Goal: Task Accomplishment & Management: Manage account settings

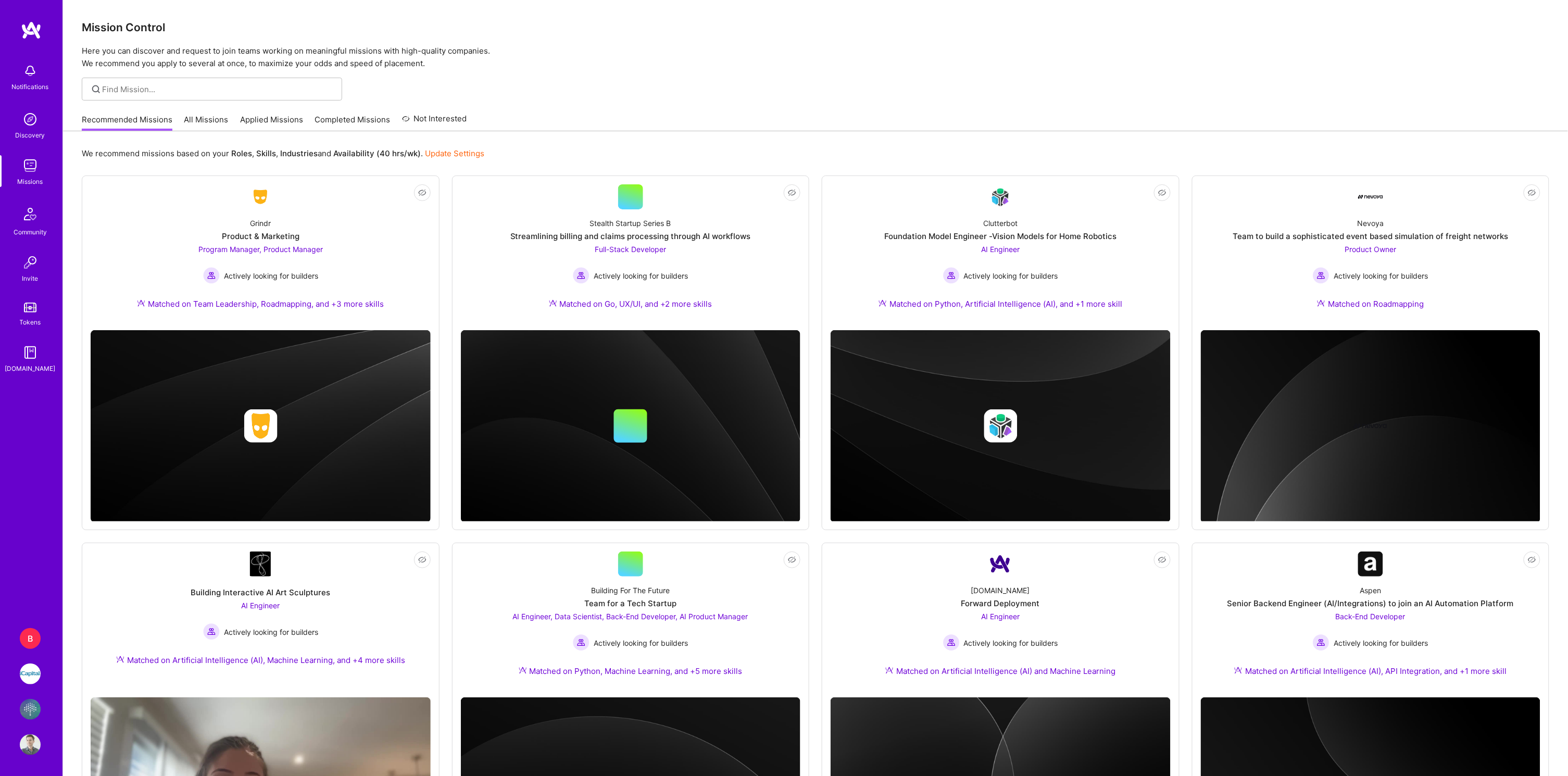
click at [30, 671] on img at bounding box center [30, 674] width 21 height 21
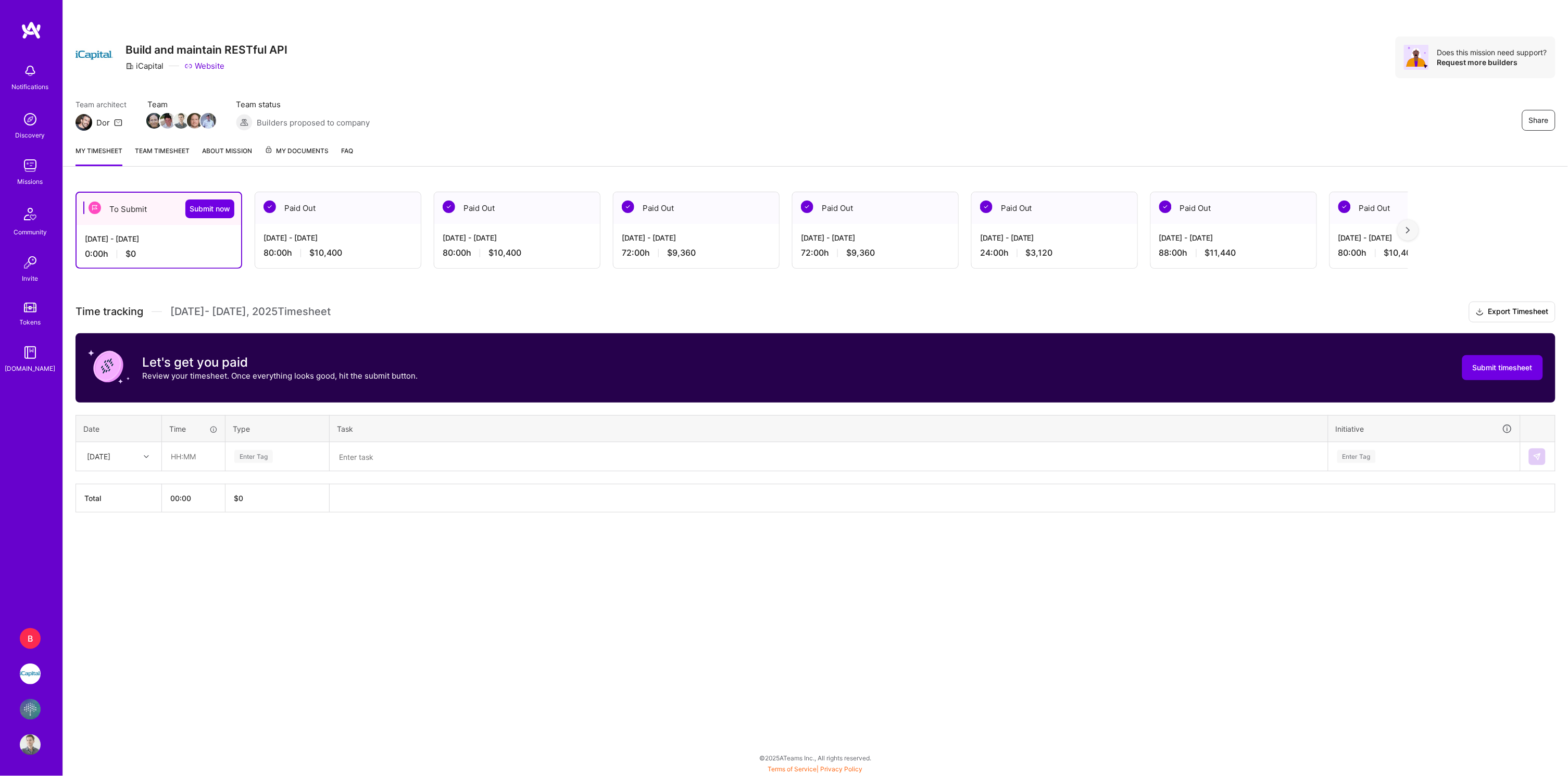
click at [110, 454] on div "[DATE]" at bounding box center [99, 456] width 23 height 11
click at [115, 484] on div "[DATE]" at bounding box center [119, 486] width 85 height 19
click at [182, 453] on input "text" at bounding box center [194, 456] width 62 height 27
type input "08:00"
type input "eng"
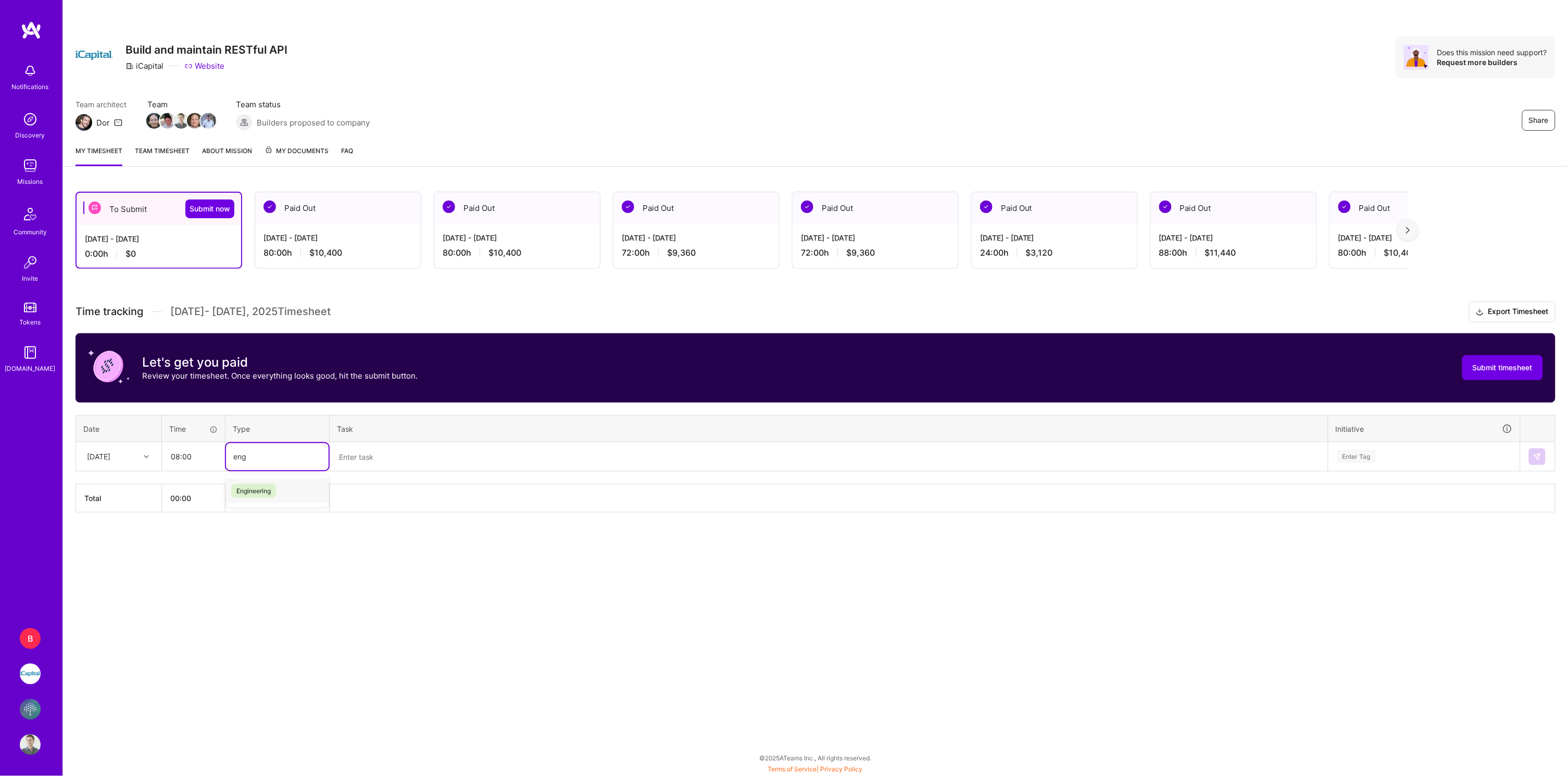
click at [247, 491] on span "Engineering" at bounding box center [254, 491] width 45 height 14
click at [373, 452] on textarea at bounding box center [828, 456] width 996 height 27
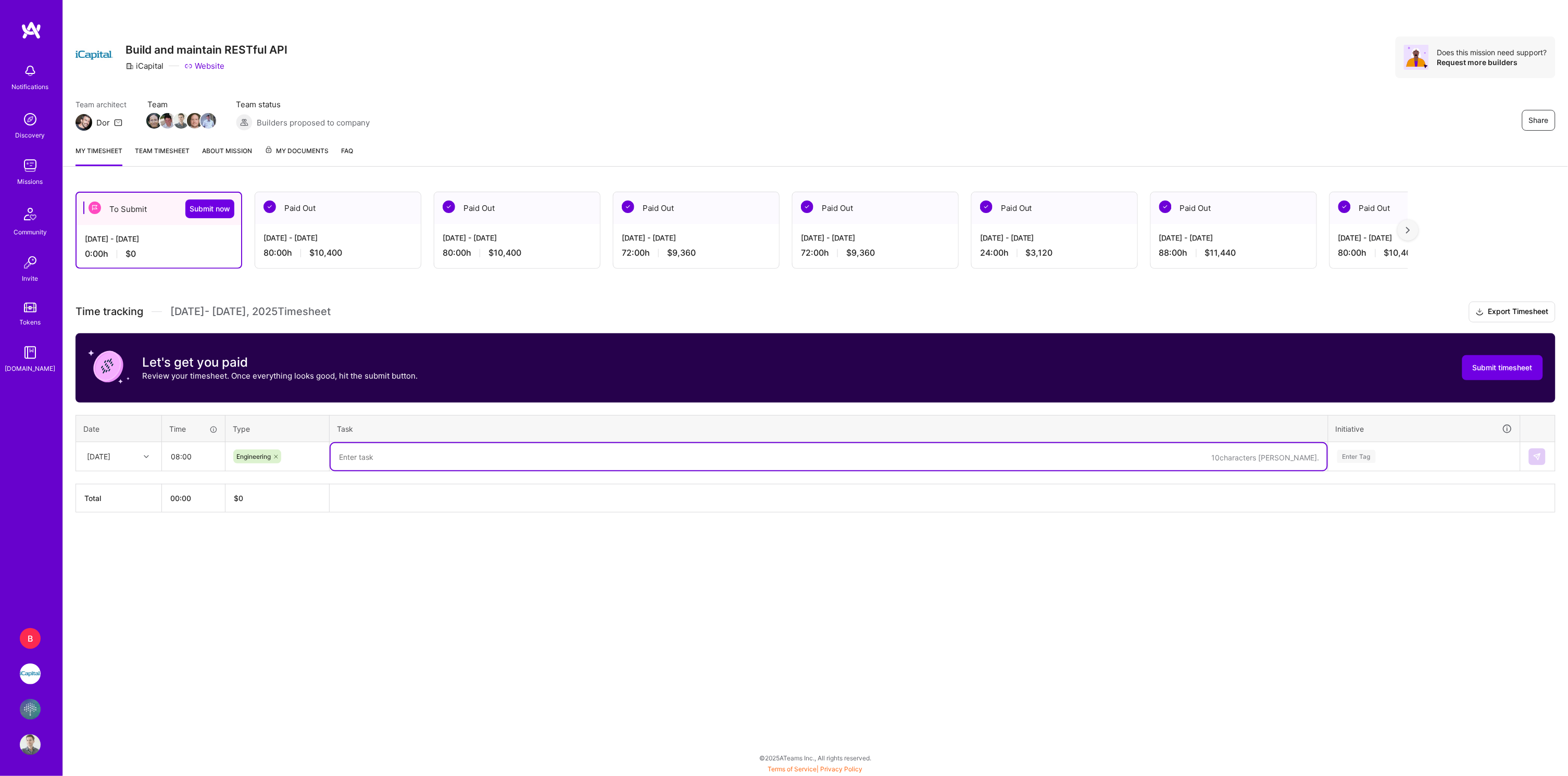
click at [338, 243] on div "[DATE] - [DATE] 80:00 h $10,400" at bounding box center [338, 245] width 166 height 43
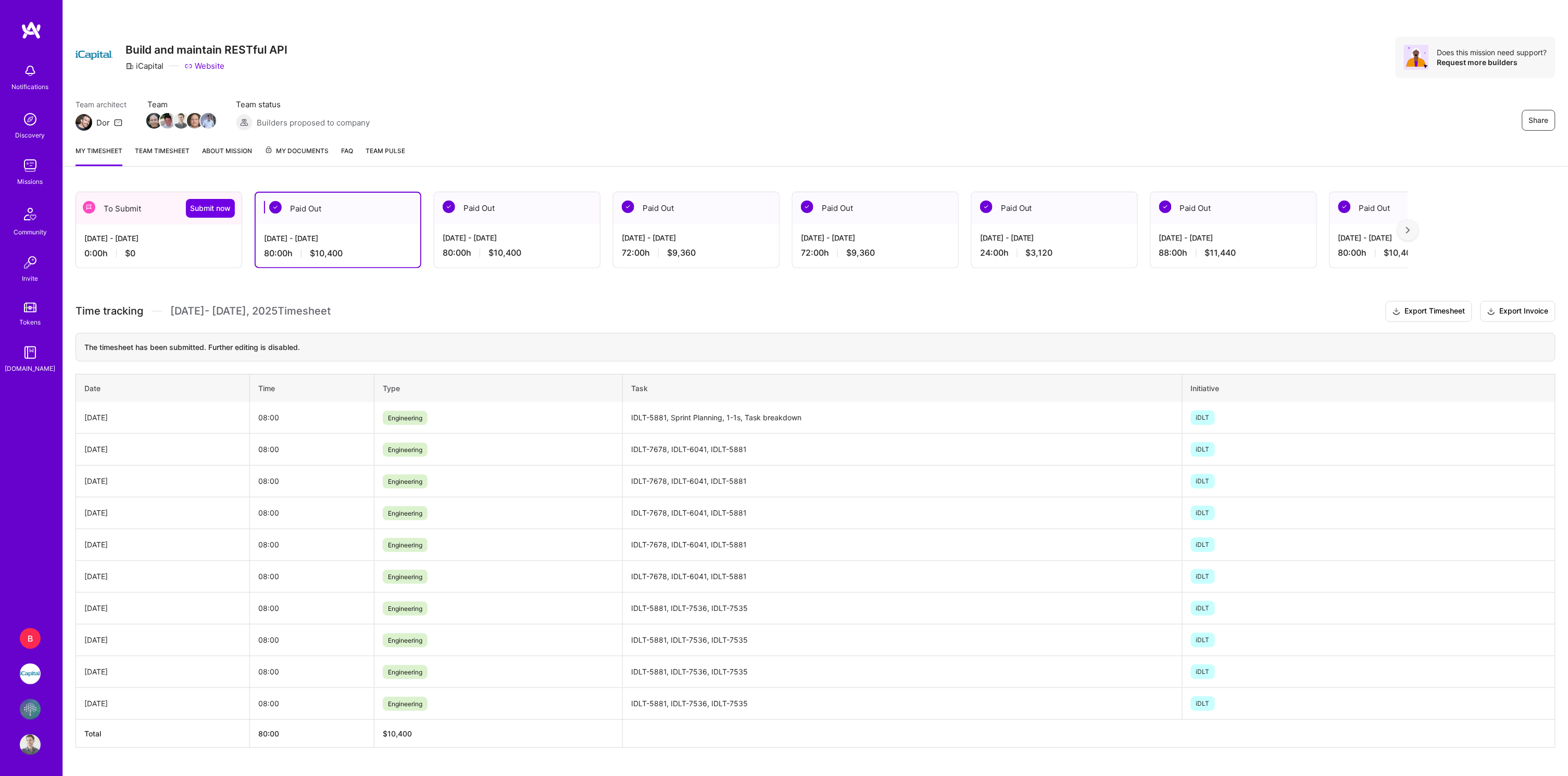
click at [188, 242] on div "[DATE] - [DATE] 0:00 h $0" at bounding box center [159, 246] width 166 height 43
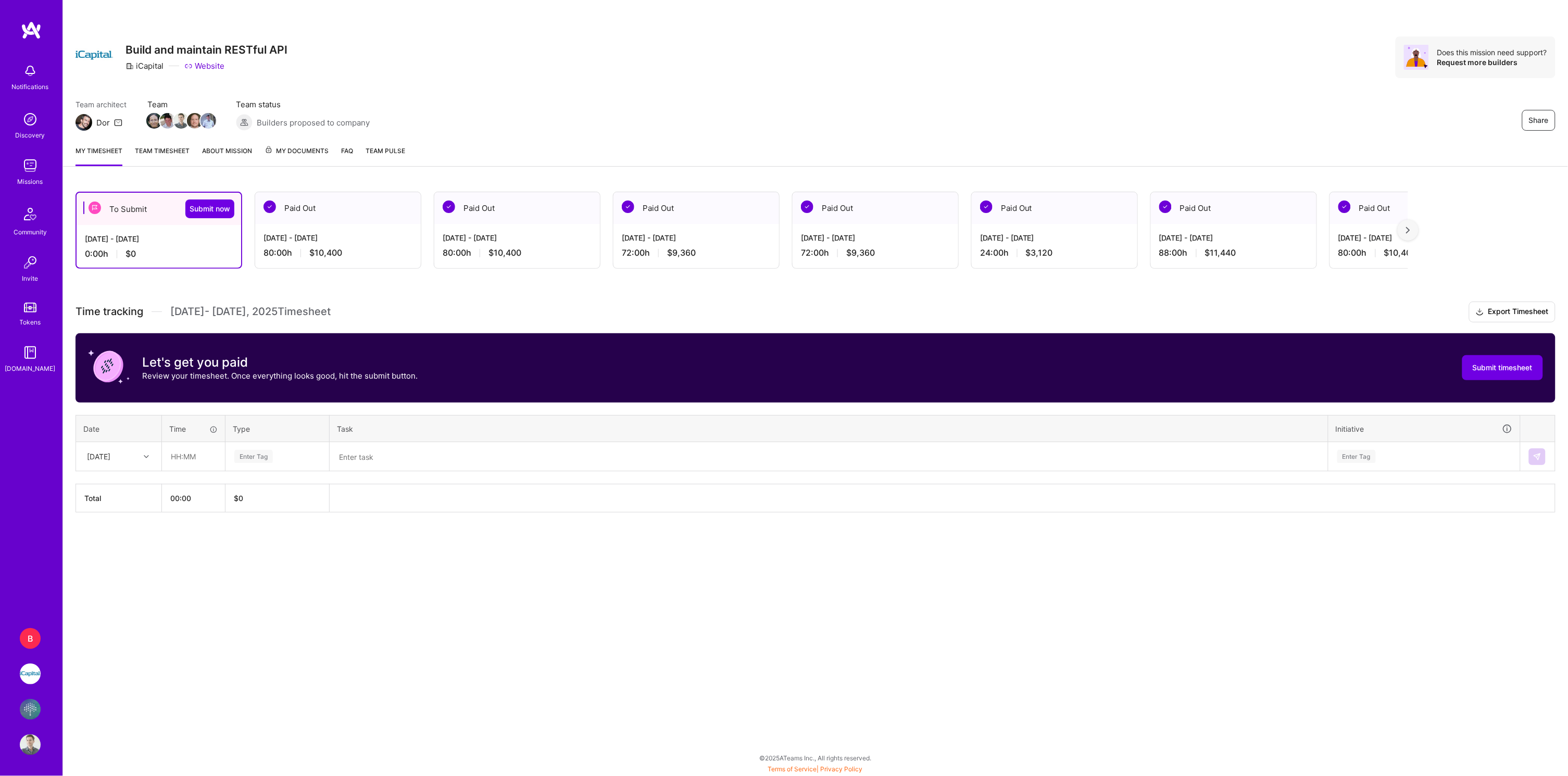
click at [137, 449] on div "[DATE]" at bounding box center [110, 456] width 58 height 17
click at [117, 484] on div "[DATE]" at bounding box center [119, 486] width 85 height 19
click at [188, 456] on input "text" at bounding box center [194, 456] width 62 height 27
type input "08:00"
type input "eng"
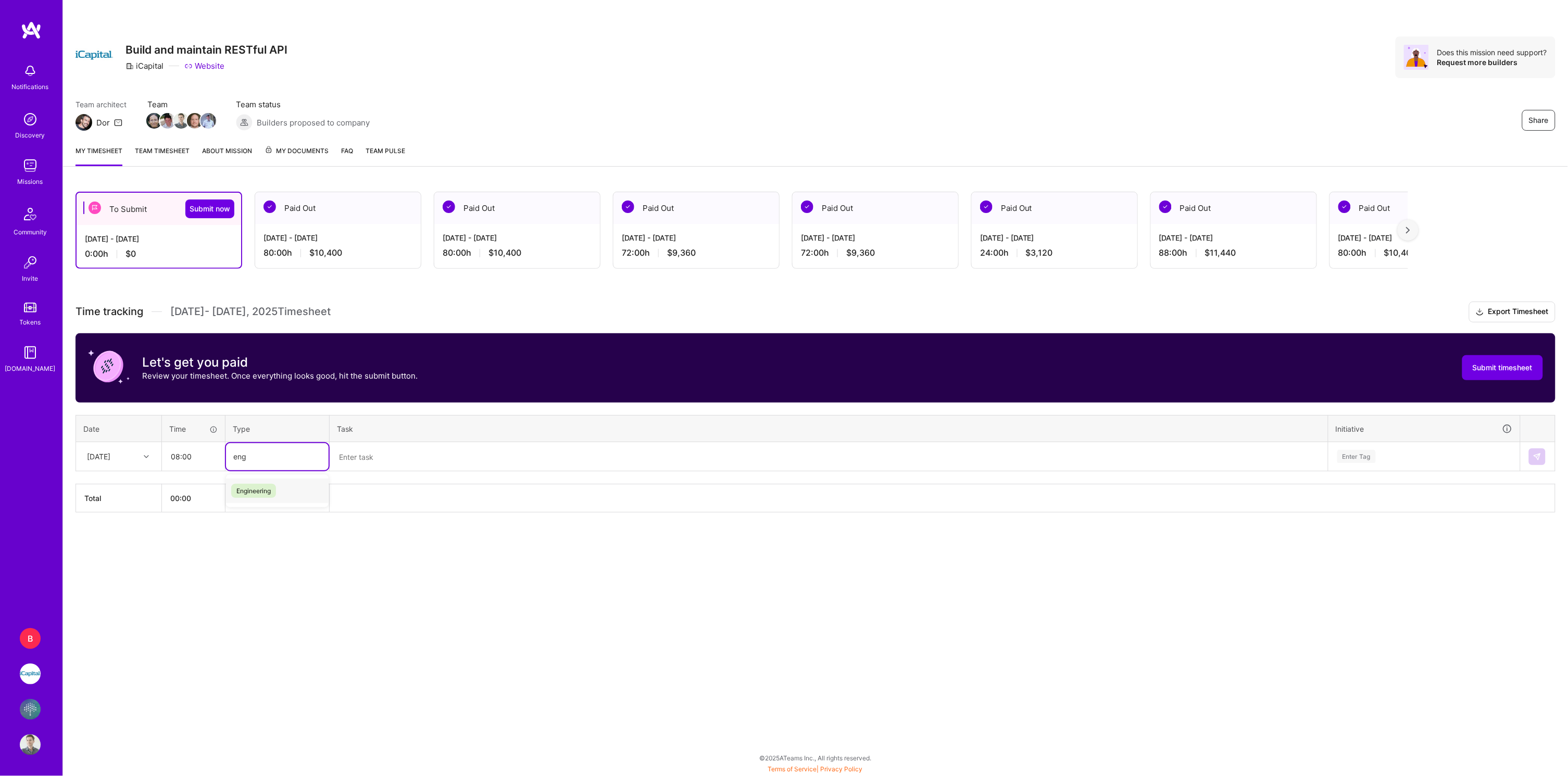
click at [250, 491] on span "Engineering" at bounding box center [254, 491] width 45 height 14
click at [373, 459] on textarea at bounding box center [828, 456] width 996 height 27
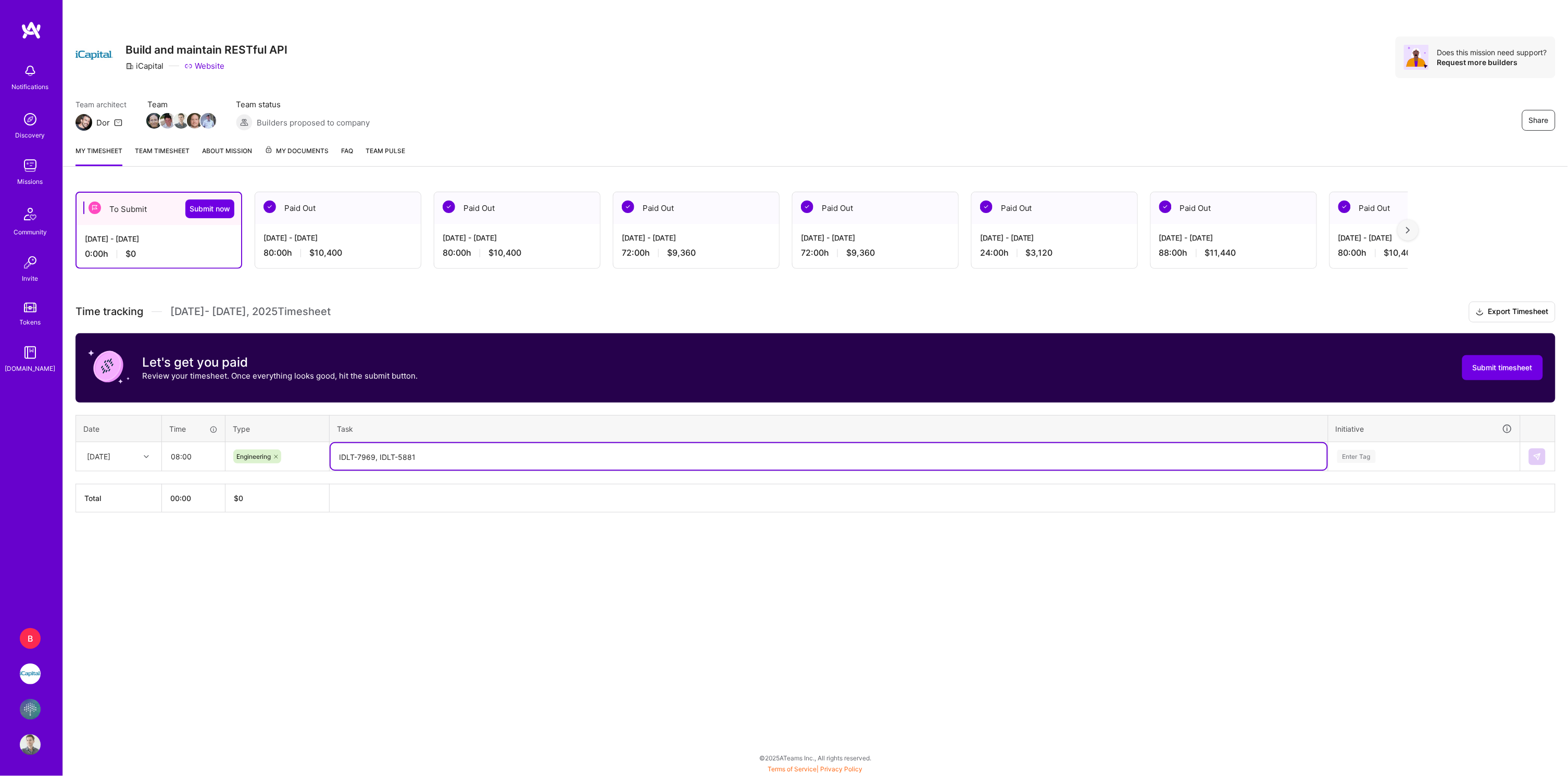
type textarea "IDLT-7969, IDLT-5881"
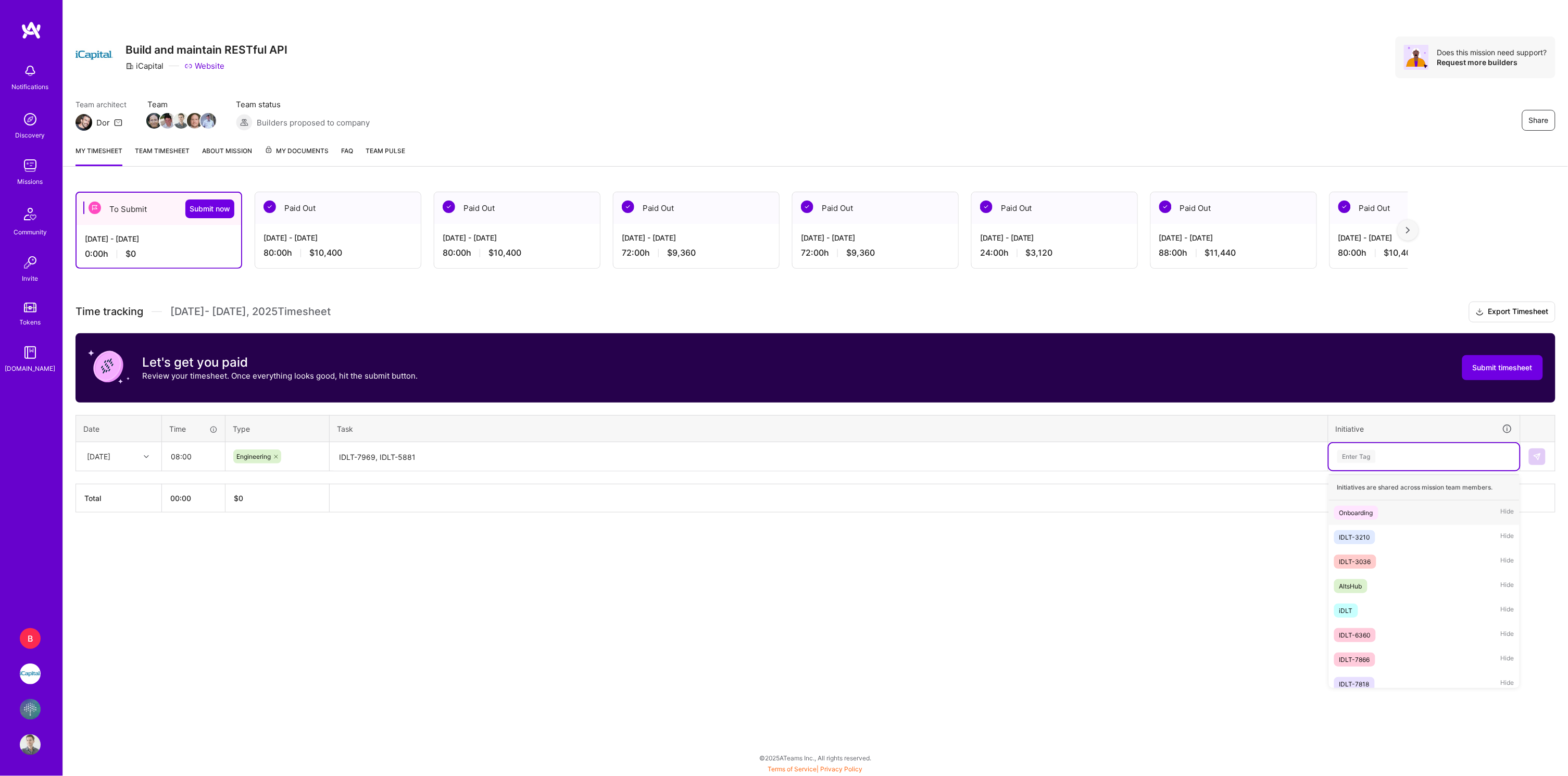
click at [1381, 457] on div "Enter Tag" at bounding box center [1424, 456] width 176 height 13
click at [1354, 604] on span "iDLT" at bounding box center [1346, 610] width 24 height 14
click at [1539, 458] on button at bounding box center [1537, 456] width 16 height 16
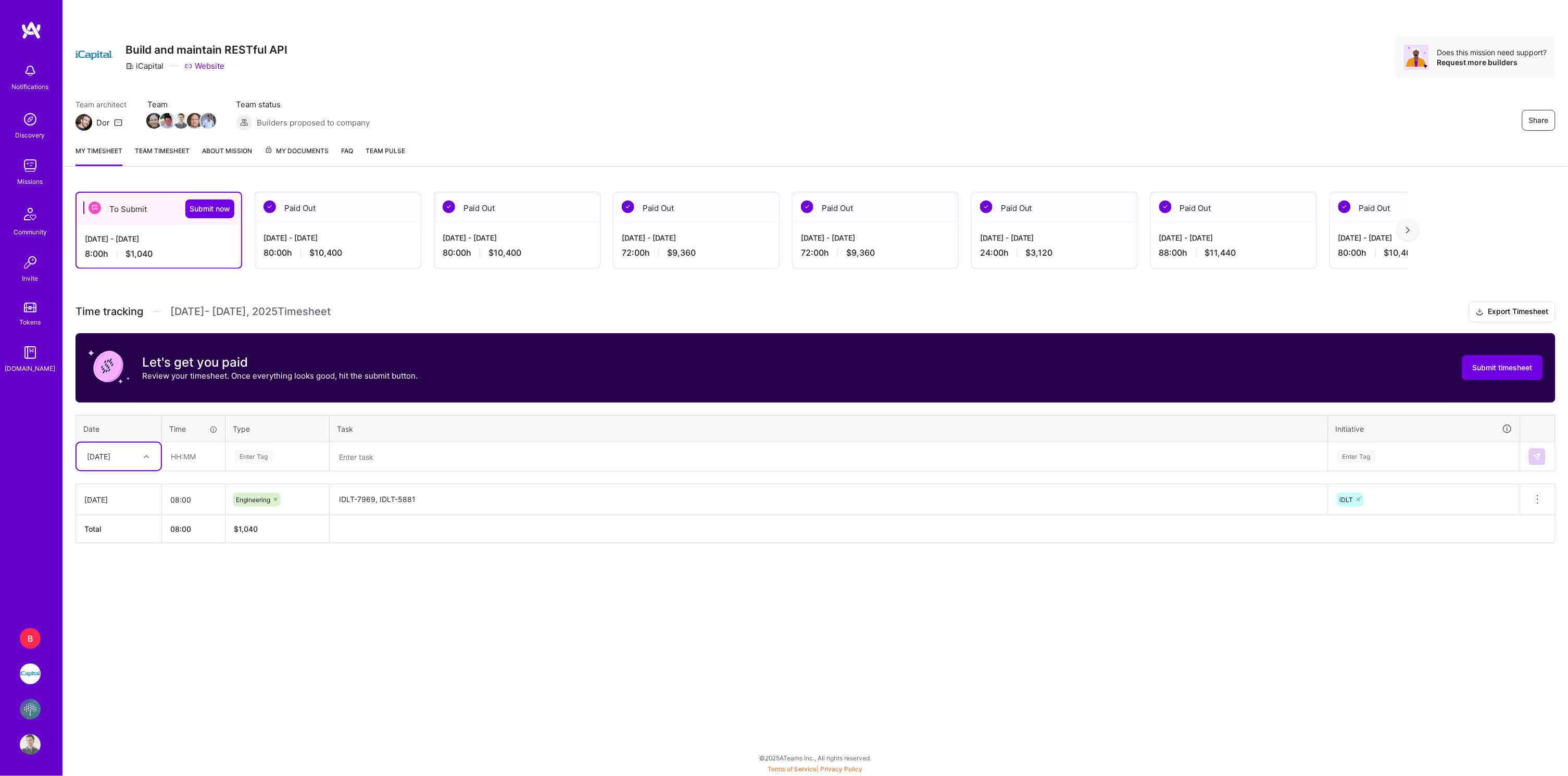
click at [138, 458] on div "[DATE]" at bounding box center [110, 456] width 58 height 17
click at [117, 484] on div "[DATE]" at bounding box center [119, 486] width 85 height 19
click at [175, 450] on input "text" at bounding box center [194, 456] width 62 height 27
type input "08:00"
click at [259, 557] on span "Engineering" at bounding box center [254, 564] width 45 height 14
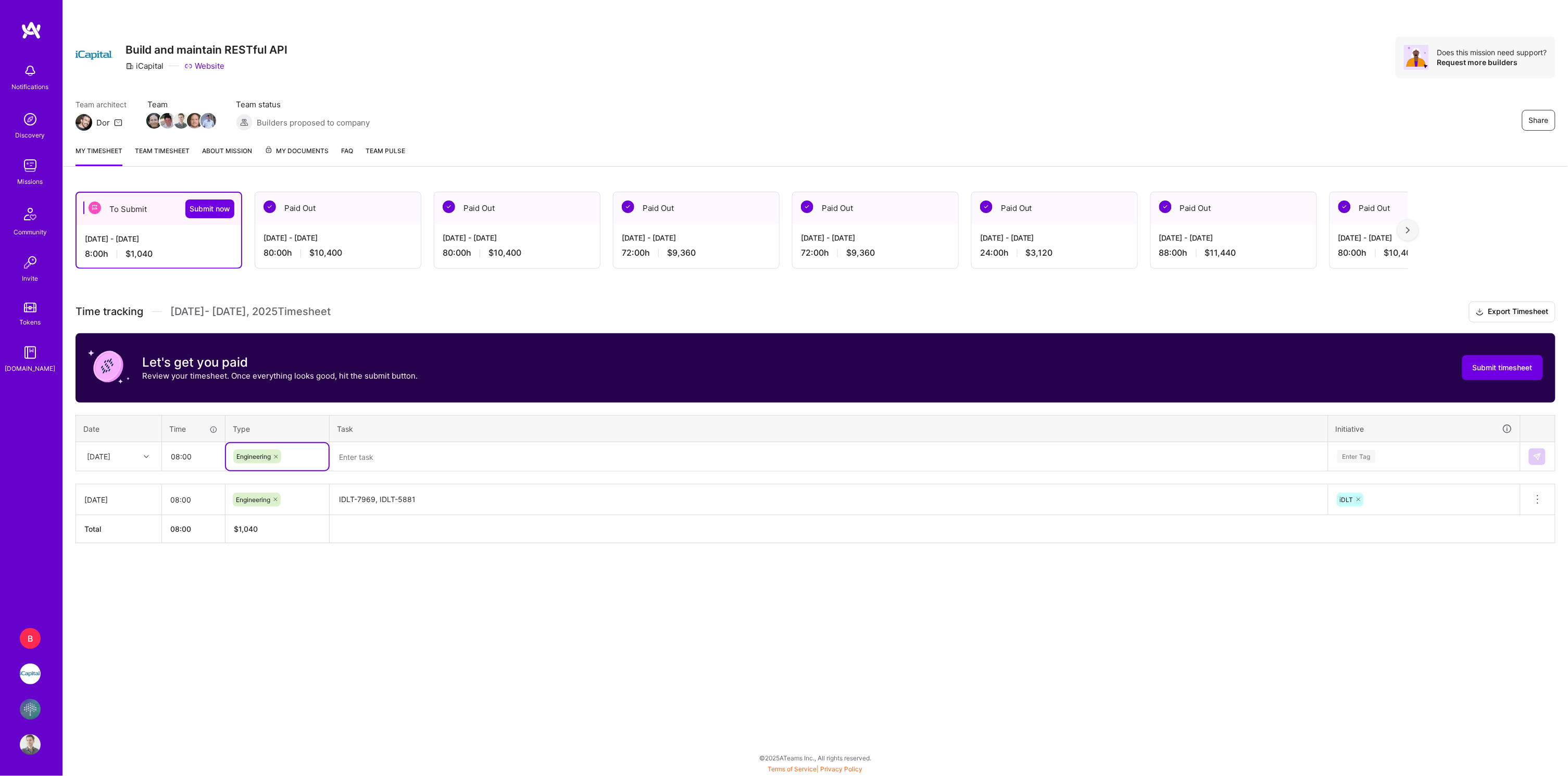
click at [397, 450] on textarea at bounding box center [828, 456] width 996 height 27
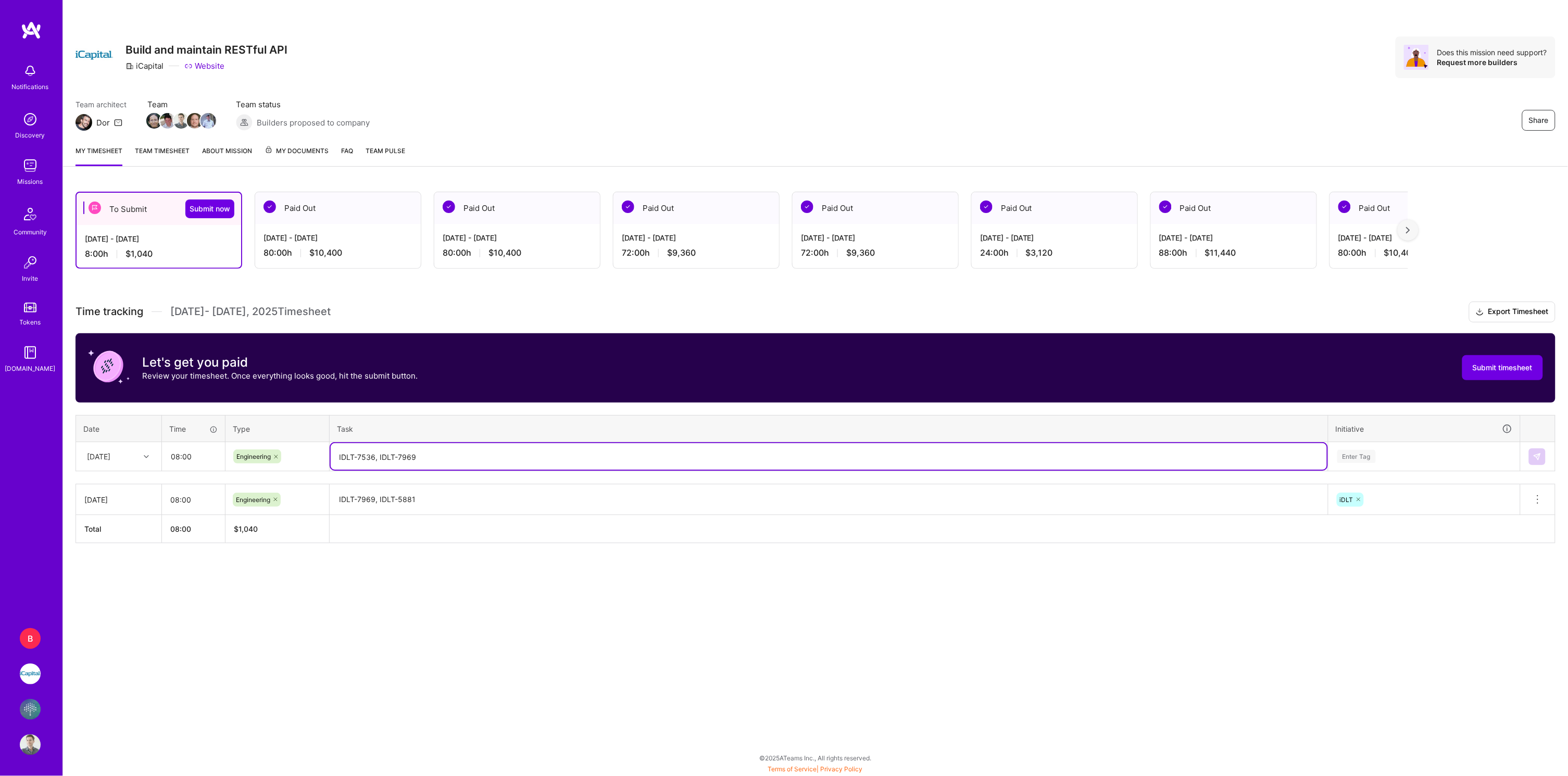
type textarea "IDLT-7536, IDLT-7969"
click at [1361, 449] on div "Enter Tag" at bounding box center [1356, 456] width 38 height 16
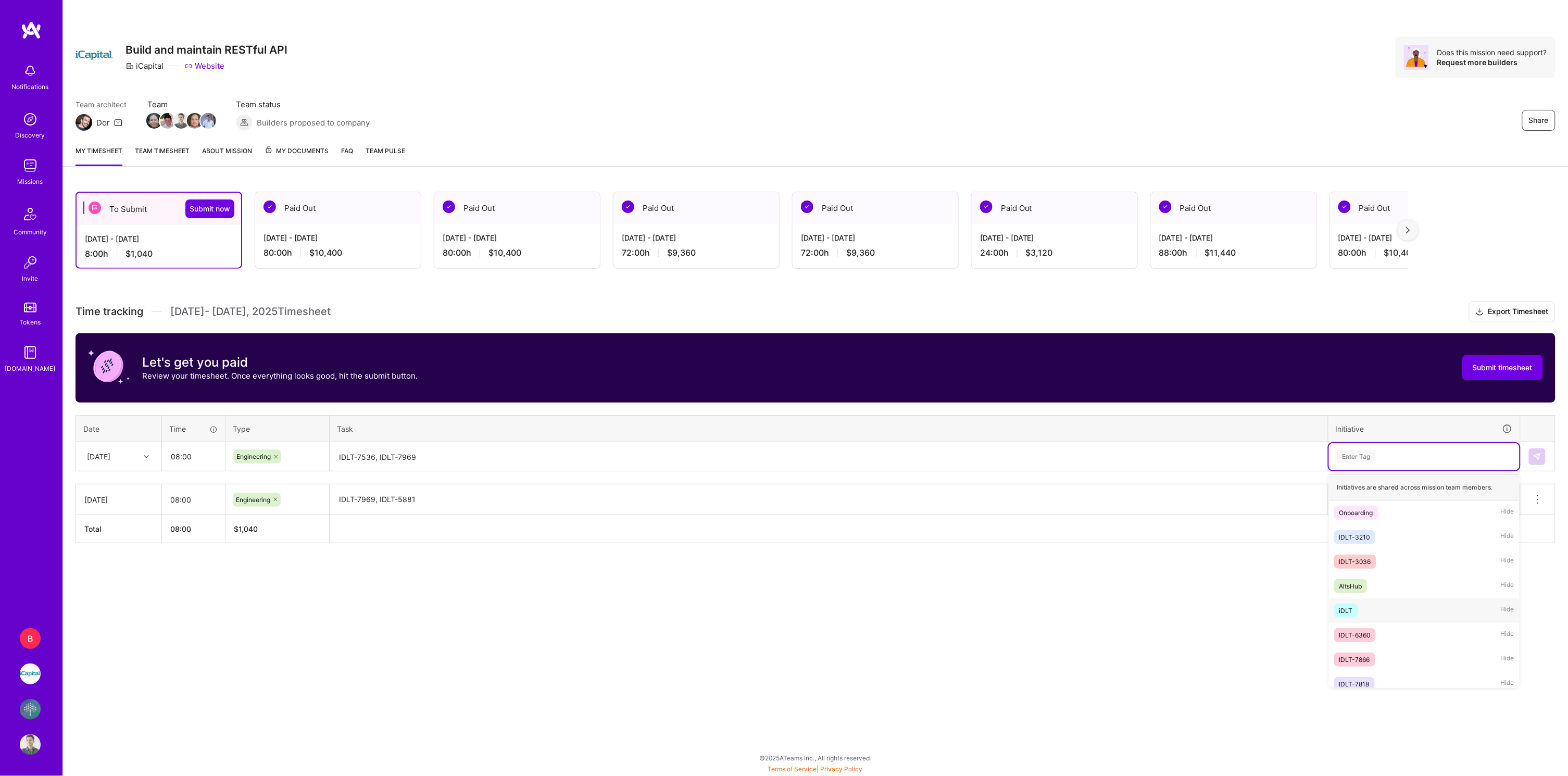
click at [1351, 606] on div "iDLT" at bounding box center [1346, 610] width 13 height 11
click at [1540, 454] on img at bounding box center [1538, 456] width 9 height 9
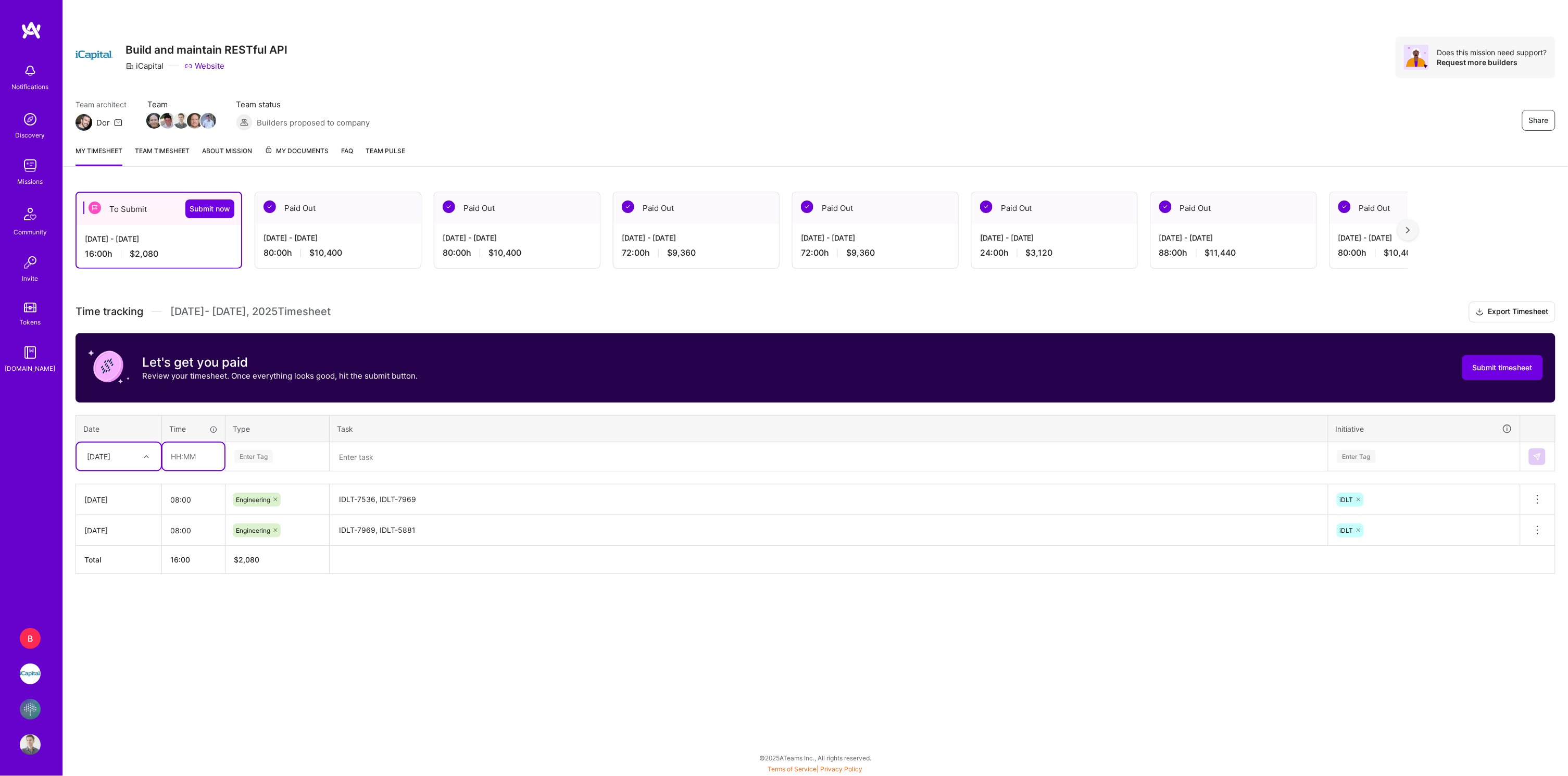
click at [172, 452] on input "text" at bounding box center [194, 456] width 62 height 27
type input "08:00"
click at [275, 558] on span "Engineering" at bounding box center [254, 564] width 45 height 14
click at [380, 452] on textarea at bounding box center [828, 456] width 996 height 27
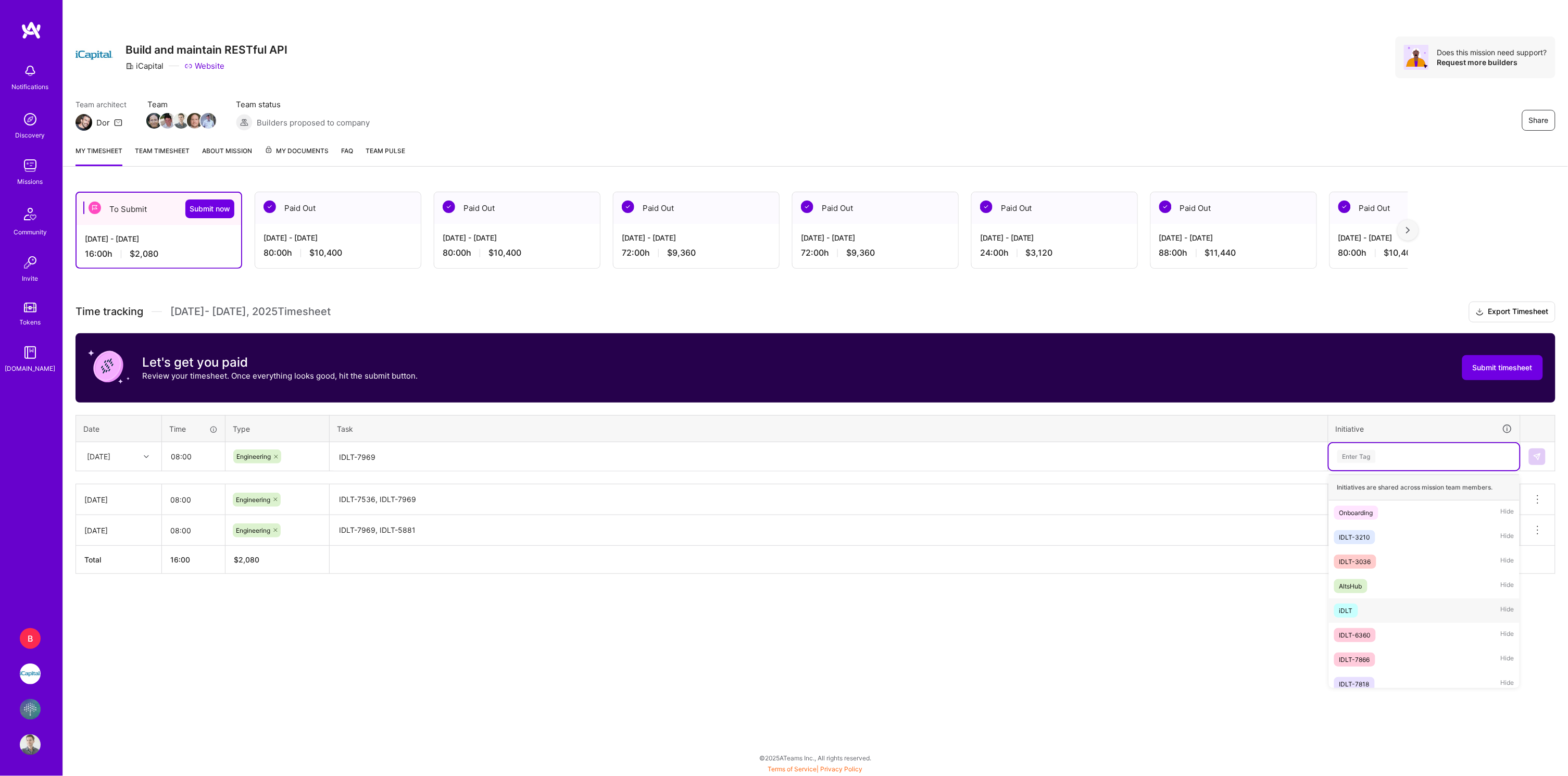
click at [1362, 606] on div "iDLT Hide" at bounding box center [1424, 610] width 191 height 24
click at [1536, 453] on img at bounding box center [1538, 456] width 9 height 9
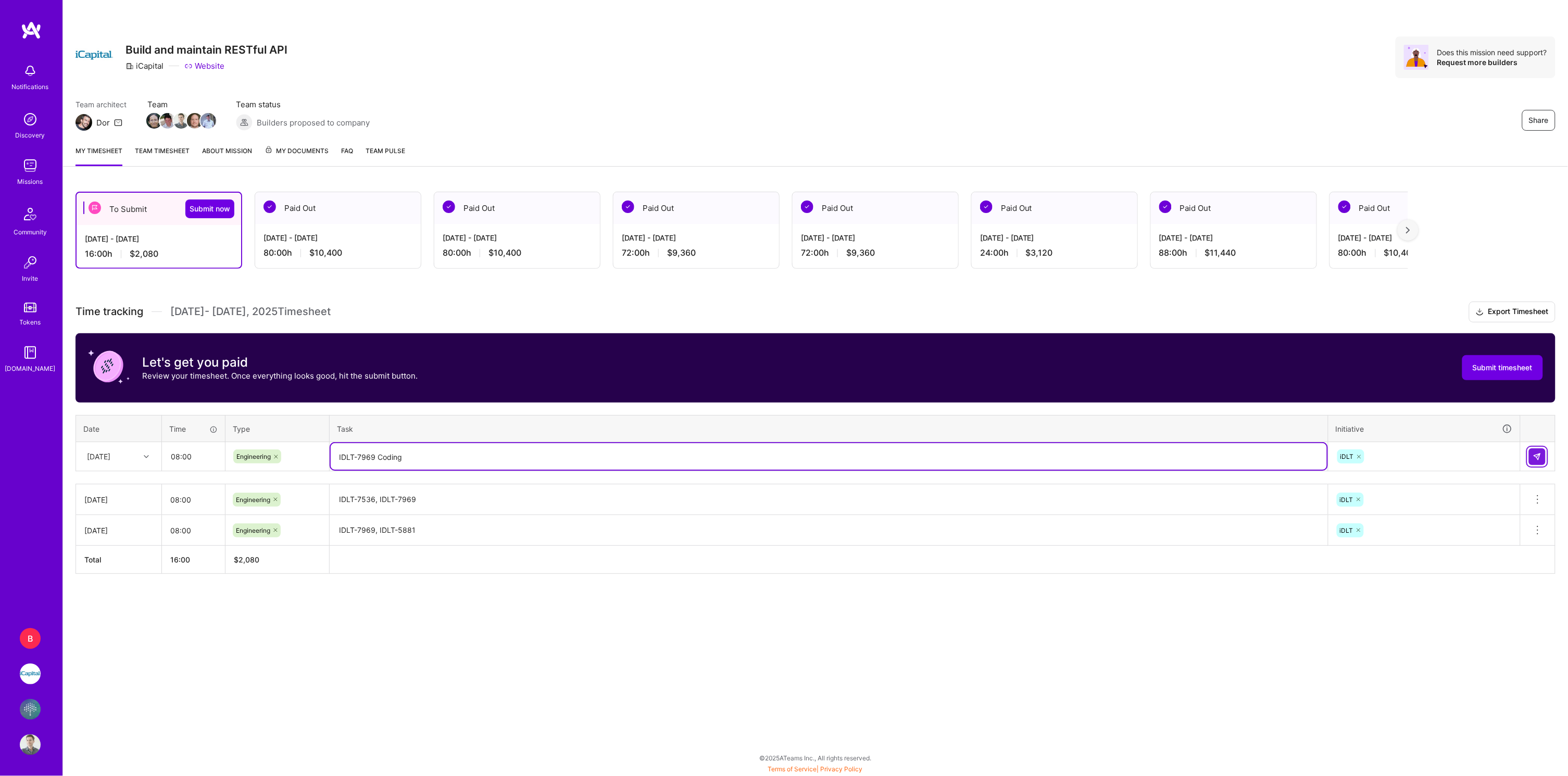
type textarea "IDLT-7969 Coding"
click at [1540, 456] on img at bounding box center [1538, 456] width 9 height 9
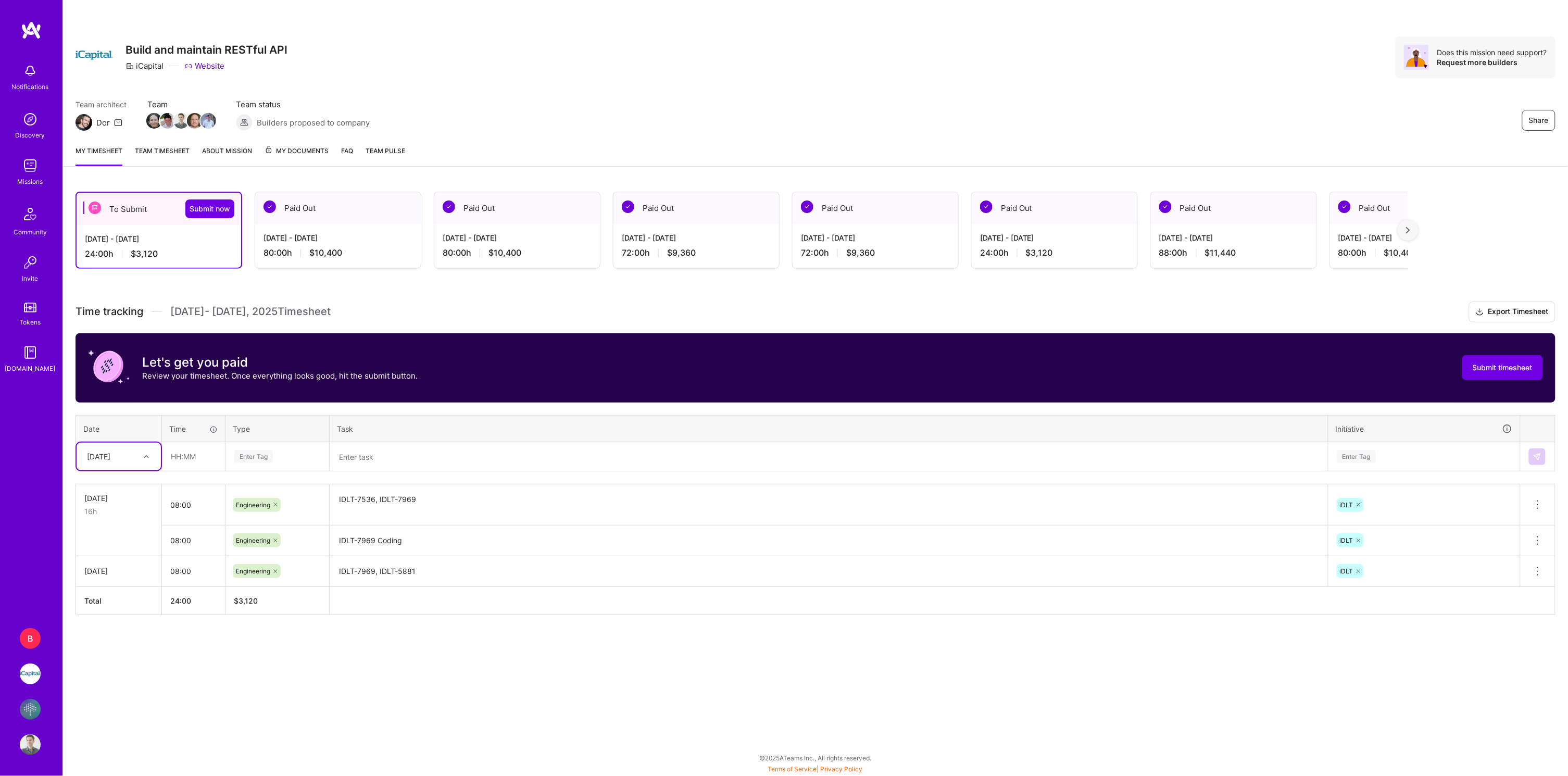
click at [1538, 539] on icon at bounding box center [1538, 540] width 13 height 13
click at [1506, 553] on button "Delete row" at bounding box center [1512, 559] width 54 height 26
click at [110, 457] on div "[DATE]" at bounding box center [99, 456] width 23 height 11
click at [116, 505] on div "[DATE]" at bounding box center [119, 505] width 85 height 19
click at [175, 456] on input "text" at bounding box center [194, 456] width 62 height 27
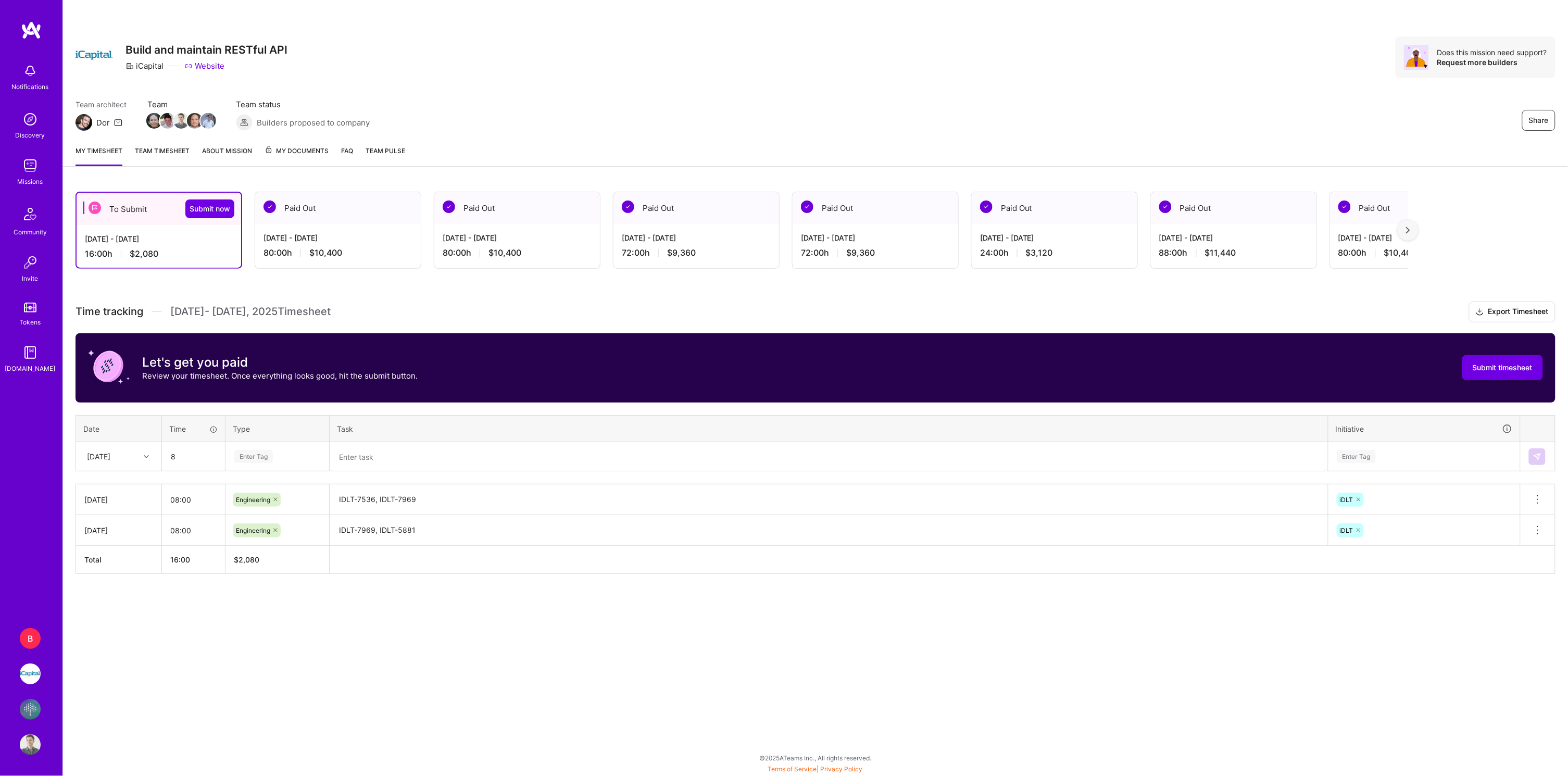
type input "08:00"
click at [240, 557] on span "Engineering" at bounding box center [254, 564] width 45 height 14
paste input "IDLT-7969 Coding"
type input "IDLT-7969 Coding"
click at [393, 445] on textarea at bounding box center [828, 456] width 996 height 27
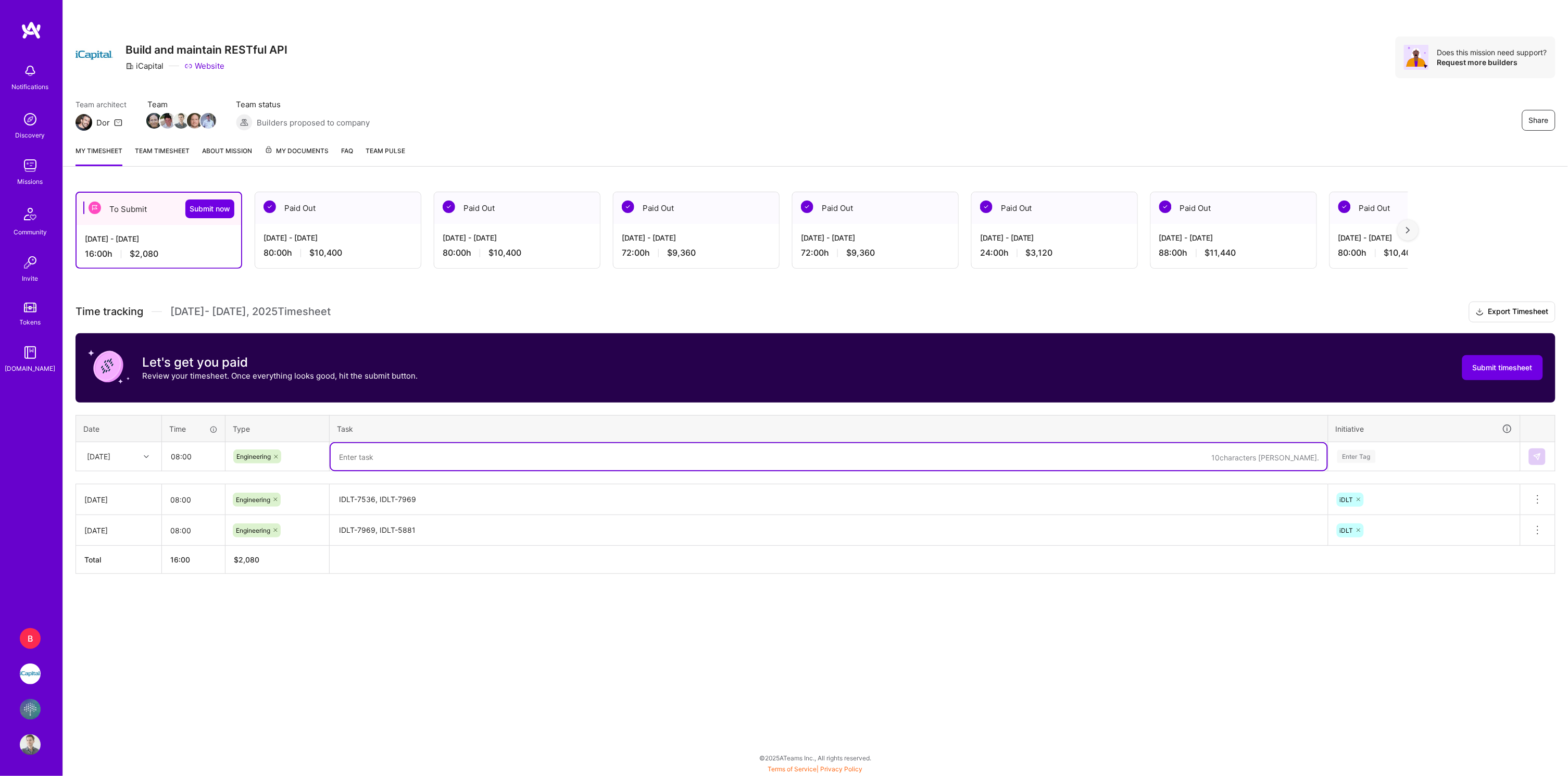
paste textarea "IDLT-7969 Coding"
type textarea "IDLT-7969 Coding"
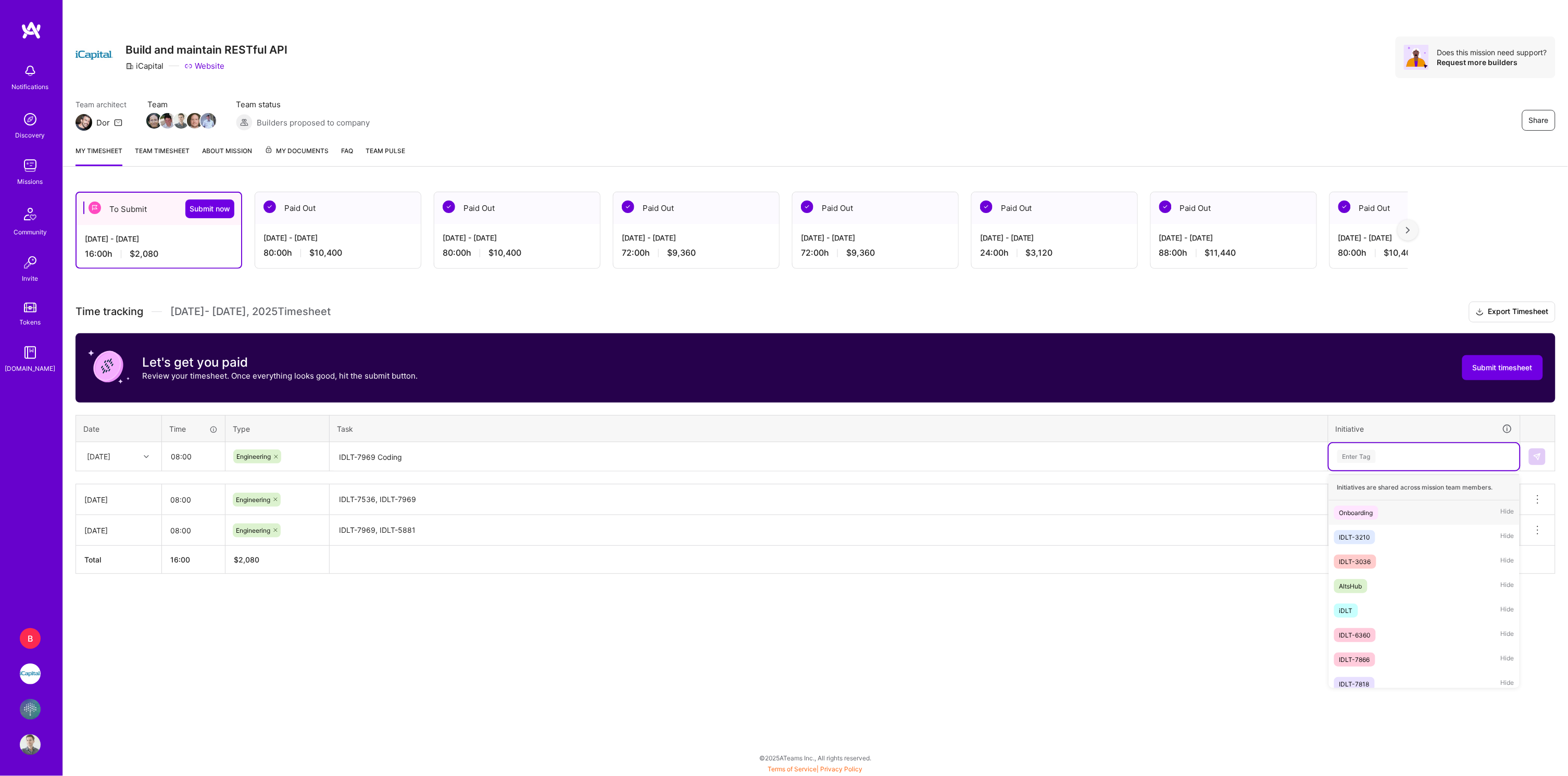
click at [1350, 455] on div "Enter Tag" at bounding box center [1356, 456] width 38 height 16
click at [1354, 612] on div "iDLT Hide" at bounding box center [1424, 610] width 191 height 24
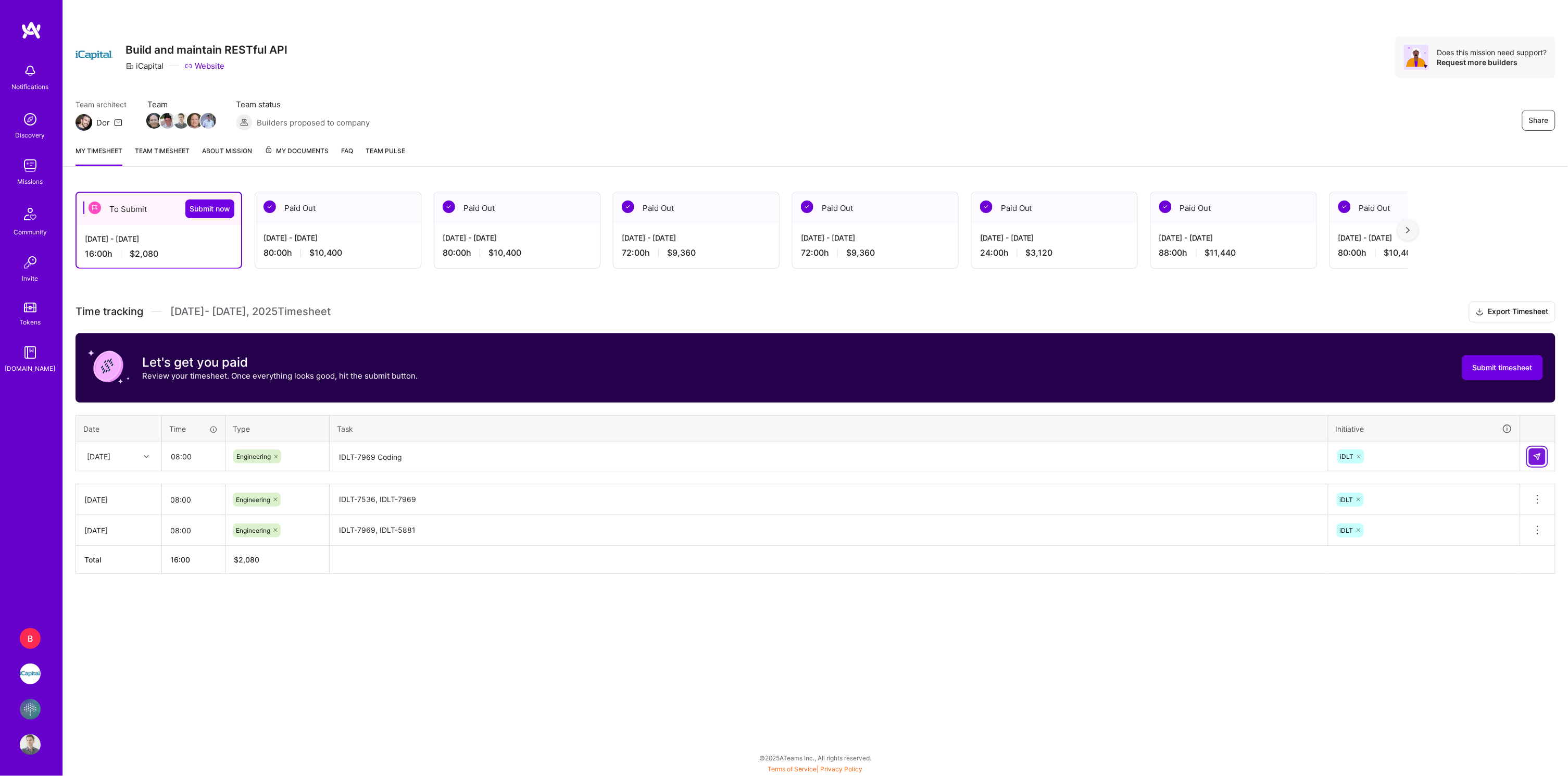
click at [1537, 457] on img at bounding box center [1538, 456] width 9 height 9
click at [151, 452] on div at bounding box center [147, 456] width 16 height 13
click at [117, 525] on div "[DATE]" at bounding box center [119, 525] width 85 height 19
click at [197, 457] on input "text" at bounding box center [194, 456] width 62 height 27
type input "08:00"
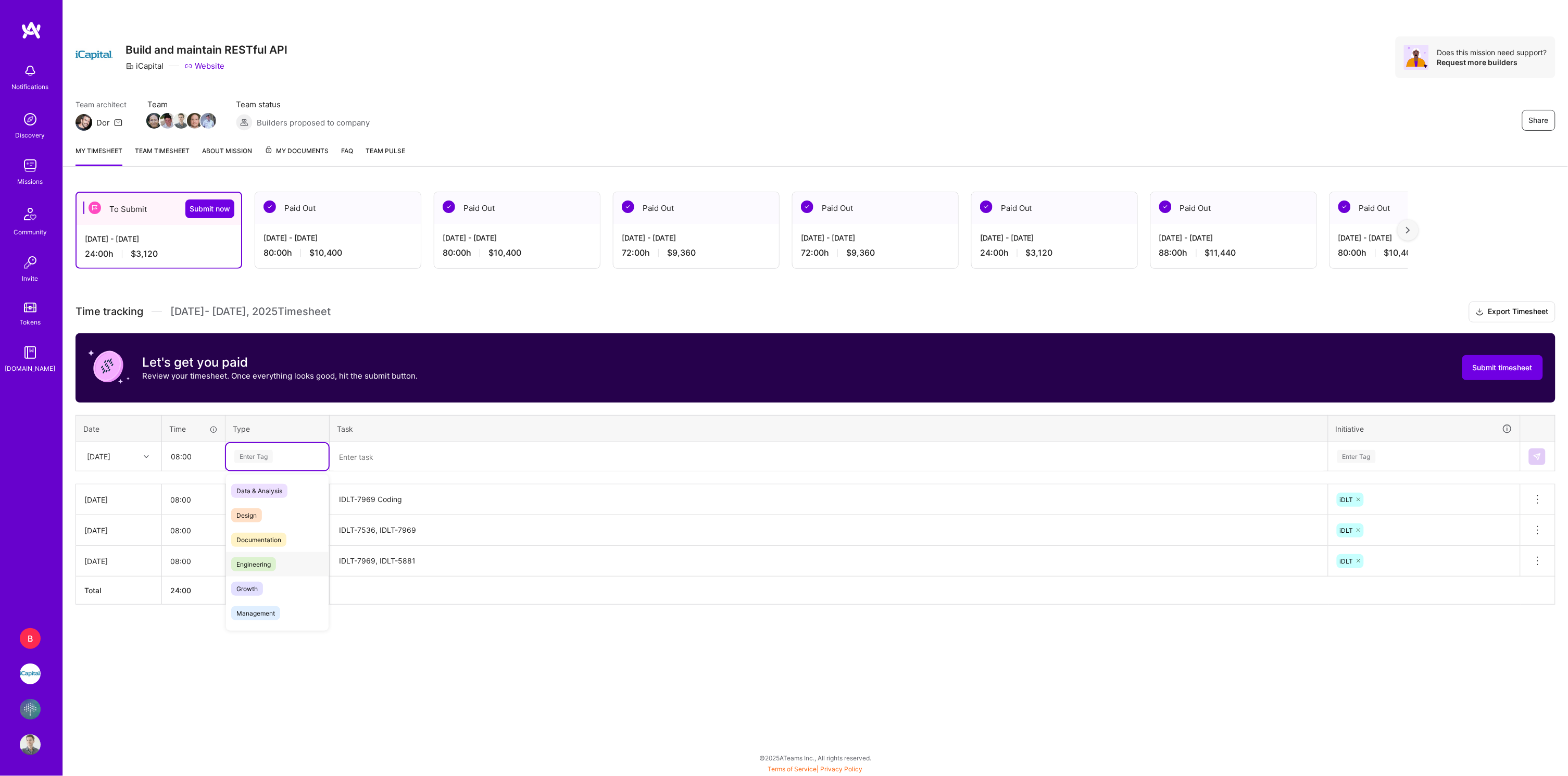
click at [279, 567] on div "Engineering" at bounding box center [277, 564] width 103 height 24
click at [351, 455] on textarea at bounding box center [828, 456] width 996 height 27
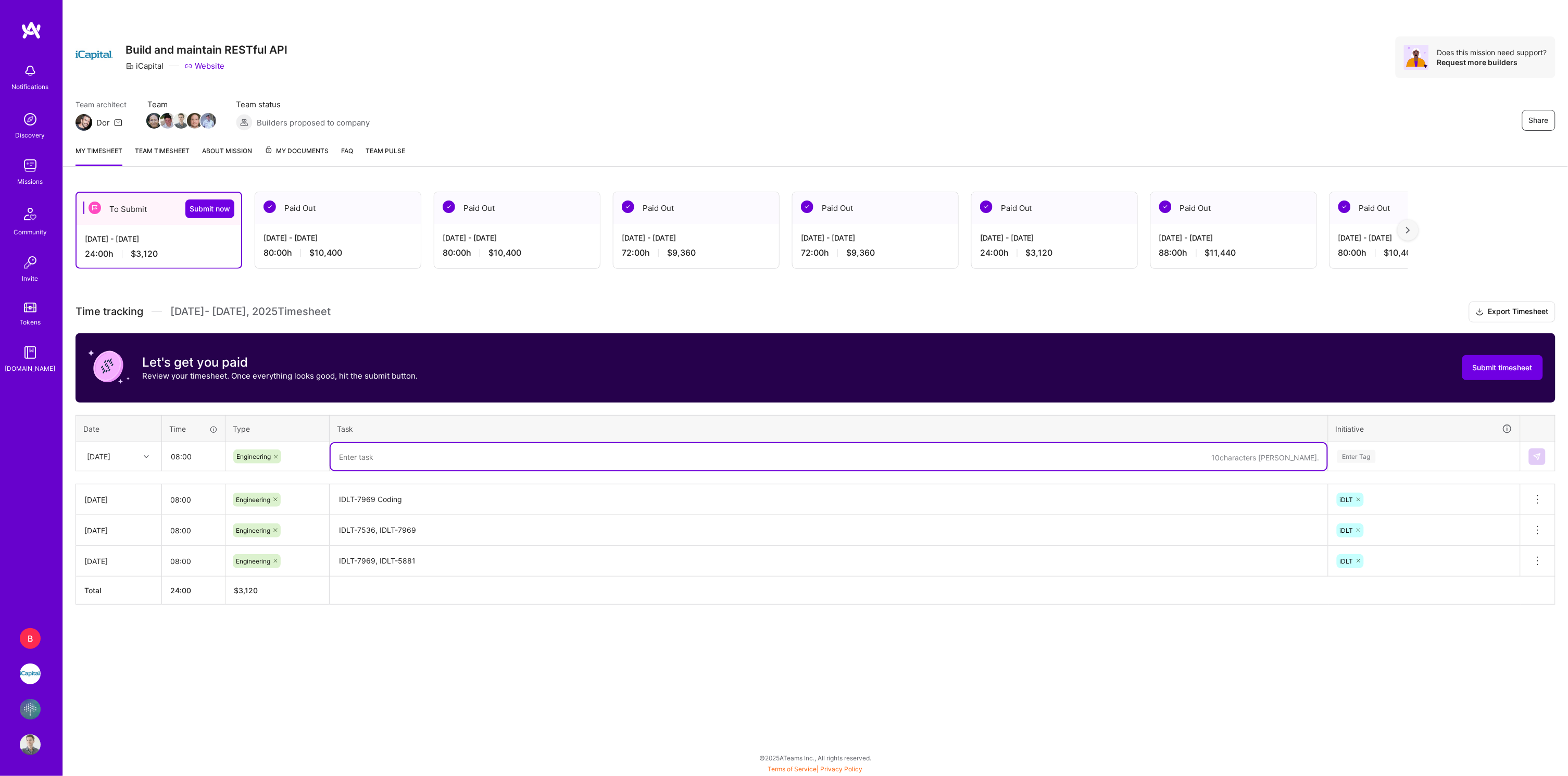
paste textarea "IDLT-7969 Coding"
type textarea "IDLT-7969 Coding"
click at [1356, 449] on div "Enter Tag" at bounding box center [1356, 456] width 38 height 16
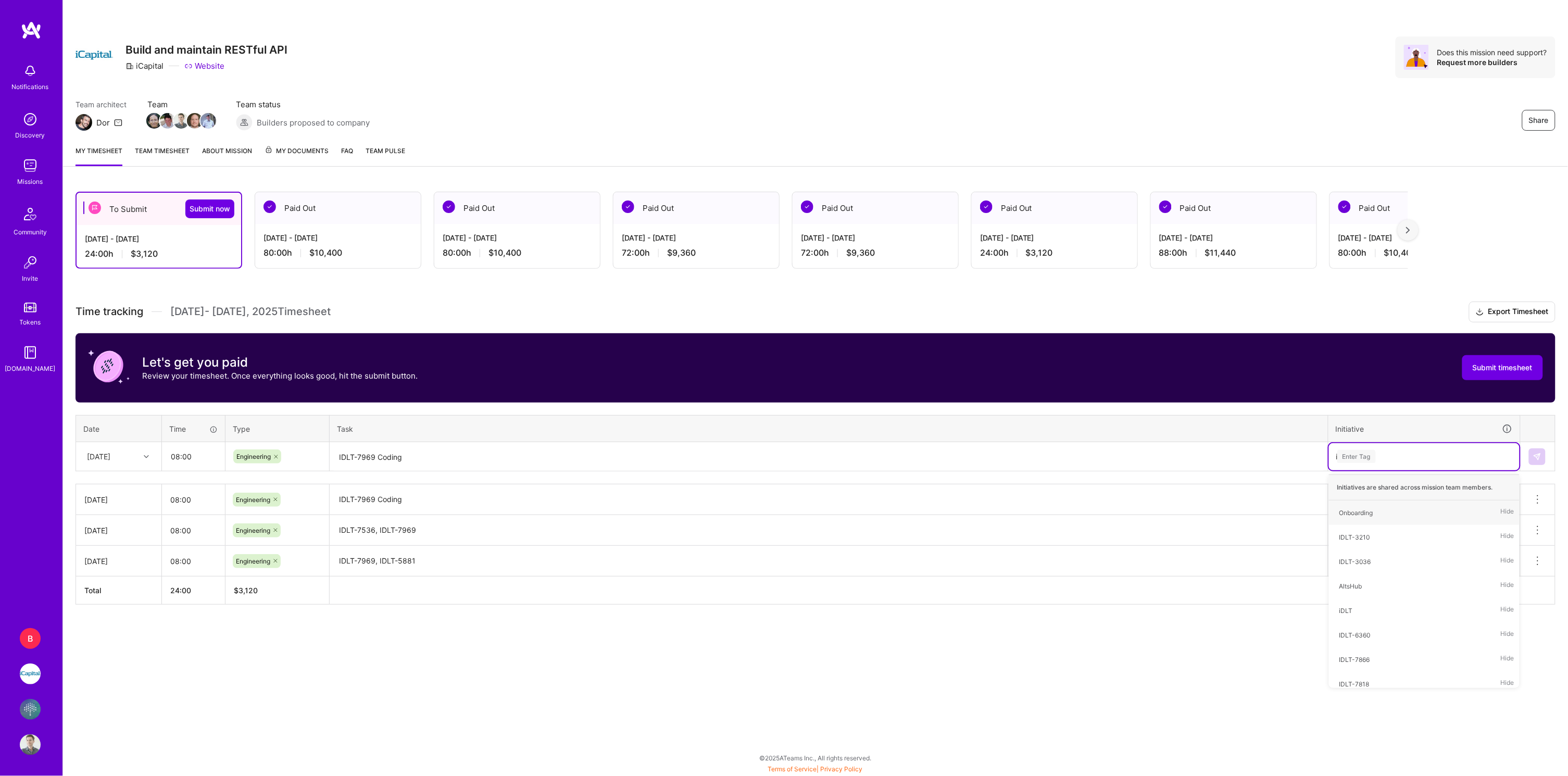
type input "id"
click at [1358, 556] on div "iDLT Hide" at bounding box center [1424, 562] width 191 height 24
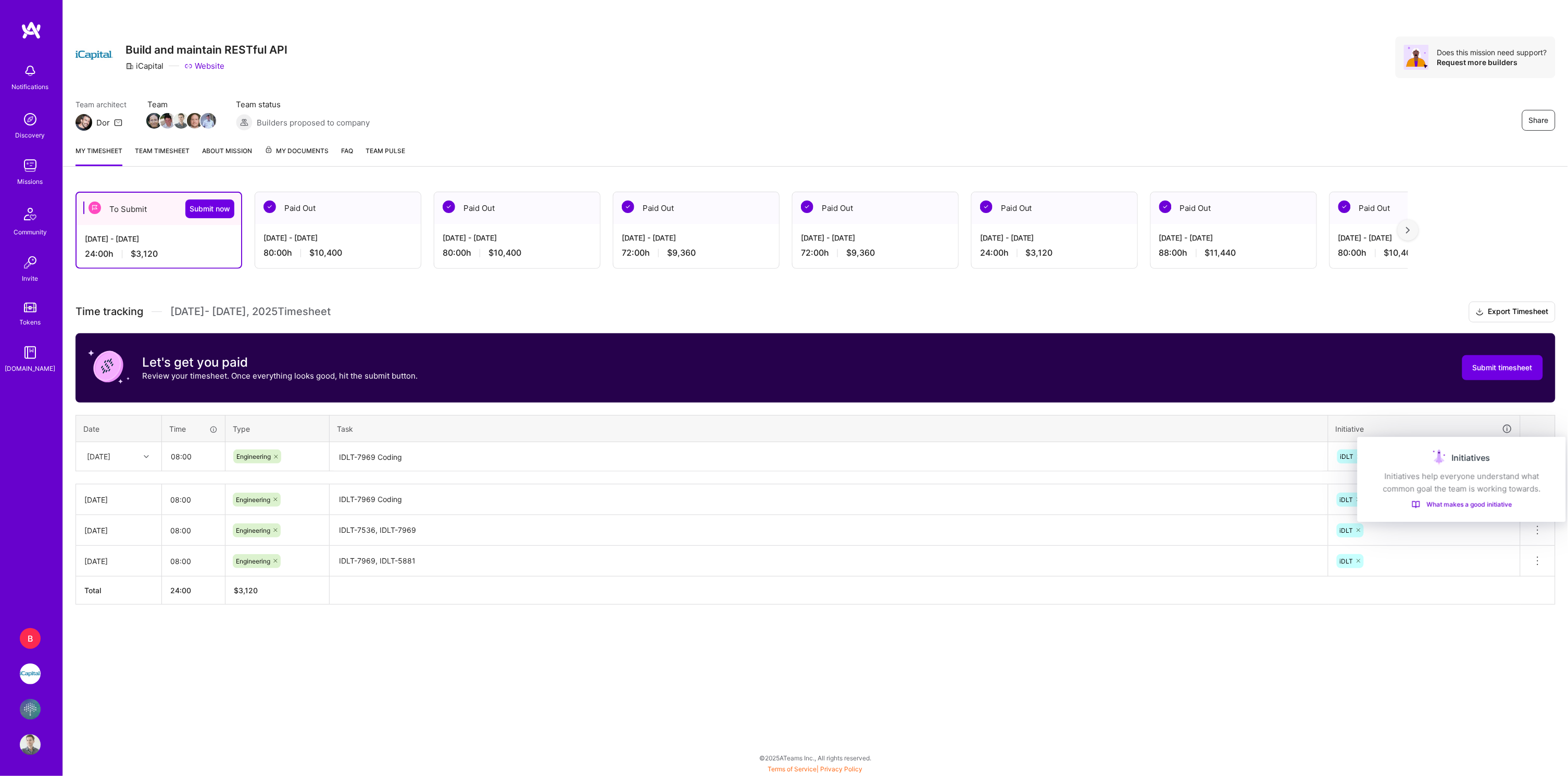
click at [1540, 452] on div "Initiatives" at bounding box center [1461, 457] width 183 height 16
click at [1539, 456] on img at bounding box center [1538, 456] width 9 height 9
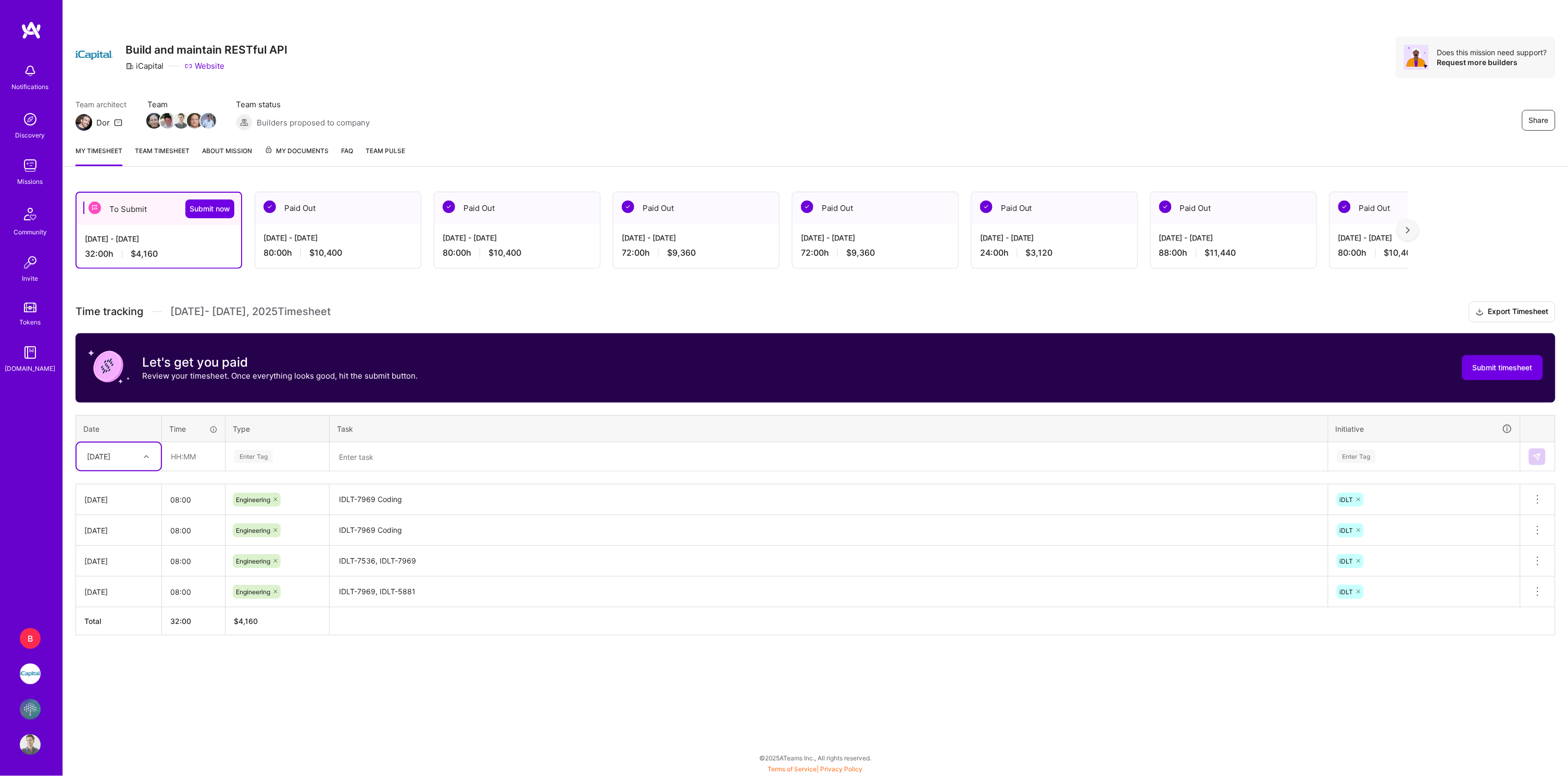
click at [149, 454] on icon at bounding box center [146, 456] width 5 height 5
click at [118, 577] on div "[DATE]" at bounding box center [119, 582] width 85 height 19
click at [279, 405] on div "Time tracking [DATE] - [DATE] Timesheet Export Timesheet Let's get you paid Rev…" at bounding box center [815, 468] width 1480 height 334
click at [192, 456] on input "text" at bounding box center [194, 456] width 62 height 27
type input "08:00"
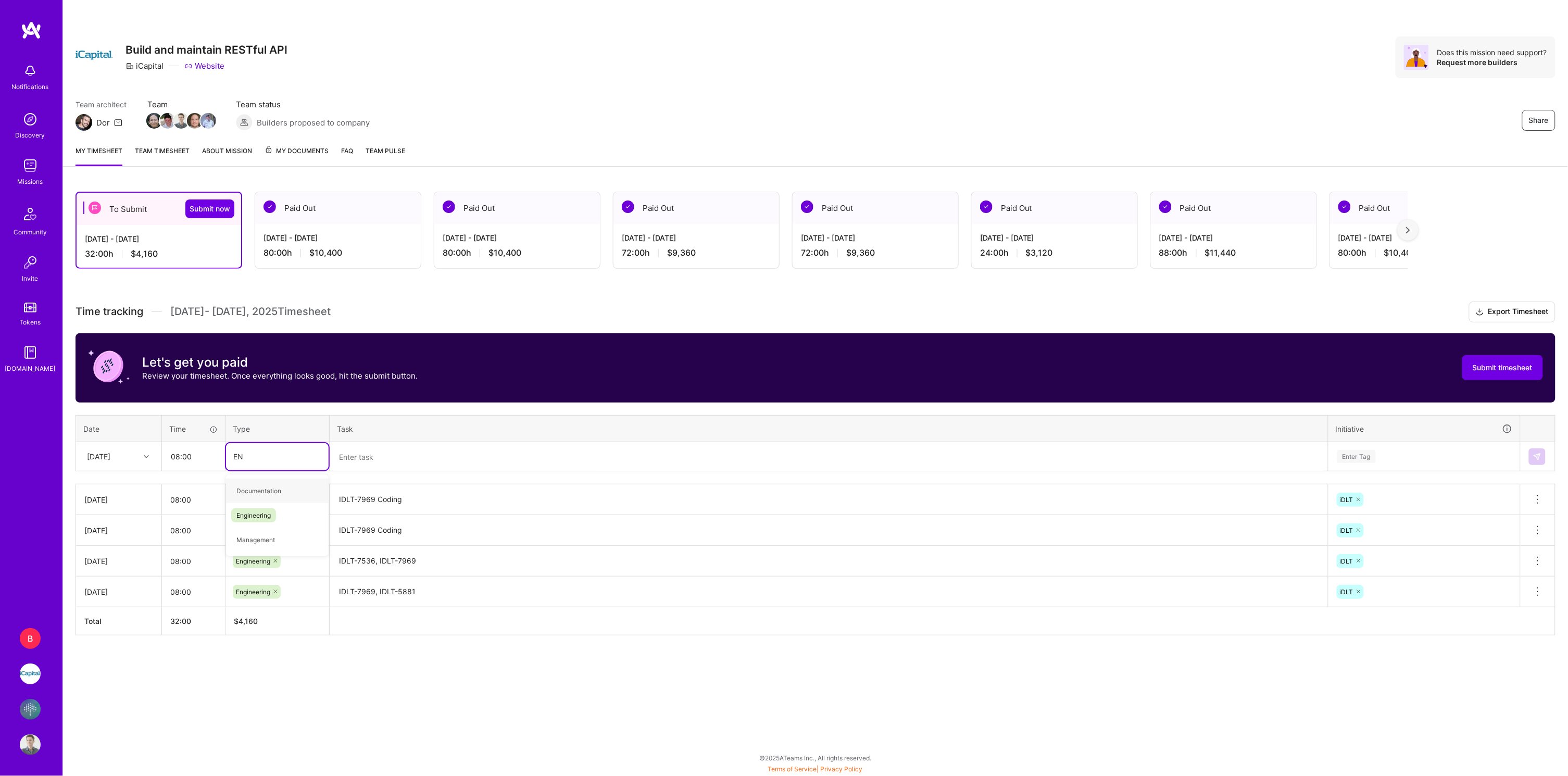
type input "ENG"
click at [265, 491] on span "Engineering" at bounding box center [254, 491] width 45 height 14
click at [386, 453] on textarea at bounding box center [828, 456] width 996 height 27
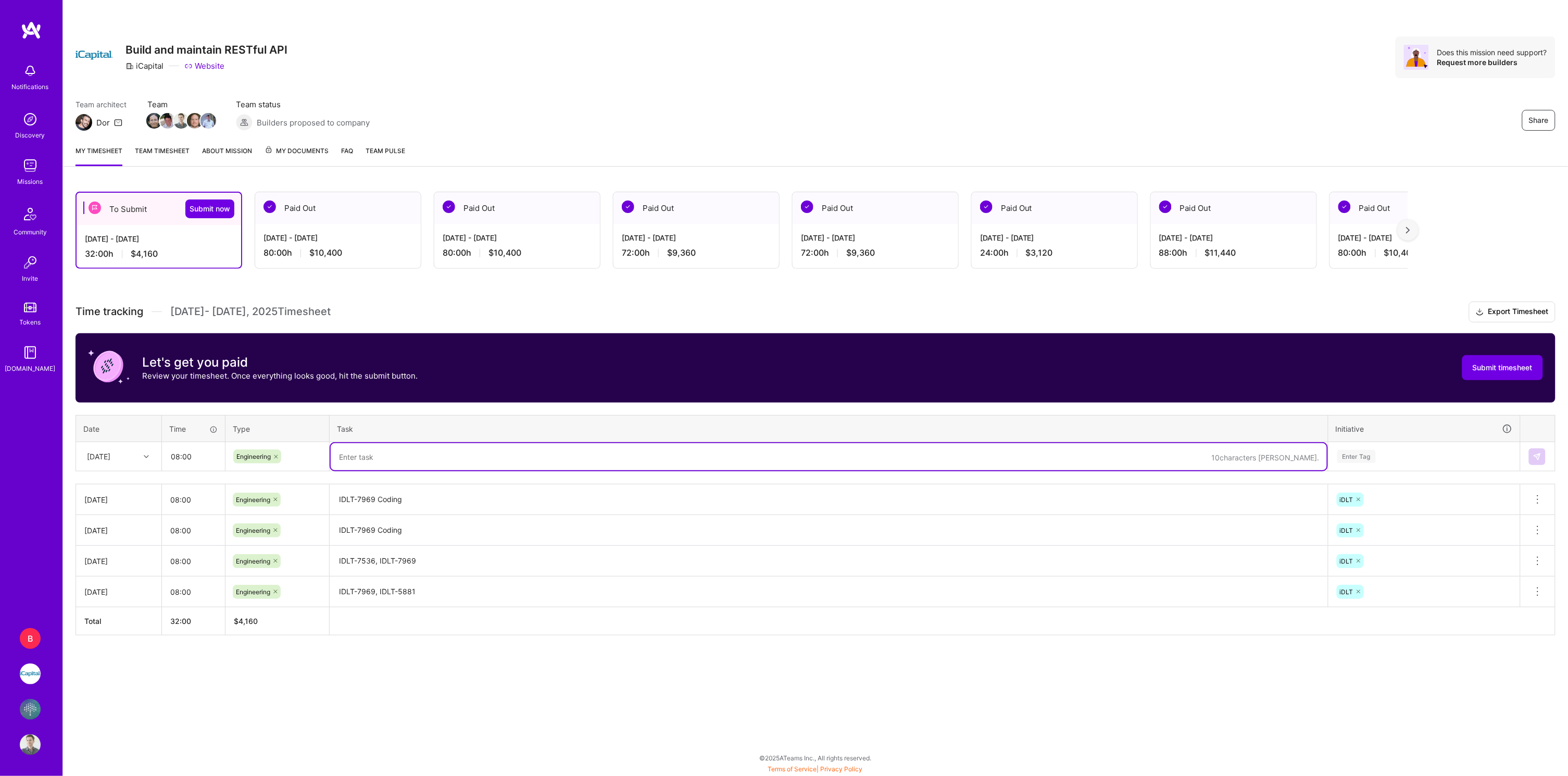
paste textarea "IDLT-7969 Coding"
type textarea "IDLT-7969, IDLT-7536"
click at [1396, 450] on div "Enter Tag" at bounding box center [1424, 456] width 176 height 13
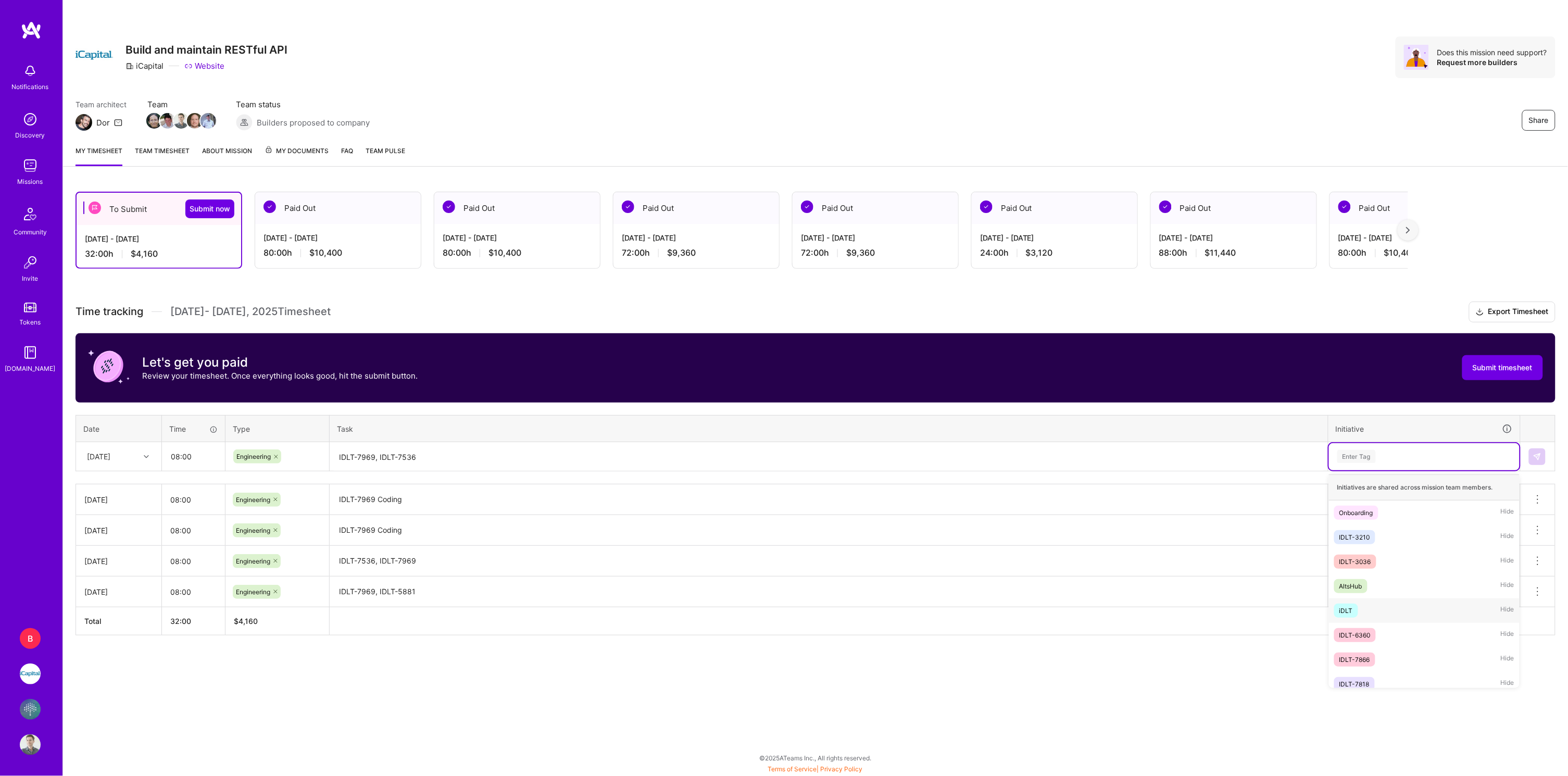
click at [1349, 605] on div "iDLT" at bounding box center [1346, 610] width 13 height 11
click at [633, 460] on textarea "IDLT-7969, IDLT-7536" at bounding box center [828, 456] width 996 height 27
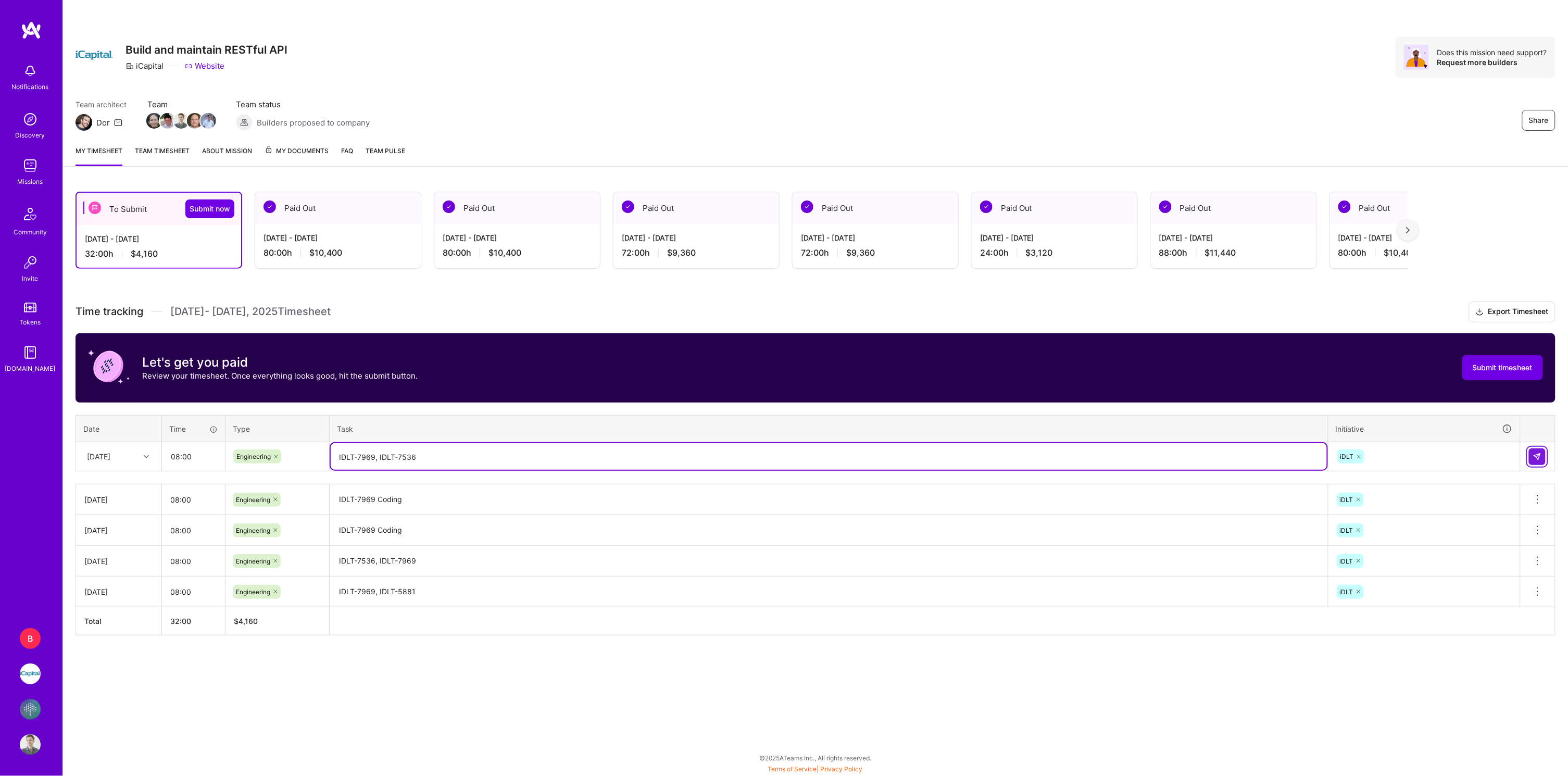
click at [1536, 456] on img at bounding box center [1538, 456] width 9 height 9
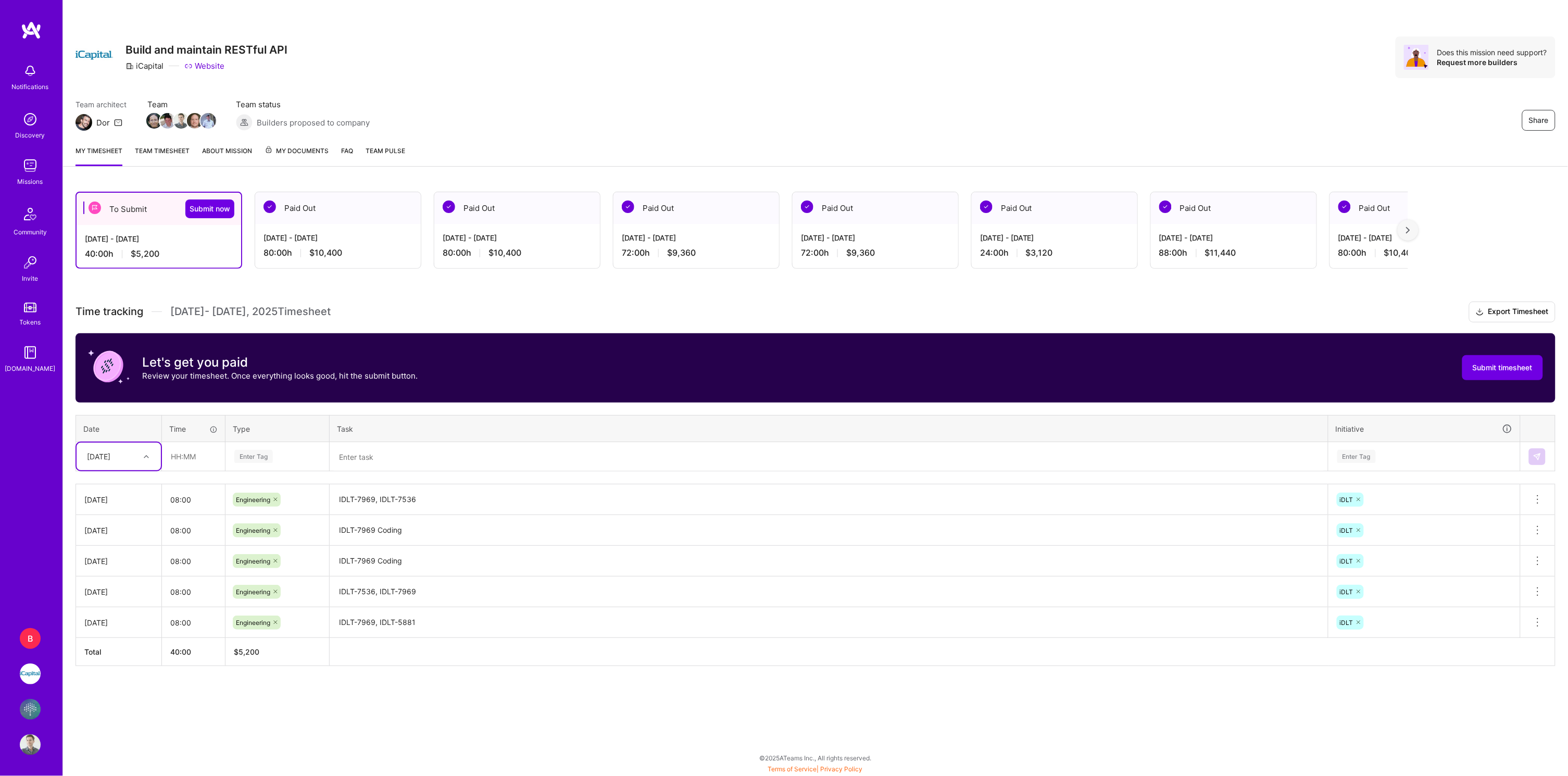
click at [141, 453] on div at bounding box center [147, 456] width 16 height 13
click at [109, 575] on div "[DATE]" at bounding box center [119, 582] width 85 height 19
click at [185, 452] on input "text" at bounding box center [194, 456] width 62 height 27
type input "08:00"
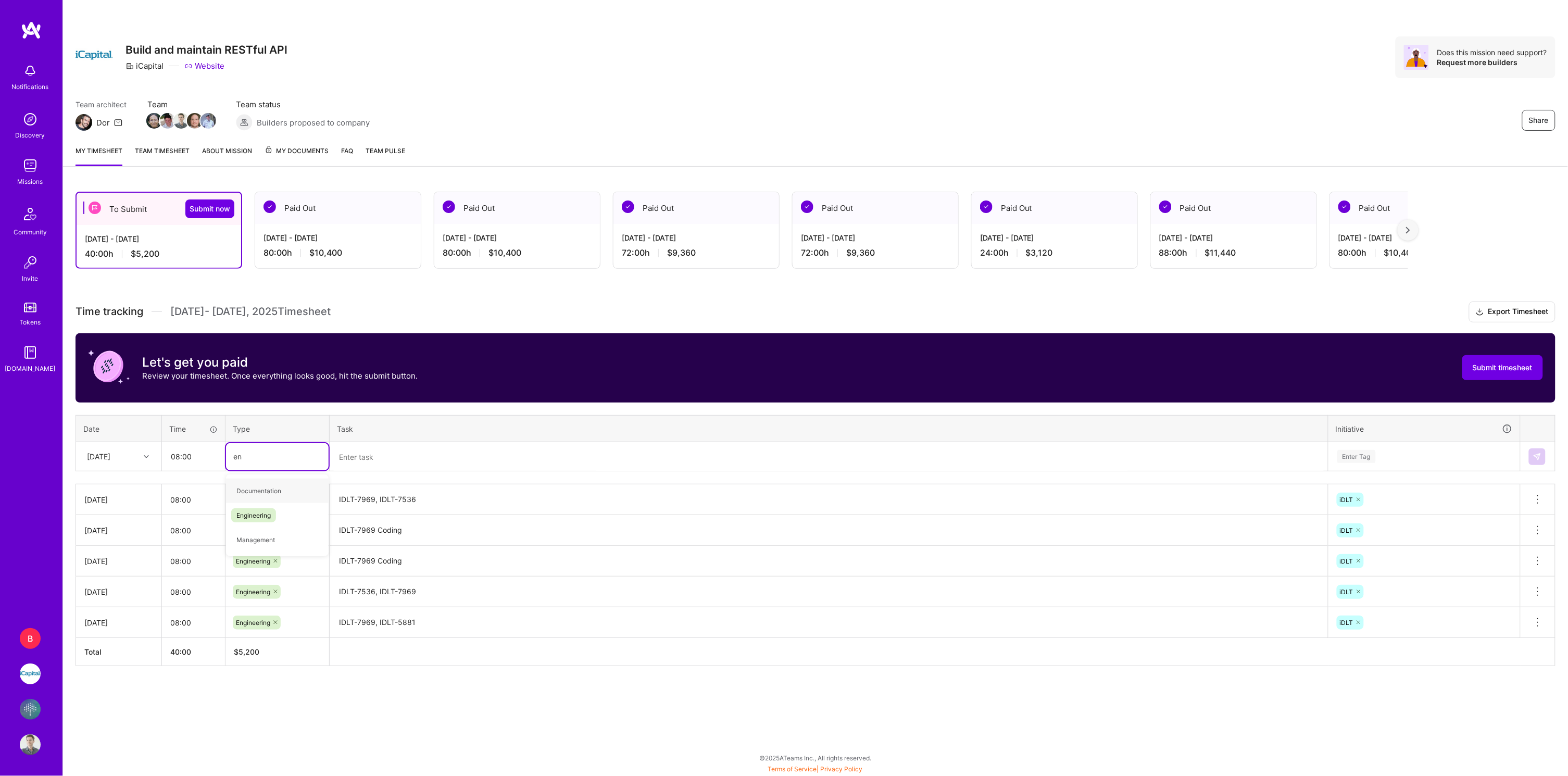
type input "eng"
click at [254, 489] on span "Engineering" at bounding box center [254, 491] width 45 height 14
click at [355, 449] on textarea at bounding box center [828, 456] width 996 height 27
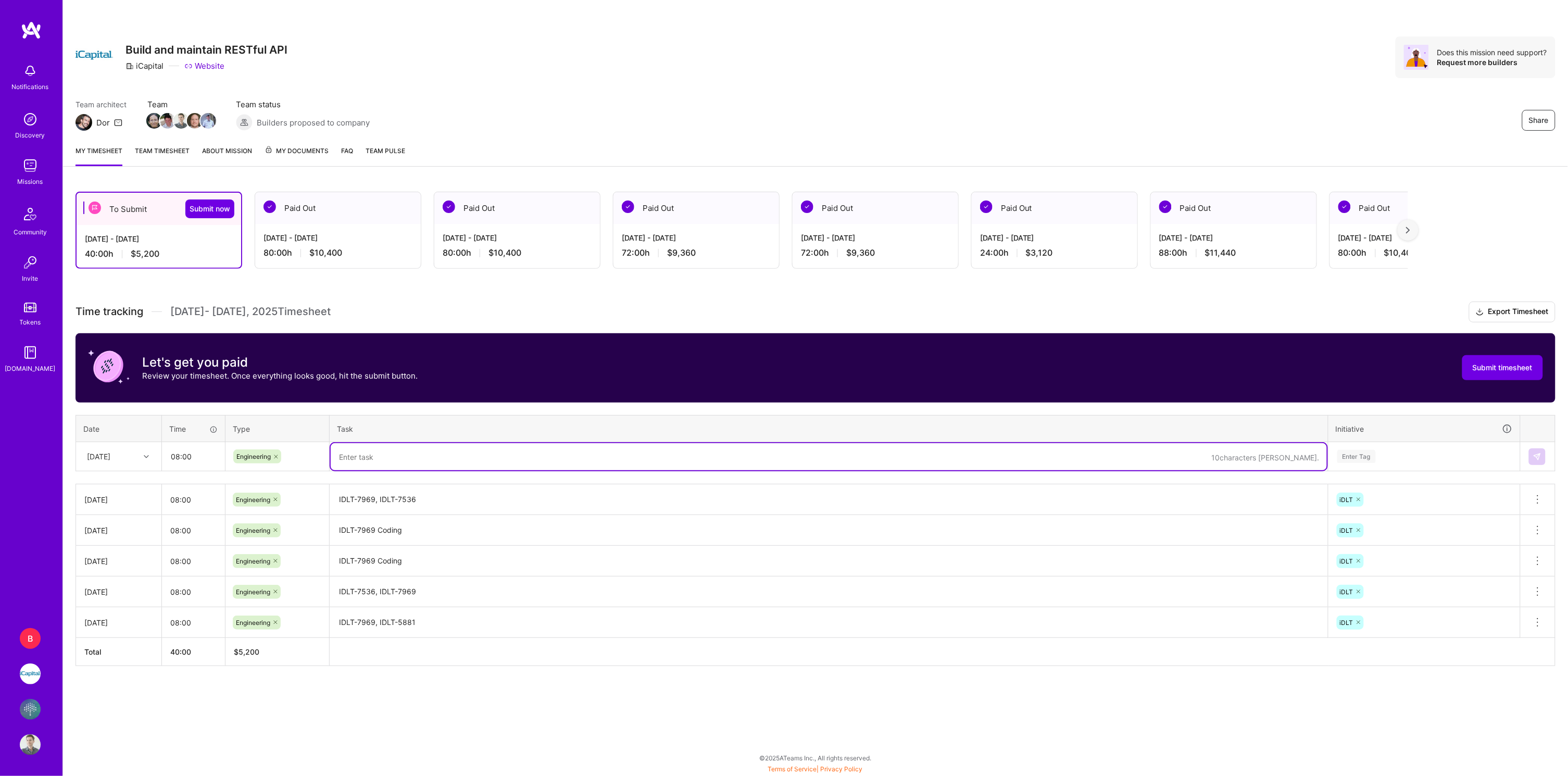
paste textarea "IDLT-7969, IDLT-7536"
type textarea "IDLT-7969, IDLT-7536"
click at [1351, 452] on div "Enter Tag" at bounding box center [1356, 456] width 38 height 16
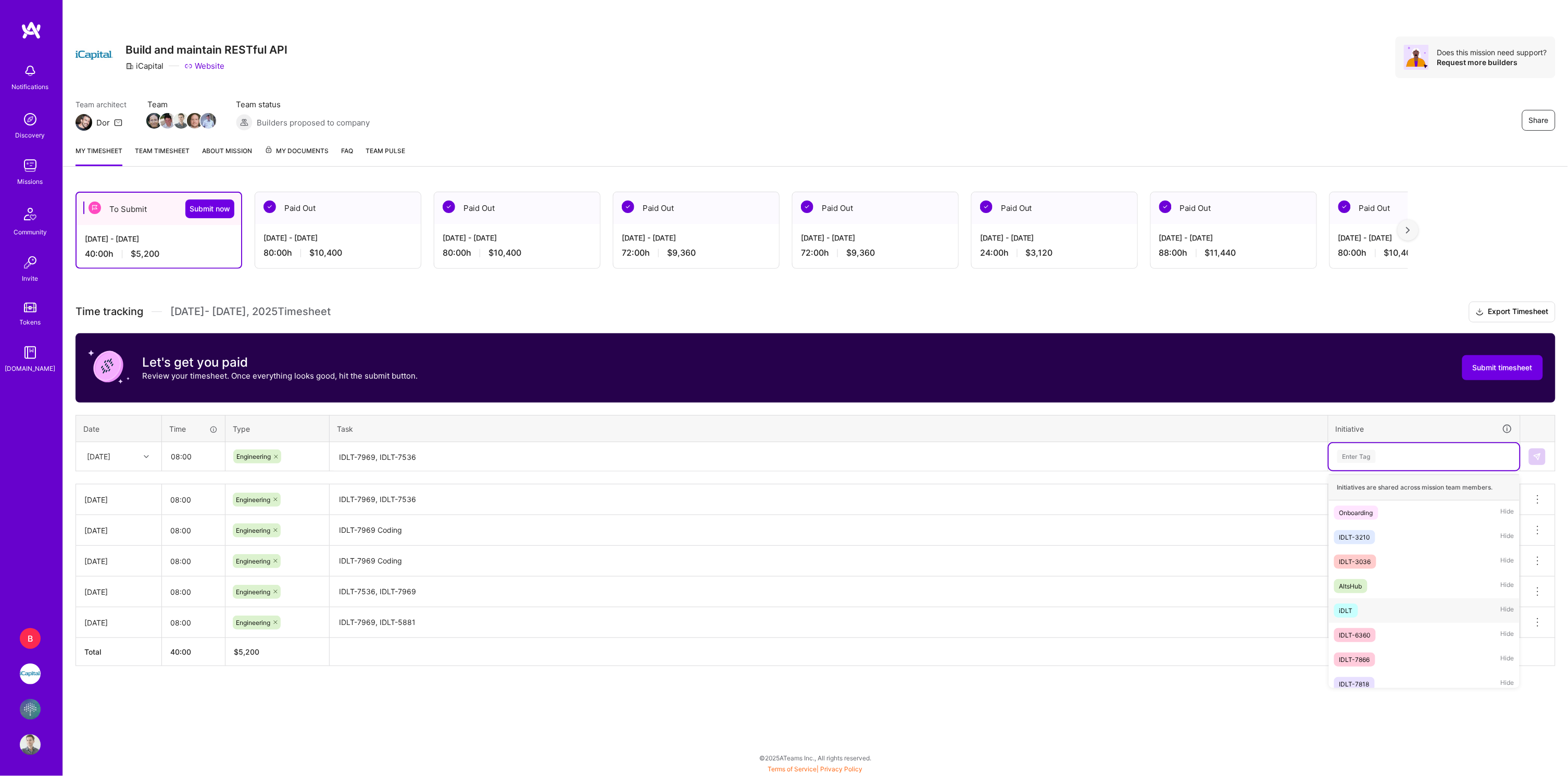
click at [1373, 607] on div "iDLT Hide" at bounding box center [1424, 610] width 191 height 24
click at [1538, 456] on img at bounding box center [1538, 456] width 9 height 9
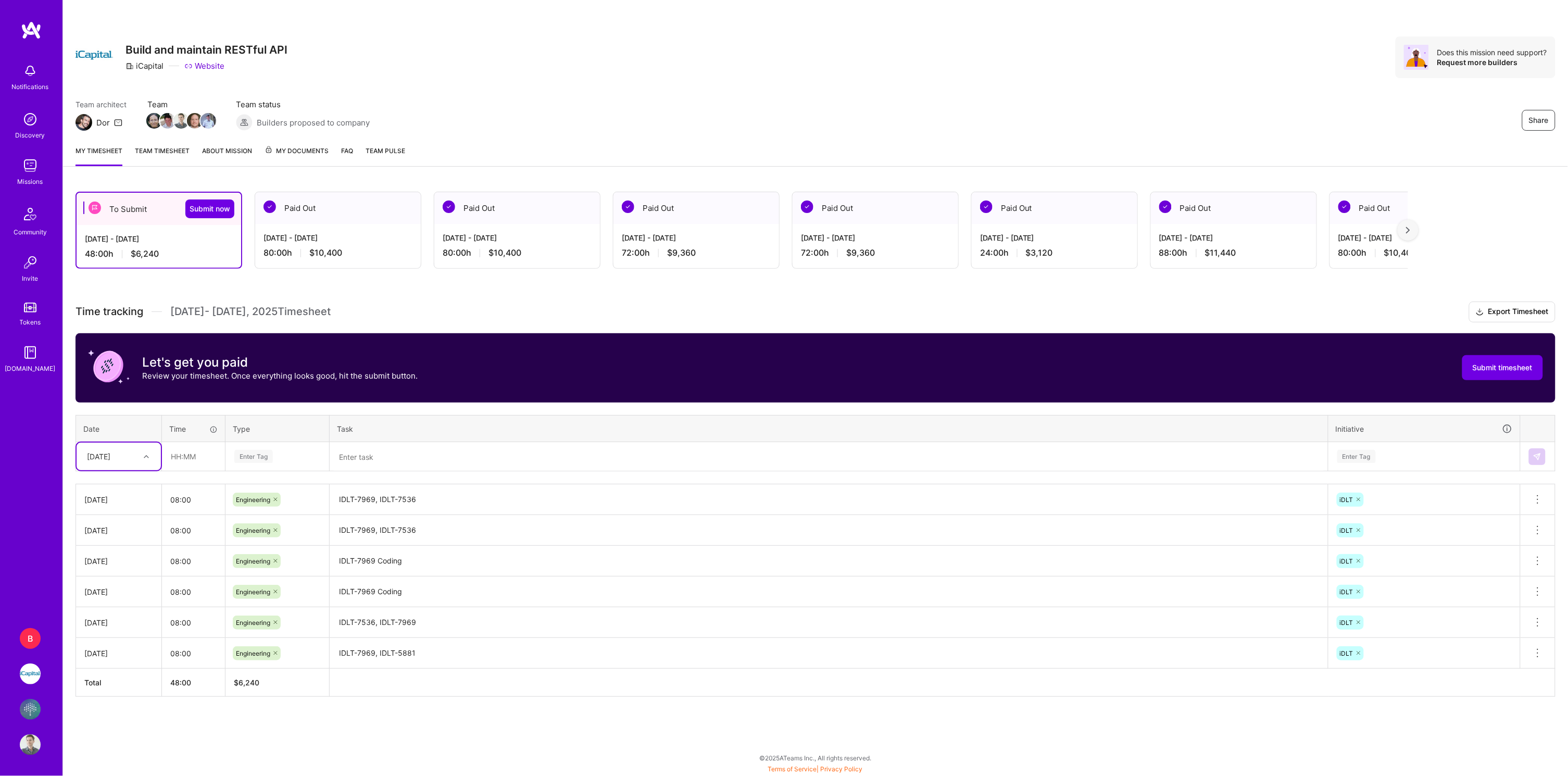
click at [148, 454] on icon at bounding box center [146, 456] width 5 height 5
click at [116, 596] on div "[DATE]" at bounding box center [119, 602] width 85 height 19
click at [186, 460] on input "text" at bounding box center [194, 456] width 62 height 27
type input "08:00"
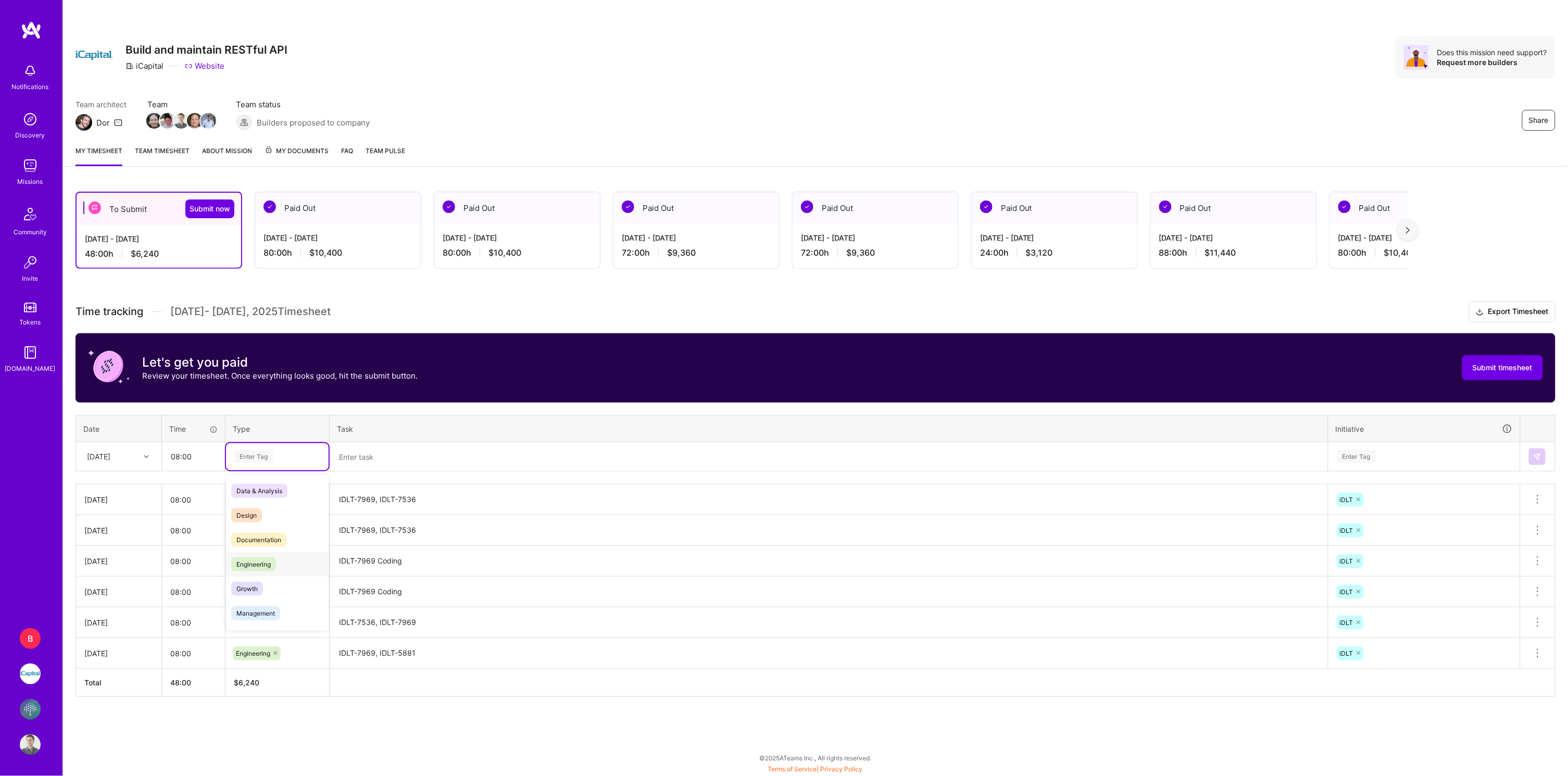
click at [276, 556] on div "Engineering" at bounding box center [277, 564] width 103 height 24
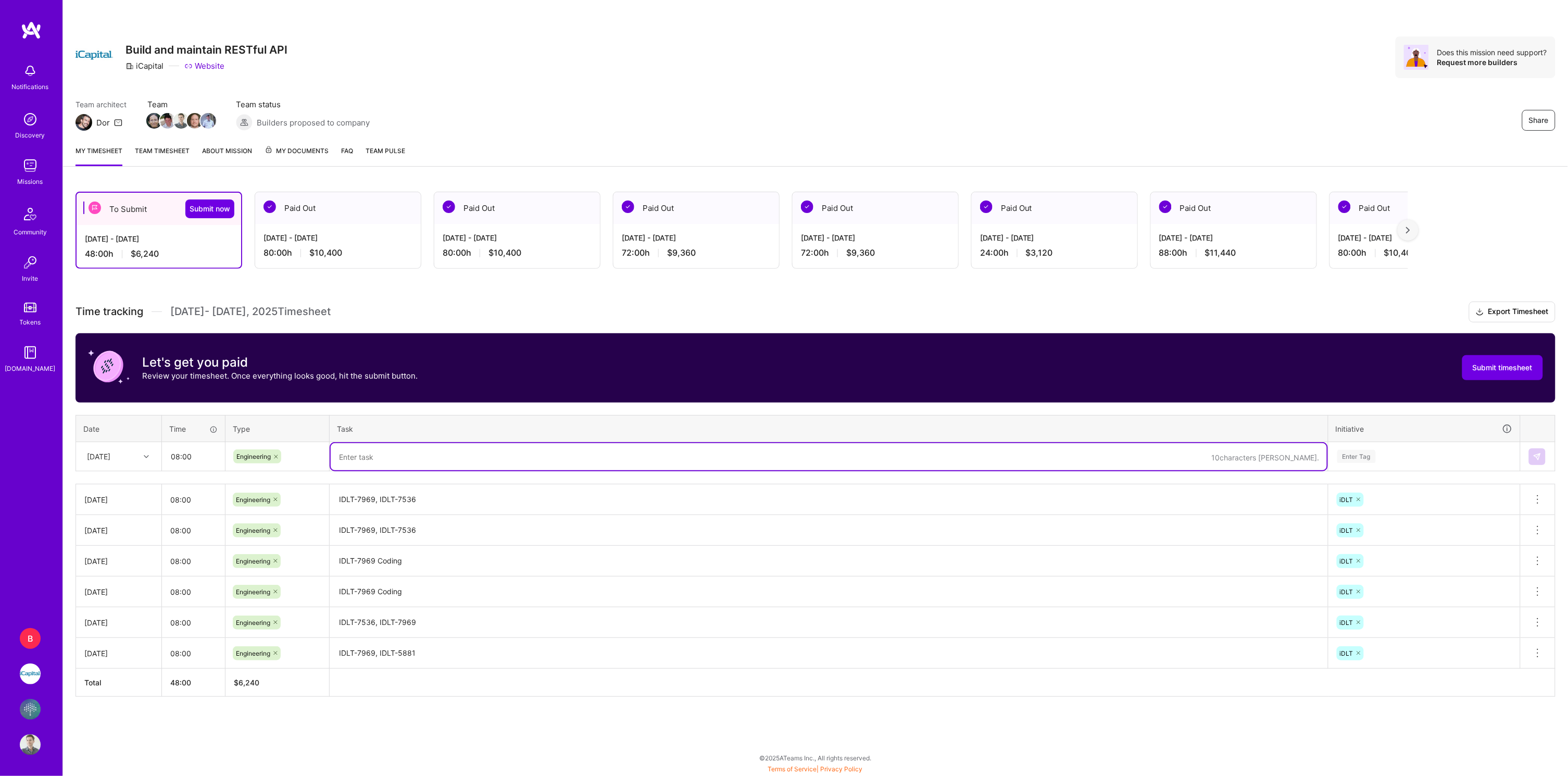
click at [352, 444] on textarea at bounding box center [828, 456] width 996 height 27
paste textarea "IDLT-7969, IDLT-7536"
type textarea "IDLT-7969, IDLT-7536"
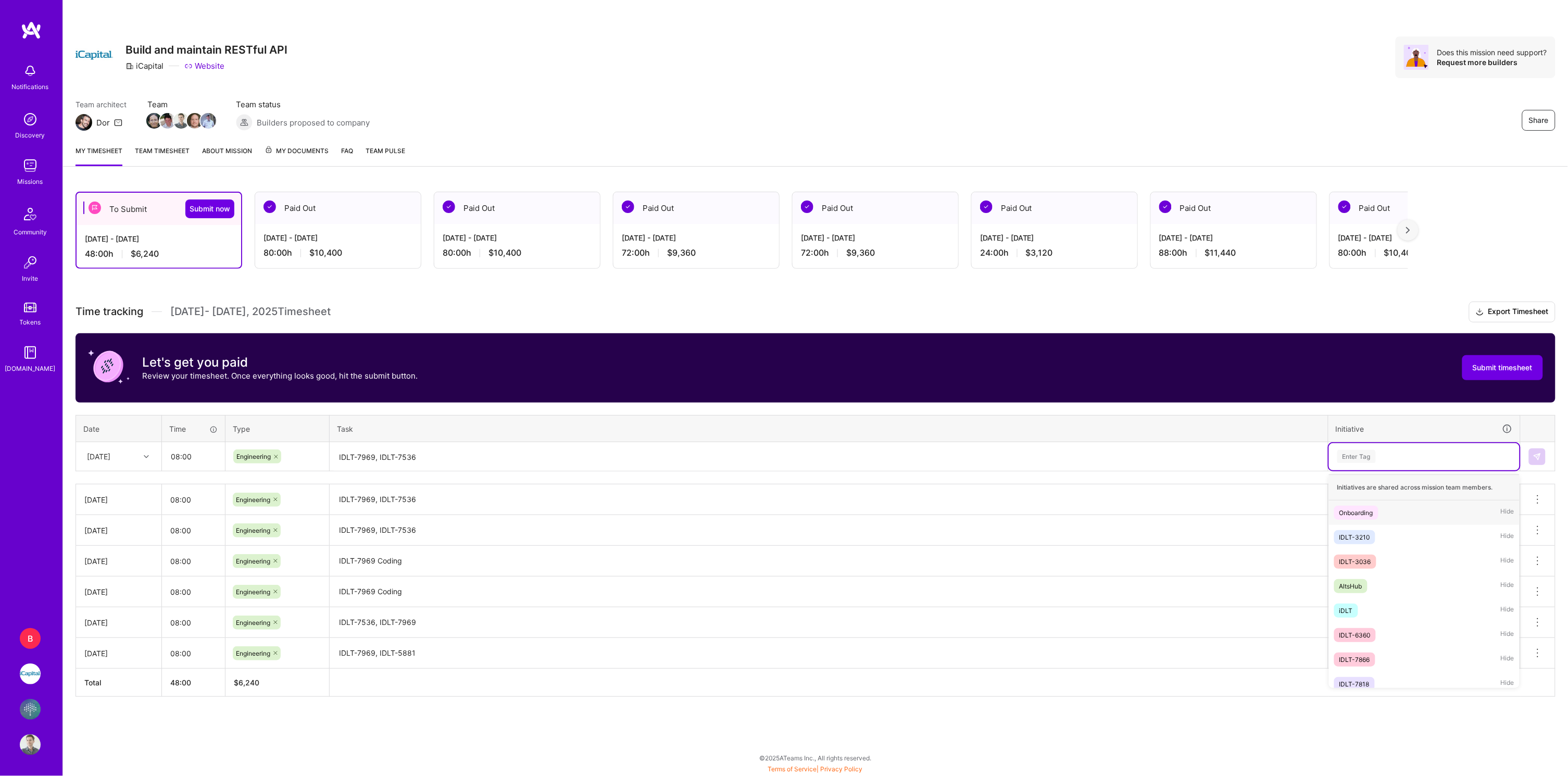
click at [1376, 461] on div "Enter Tag" at bounding box center [1424, 456] width 191 height 27
type input "id"
click at [1380, 556] on div "iDLT Hide" at bounding box center [1424, 562] width 191 height 24
click at [1541, 453] on img at bounding box center [1538, 456] width 9 height 9
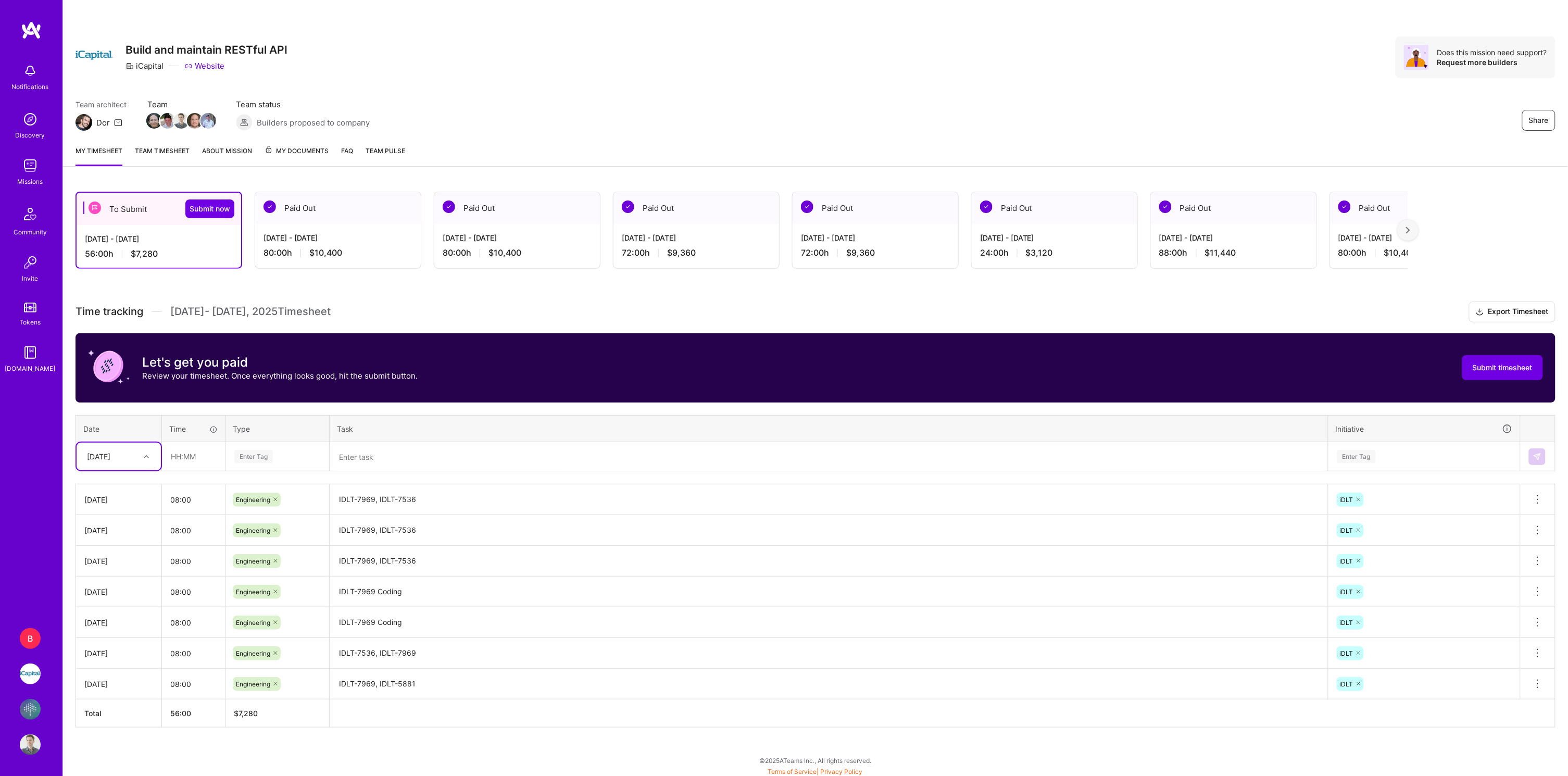
click at [97, 457] on div "[DATE]" at bounding box center [99, 456] width 23 height 11
click at [121, 591] on div "[DATE]" at bounding box center [119, 598] width 85 height 19
click at [206, 449] on input "text" at bounding box center [194, 456] width 62 height 27
paste input "text"
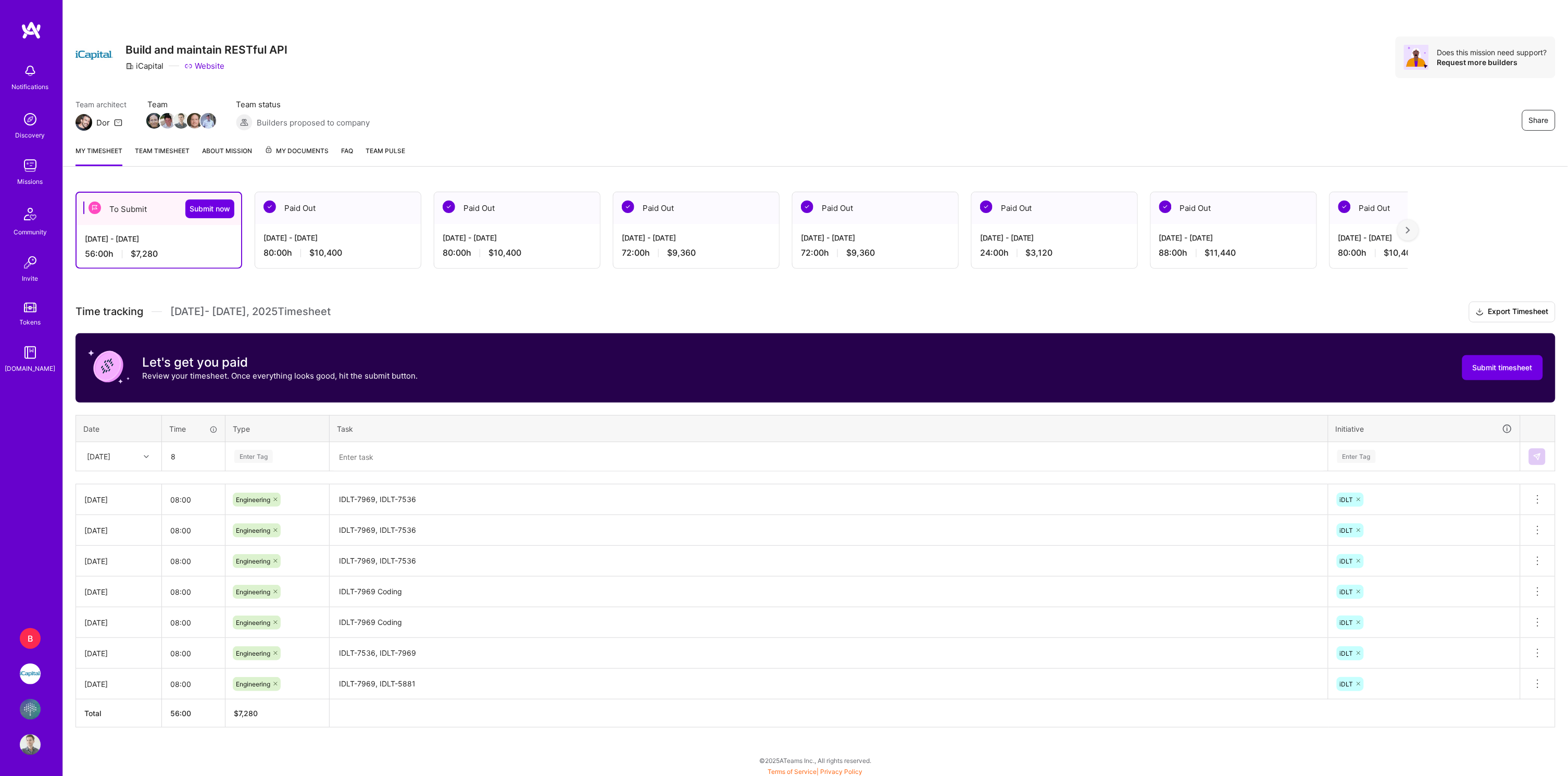
type input "08:00"
click at [279, 557] on div "Engineering" at bounding box center [277, 564] width 103 height 24
click at [371, 456] on textarea at bounding box center [828, 456] width 996 height 27
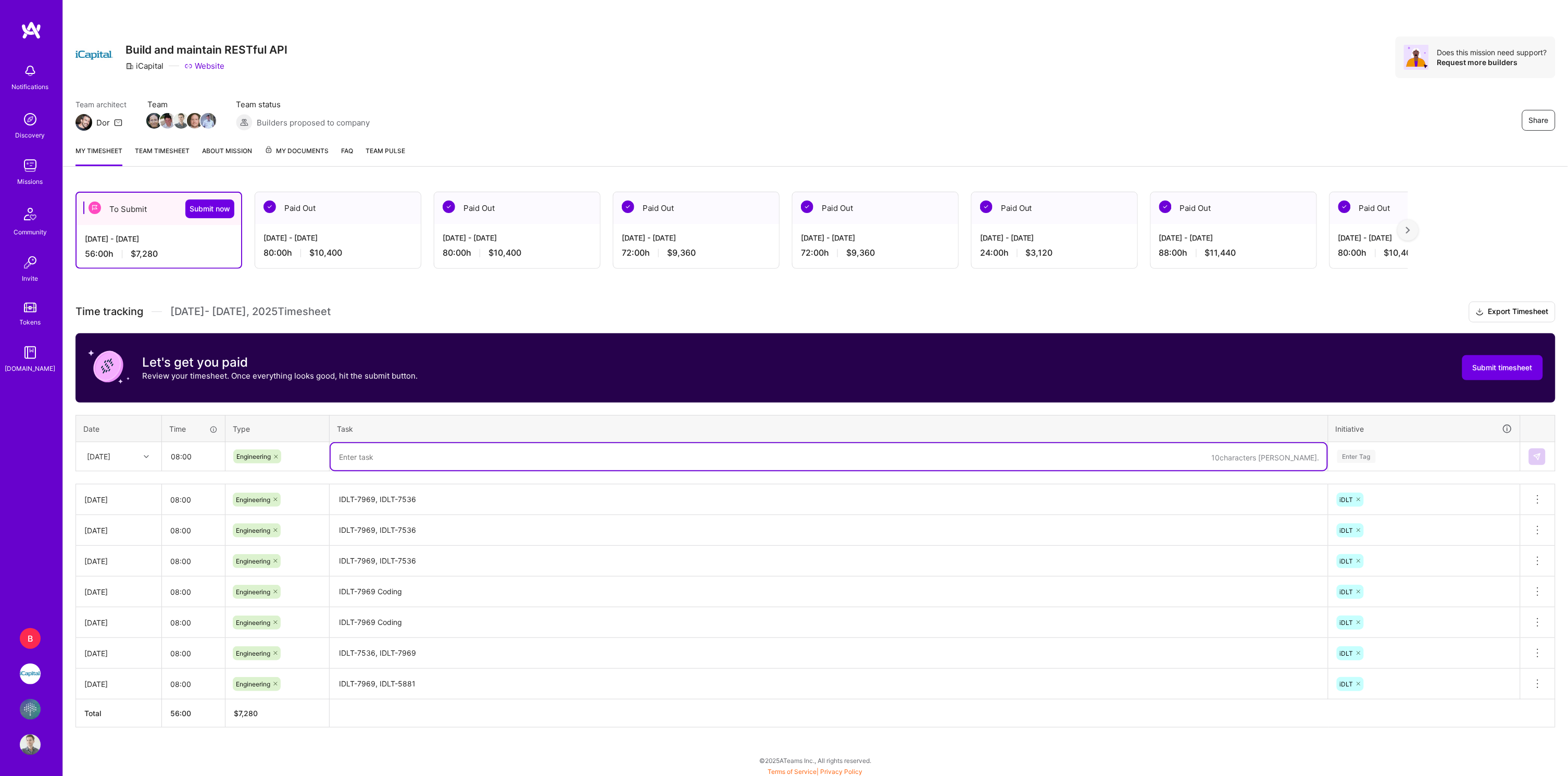
paste textarea "IDLT-7969, IDLT-7536"
type textarea "IDLT-7969, IDLT-7536"
click at [1467, 456] on div "Initiatives" at bounding box center [1461, 457] width 183 height 16
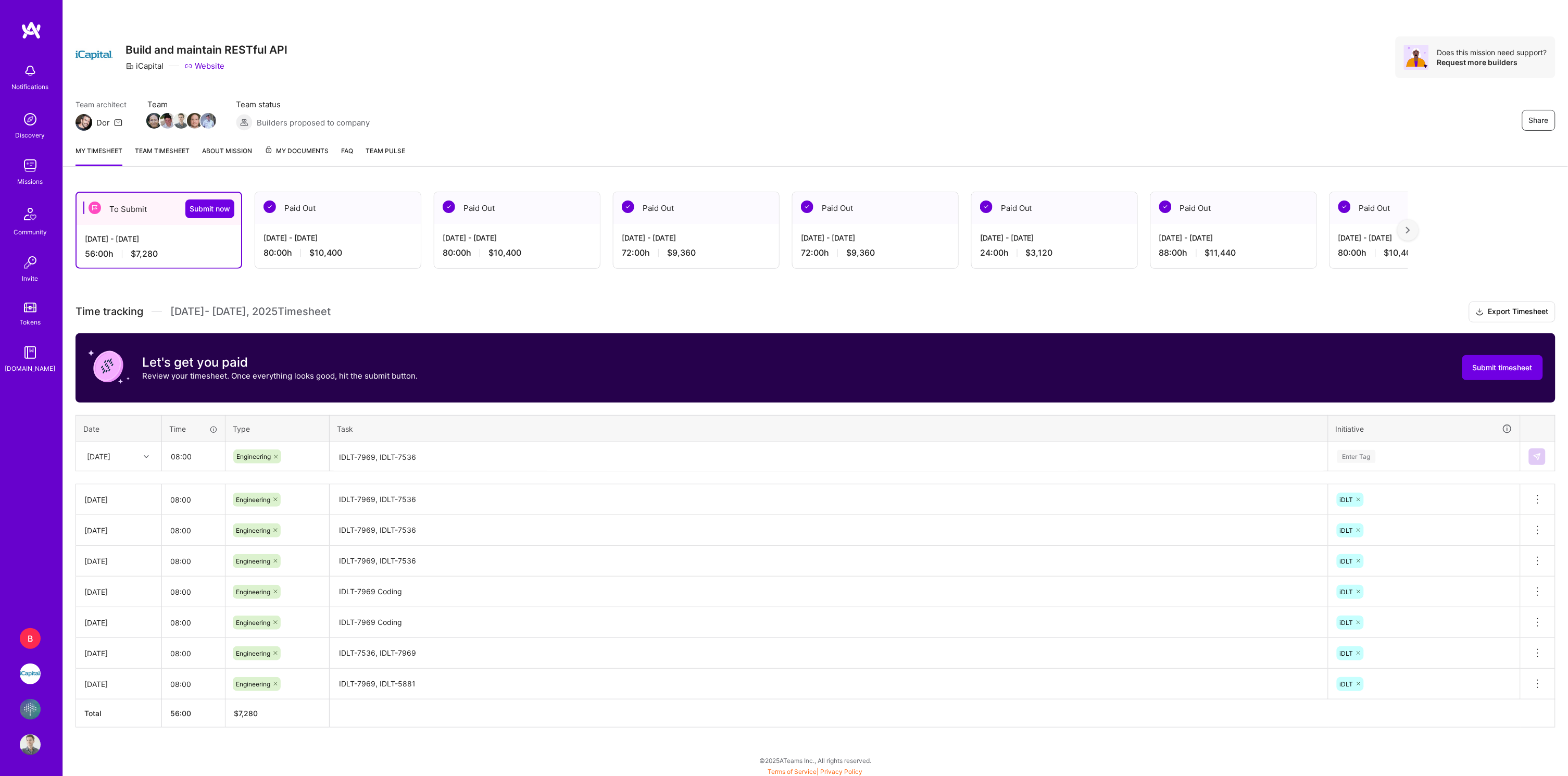
click at [1348, 453] on div "Enter Tag" at bounding box center [1356, 456] width 38 height 16
click at [1353, 609] on span "iDLT" at bounding box center [1346, 610] width 24 height 14
click at [1539, 452] on img at bounding box center [1538, 456] width 9 height 9
click at [107, 456] on div "[DATE]" at bounding box center [99, 456] width 23 height 11
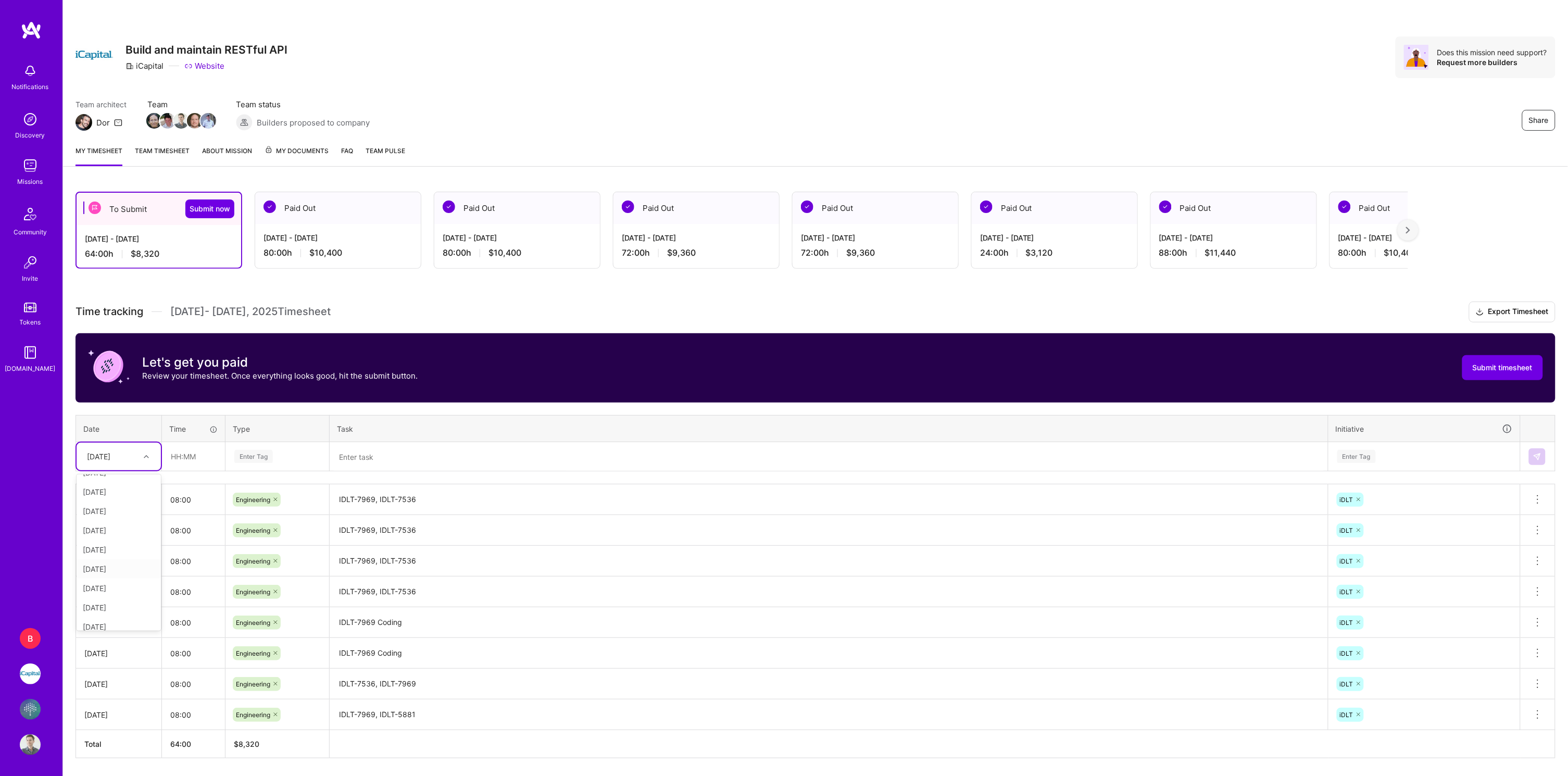
click at [107, 564] on div "[DATE]" at bounding box center [119, 569] width 85 height 19
click at [186, 466] on input "text" at bounding box center [194, 456] width 62 height 27
type input "08:00"
type input "eng"
click at [304, 481] on div "Engineering" at bounding box center [277, 491] width 103 height 24
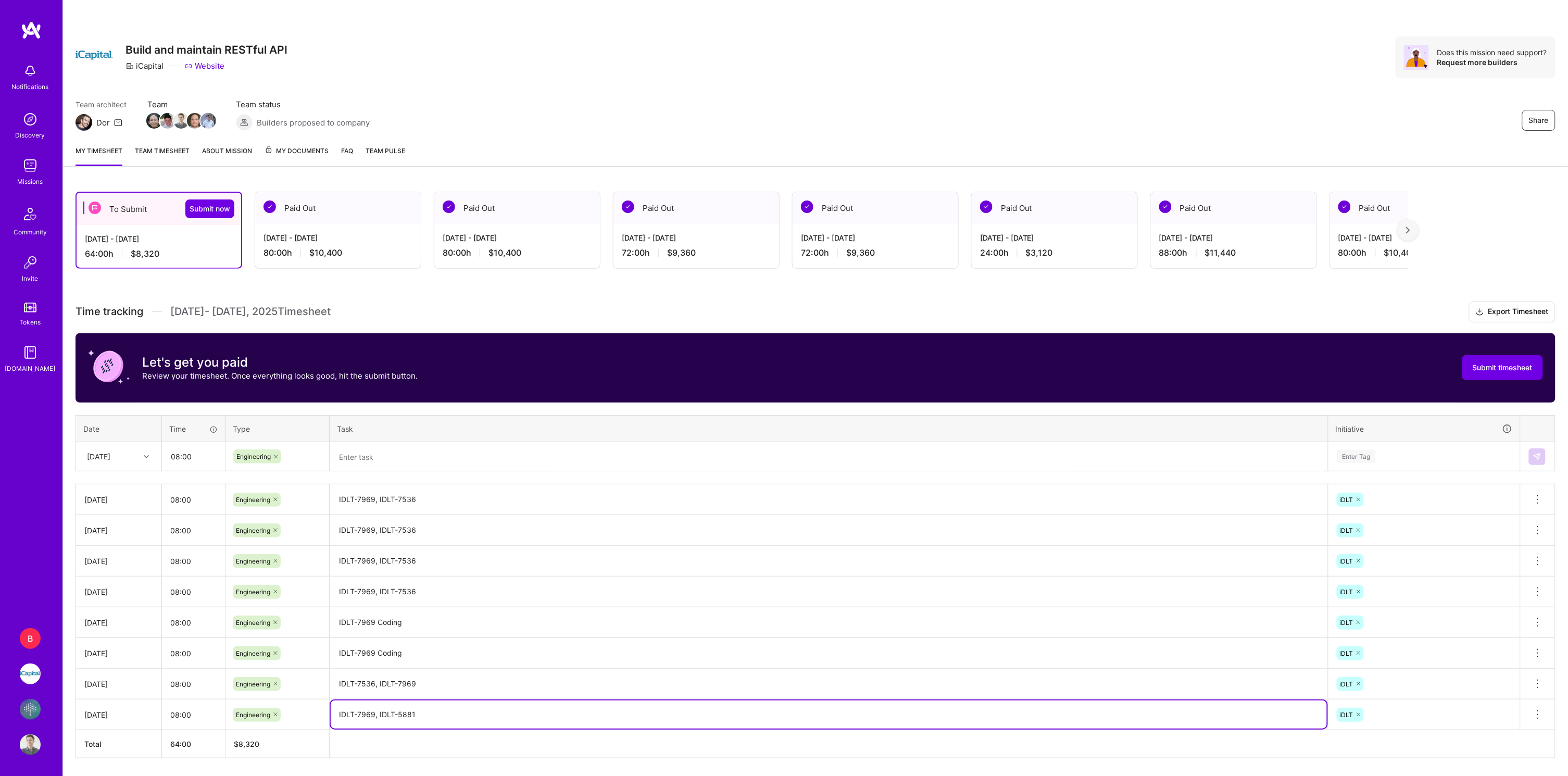
drag, startPoint x: 421, startPoint y: 712, endPoint x: 377, endPoint y: 712, distance: 44.0
click at [377, 712] on textarea "IDLT-7969, IDLT-5881" at bounding box center [828, 715] width 996 height 28
click at [377, 453] on textarea at bounding box center [828, 456] width 996 height 27
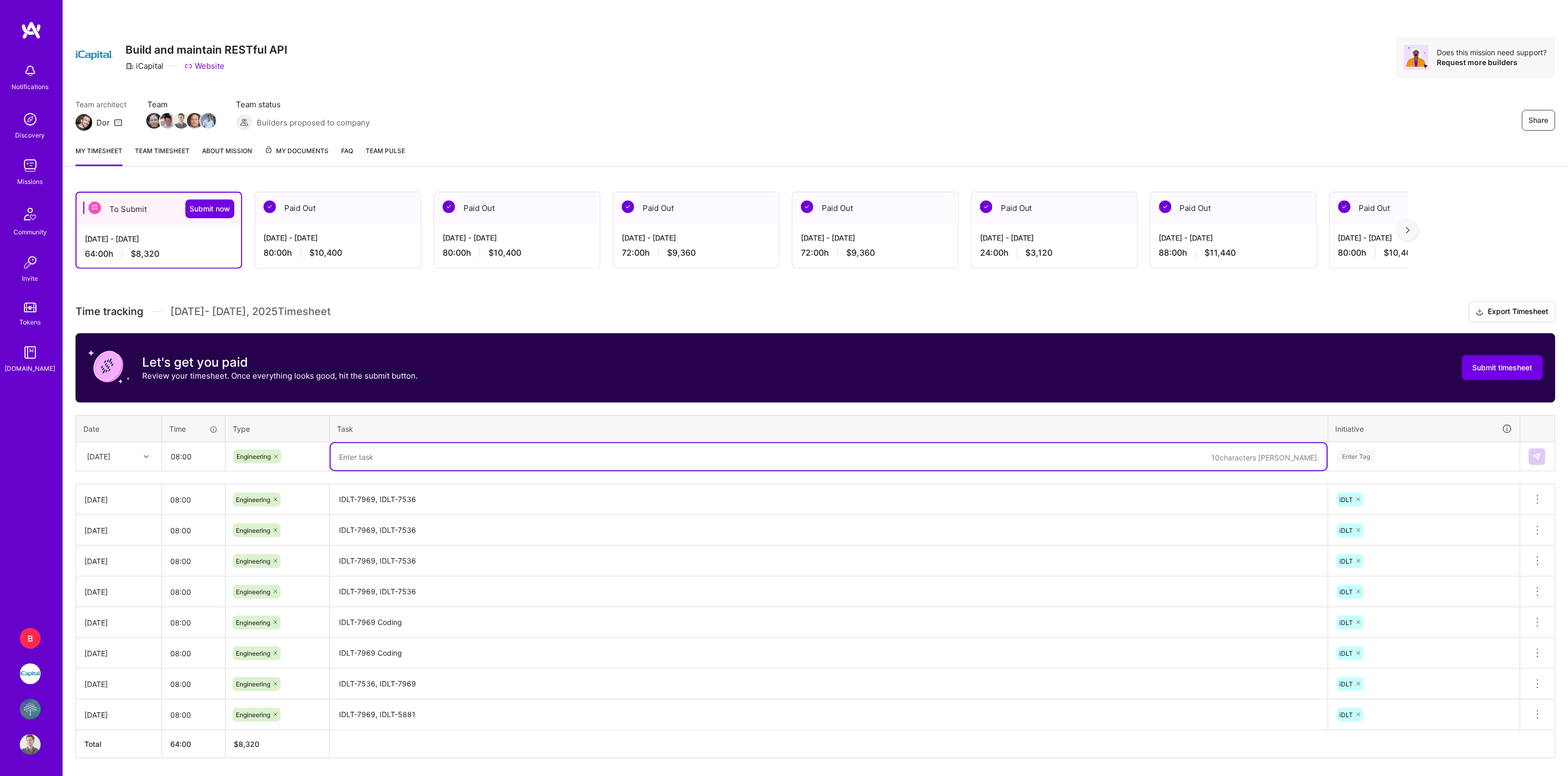
paste textarea "IDLT-5881"
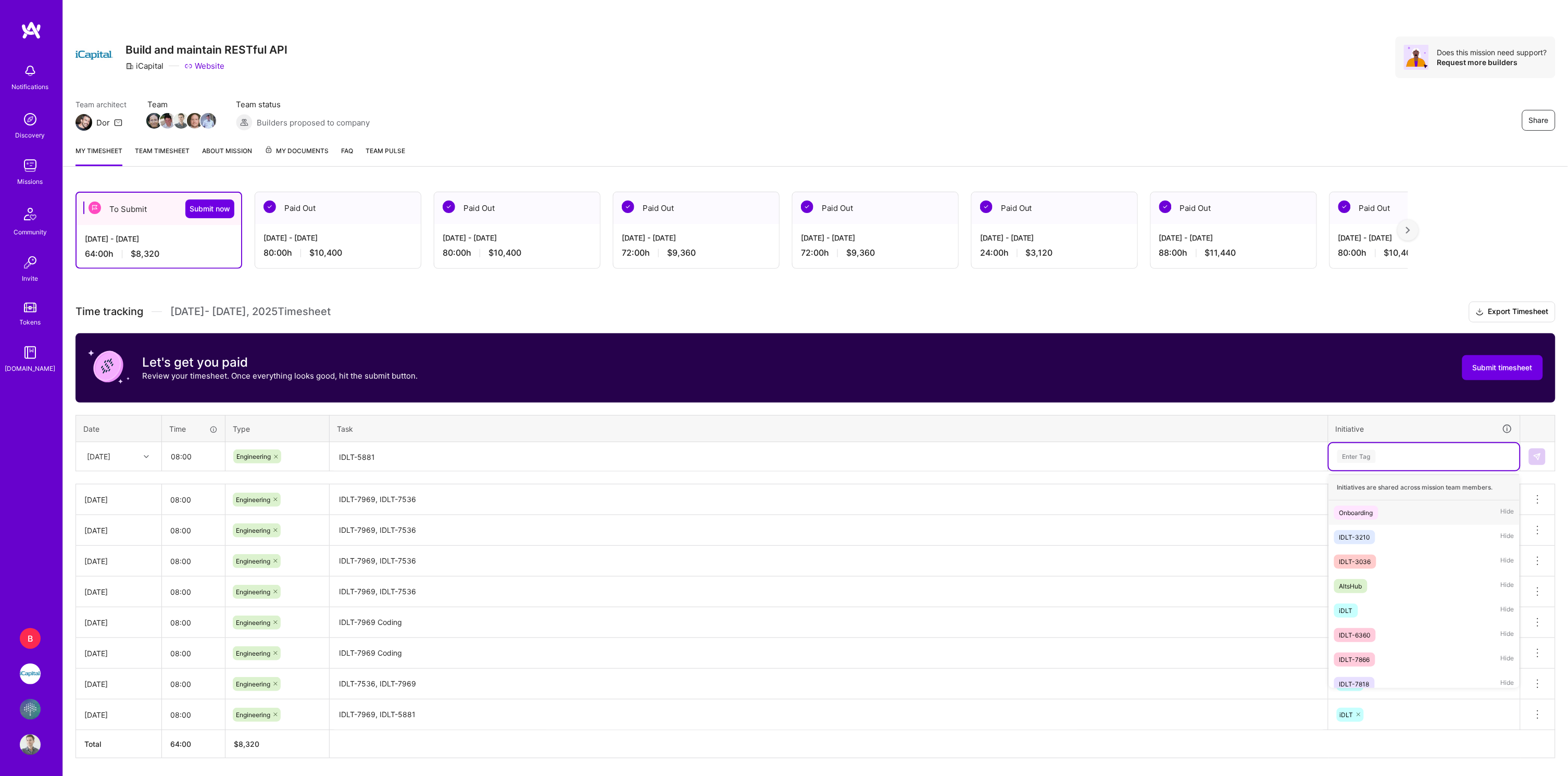
click at [1391, 445] on div "Enter Tag" at bounding box center [1424, 456] width 191 height 27
click at [1357, 604] on span "iDLT" at bounding box center [1346, 610] width 24 height 14
click at [1536, 452] on img at bounding box center [1538, 456] width 9 height 9
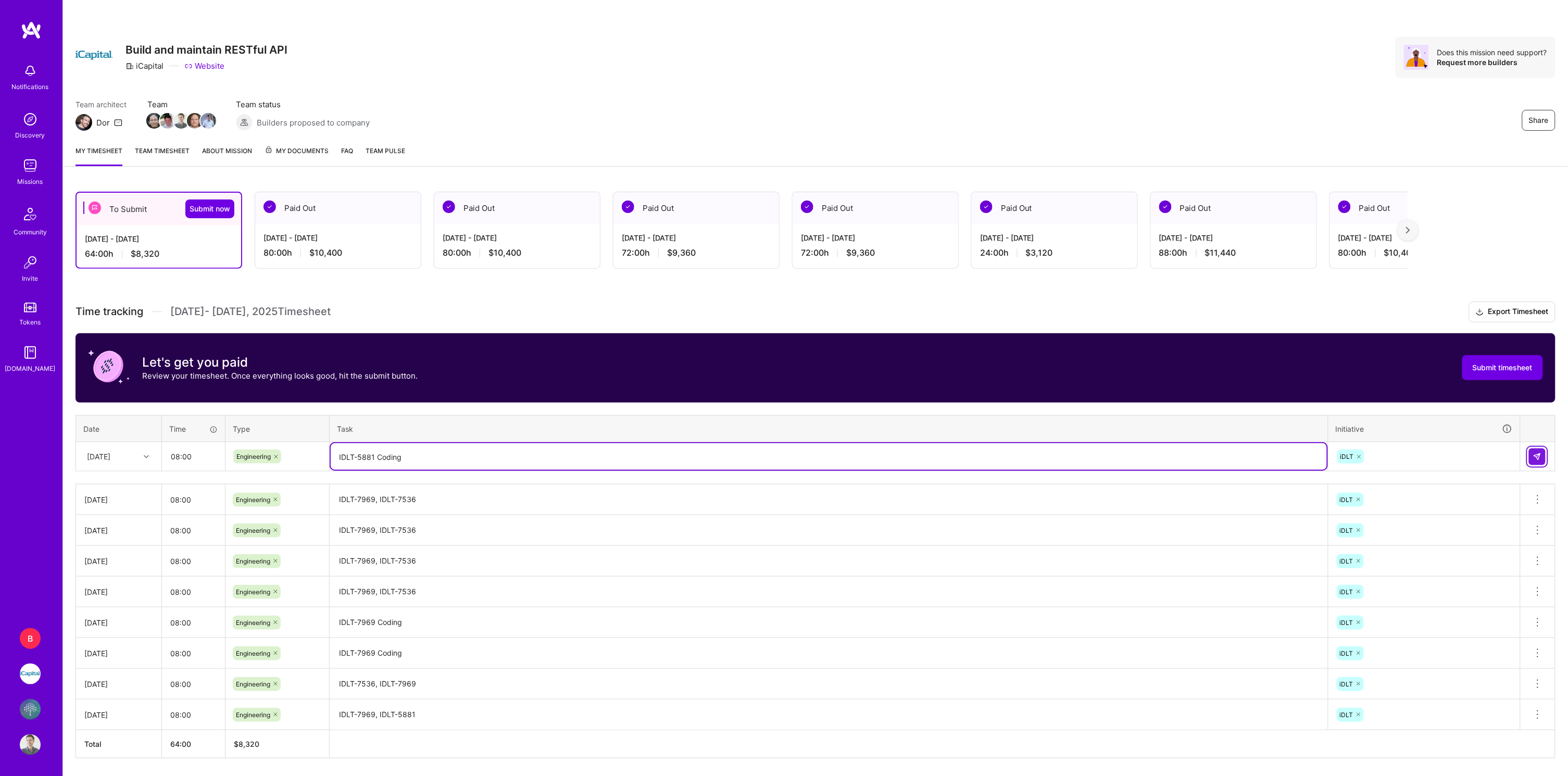
type textarea "IDLT-5881 Coding"
click at [1533, 458] on button at bounding box center [1537, 456] width 16 height 16
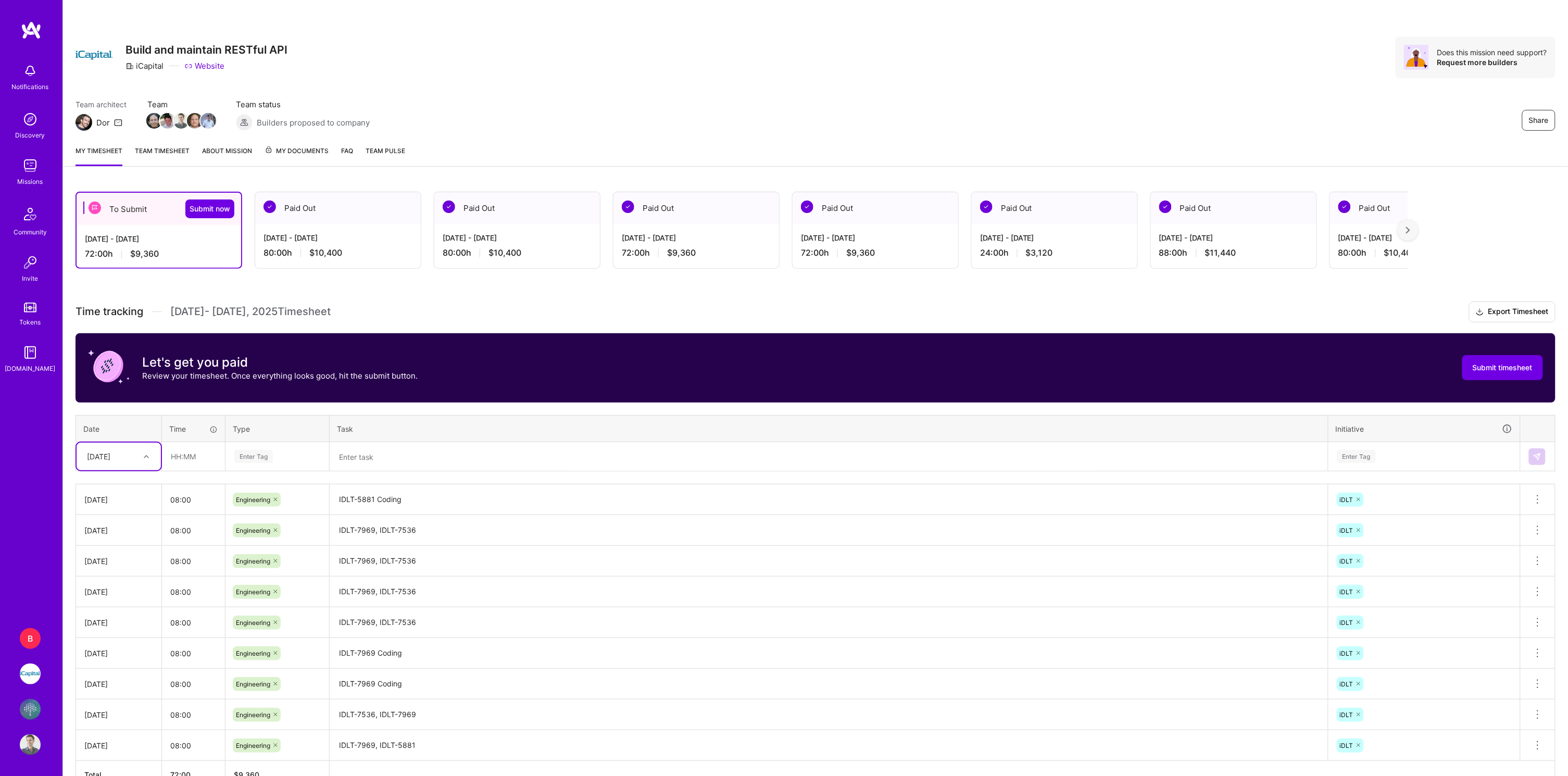
click at [127, 453] on div "[DATE]" at bounding box center [110, 456] width 58 height 17
click at [118, 599] on div "[DATE]" at bounding box center [119, 607] width 85 height 19
click at [176, 453] on input "text" at bounding box center [194, 456] width 62 height 27
type input "08:00"
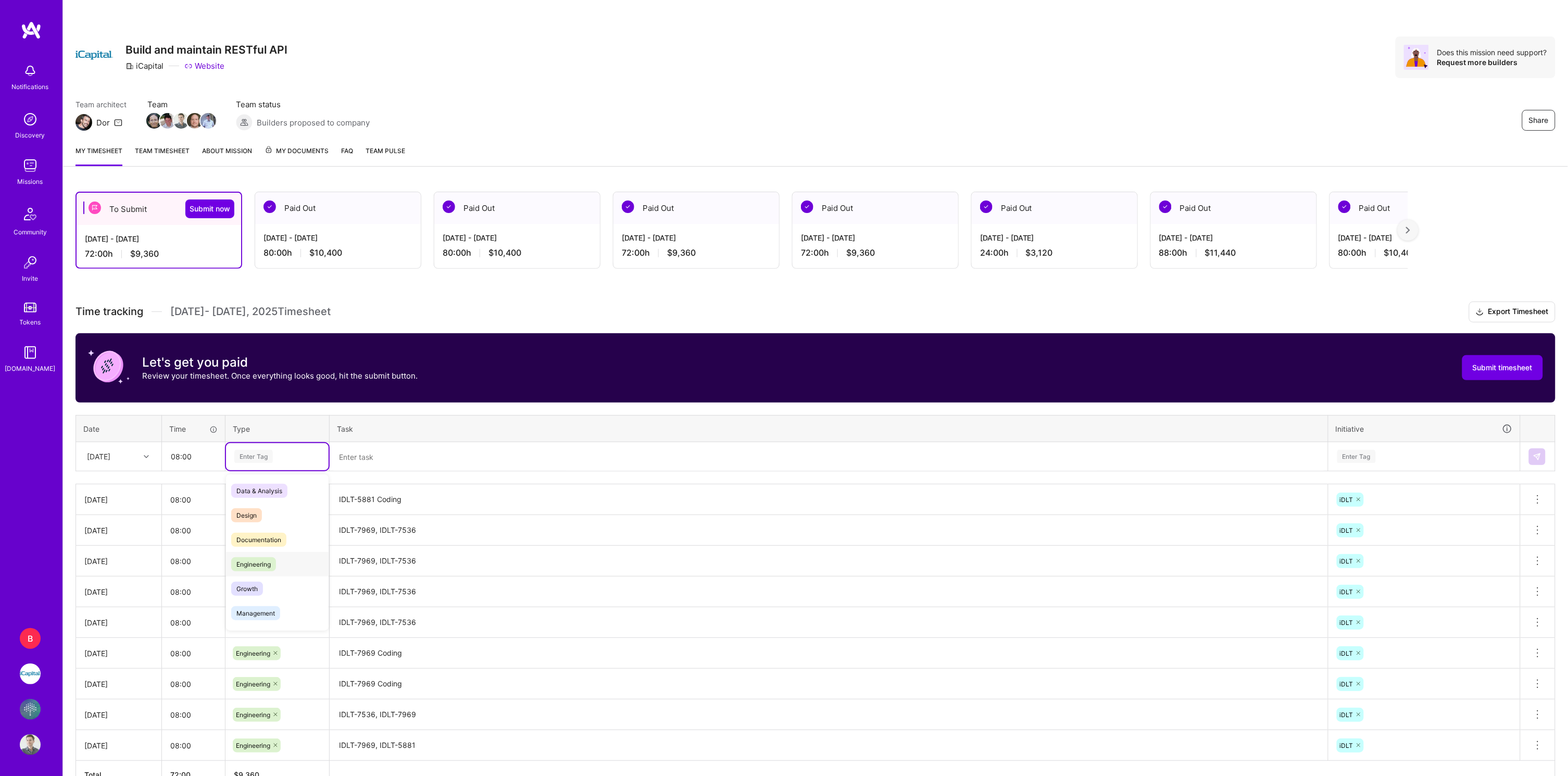
click at [256, 557] on span "Engineering" at bounding box center [254, 564] width 45 height 14
click at [363, 453] on textarea at bounding box center [828, 456] width 996 height 27
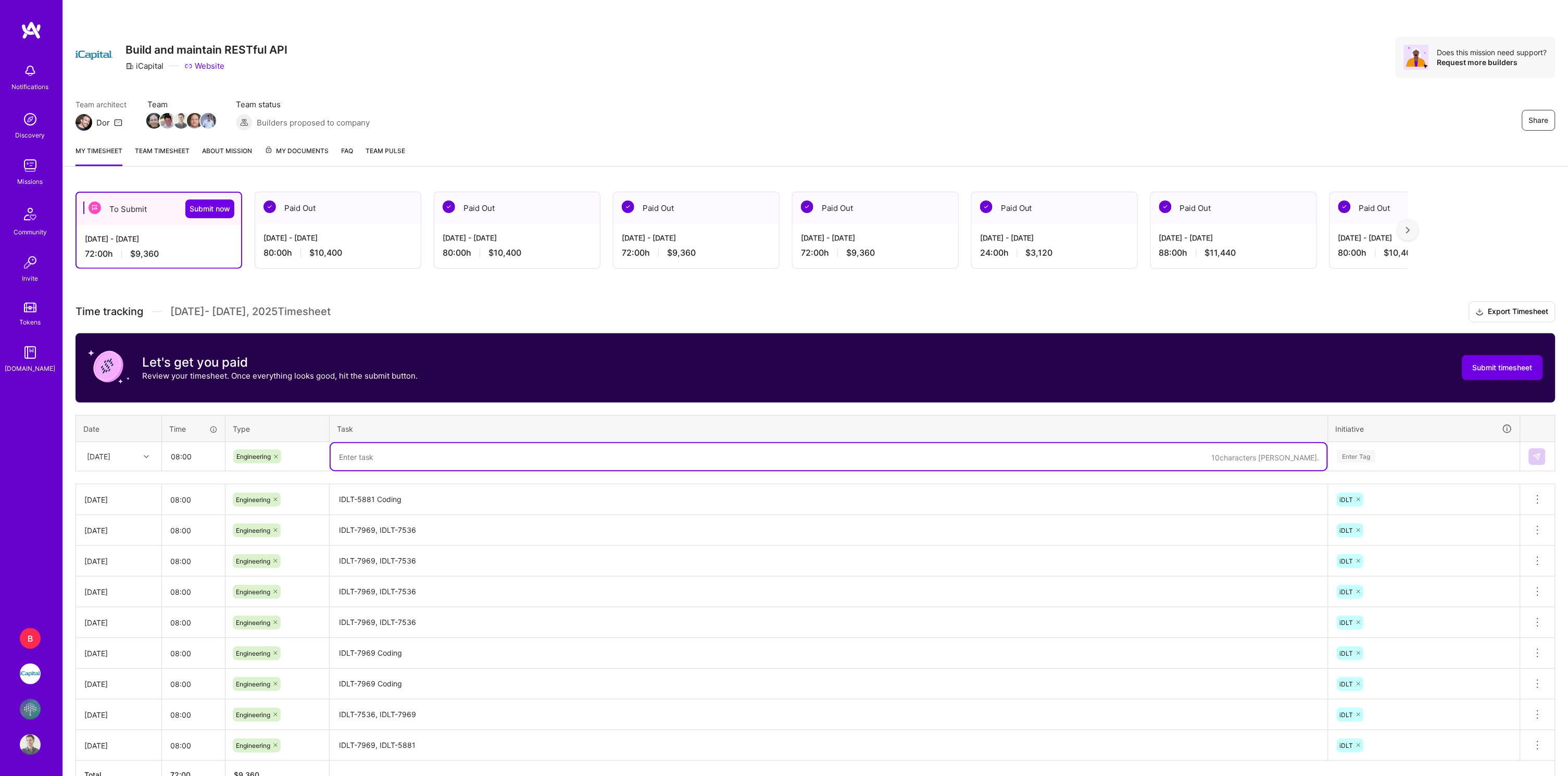
paste textarea "IDLT-5881"
type textarea "IDLT-5881 Coding"
click at [1361, 456] on div "Enter Tag" at bounding box center [1356, 456] width 38 height 16
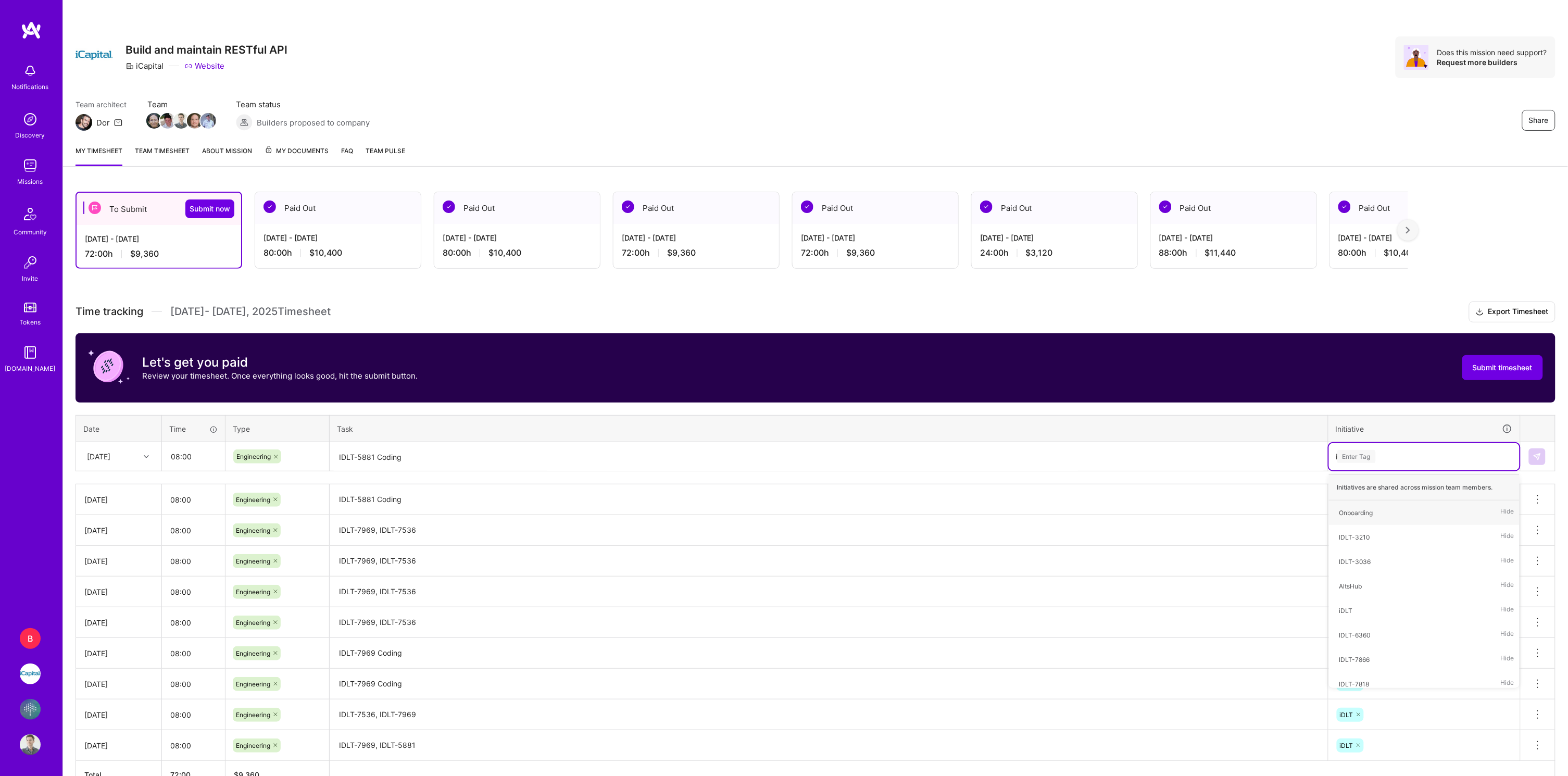
type input "id"
click at [1370, 559] on div "iDLT Hide" at bounding box center [1424, 562] width 191 height 24
click at [1539, 456] on img at bounding box center [1538, 456] width 9 height 9
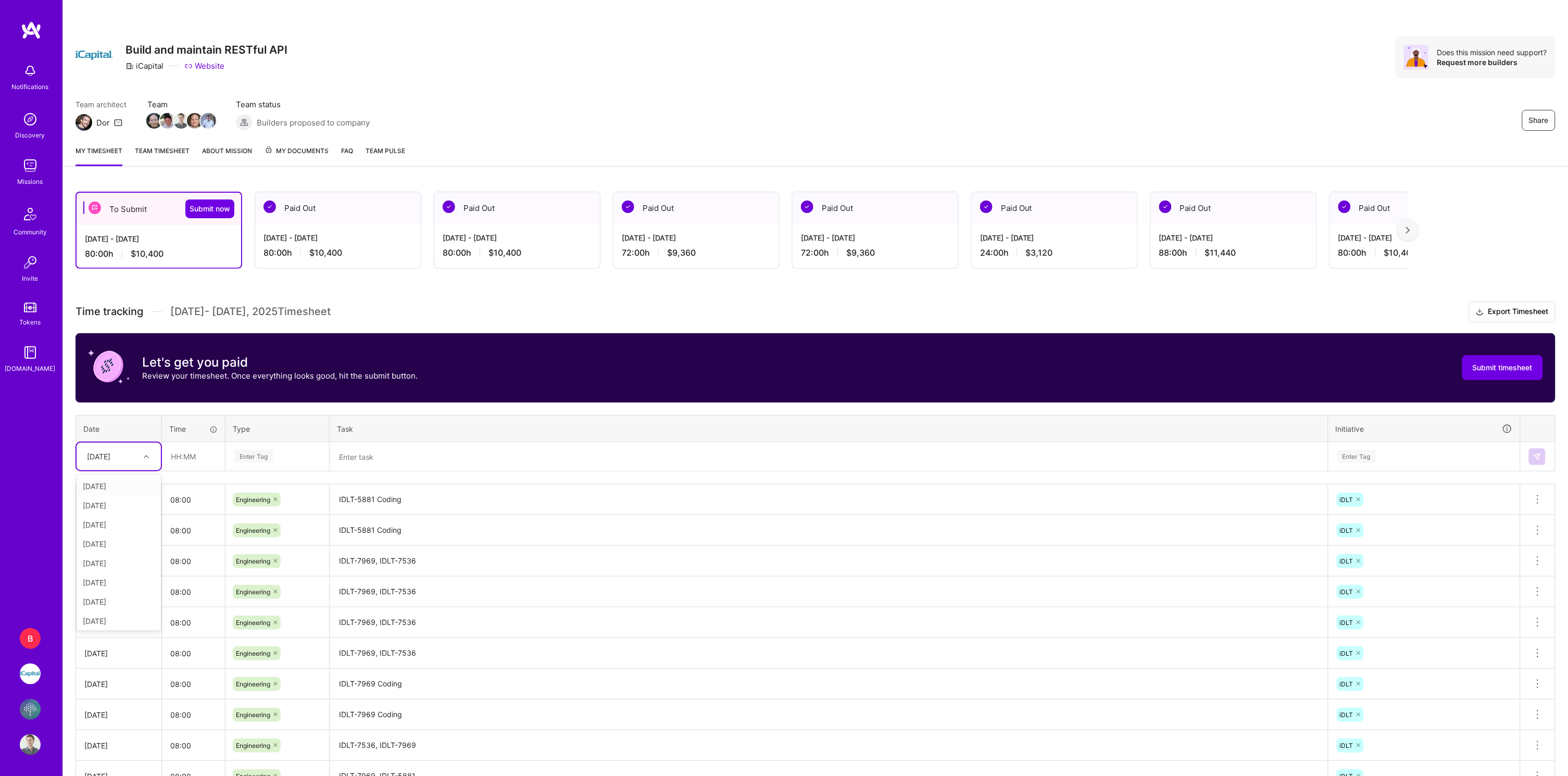
click at [148, 450] on div at bounding box center [147, 456] width 16 height 13
click at [110, 617] on div "[DATE]" at bounding box center [119, 627] width 85 height 19
click at [180, 442] on input "text" at bounding box center [194, 456] width 62 height 27
type input "08:00"
click at [258, 564] on span "Engineering" at bounding box center [254, 564] width 45 height 14
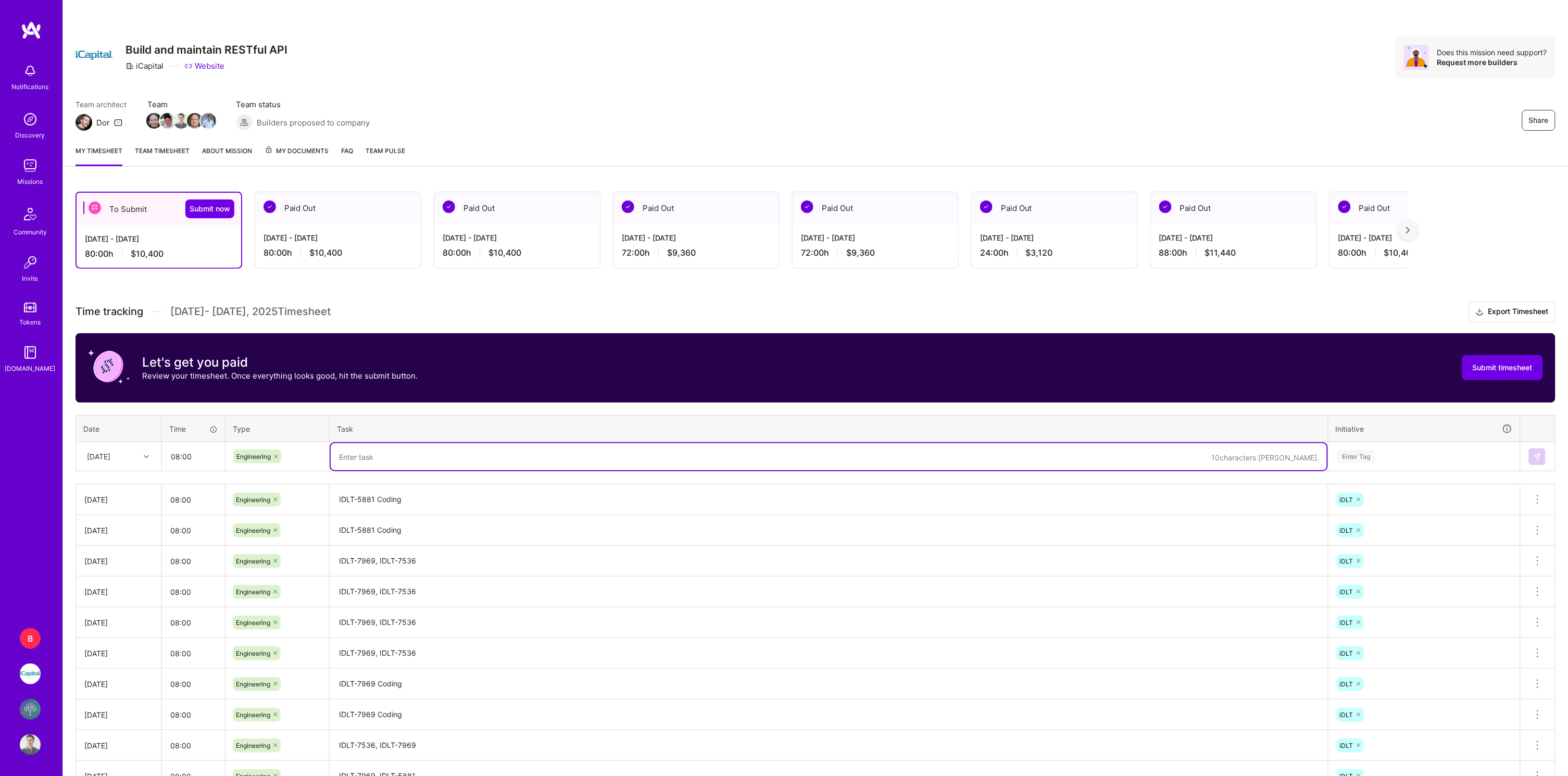
click at [354, 455] on textarea at bounding box center [828, 456] width 996 height 27
paste textarea "IDLT-5881"
type textarea "IDLT-5881 Coding"
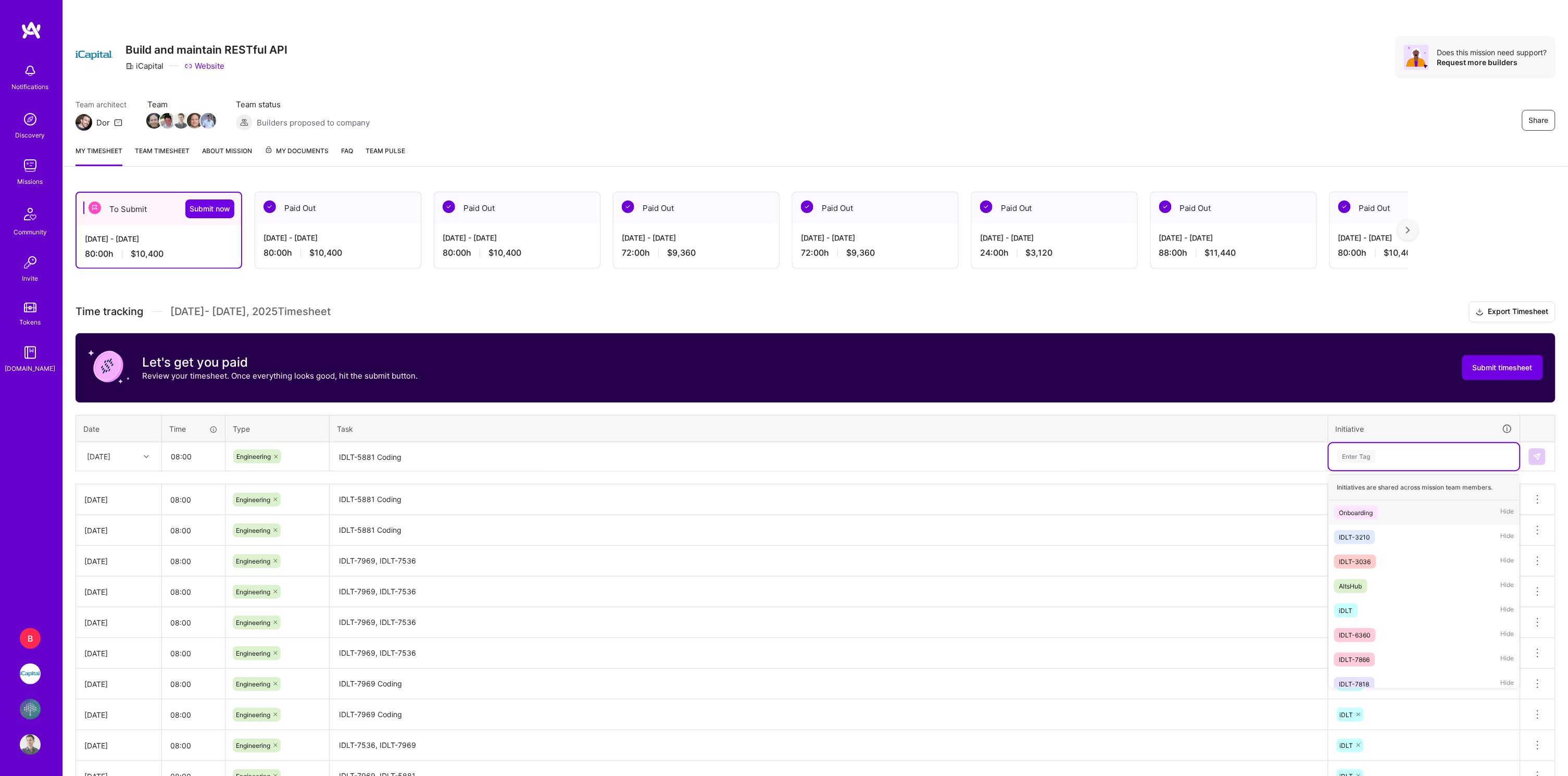
click at [1355, 460] on div "Enter Tag" at bounding box center [1424, 456] width 191 height 27
click at [1362, 604] on div "iDLT Hide" at bounding box center [1424, 610] width 191 height 24
click at [1542, 456] on button at bounding box center [1537, 456] width 16 height 16
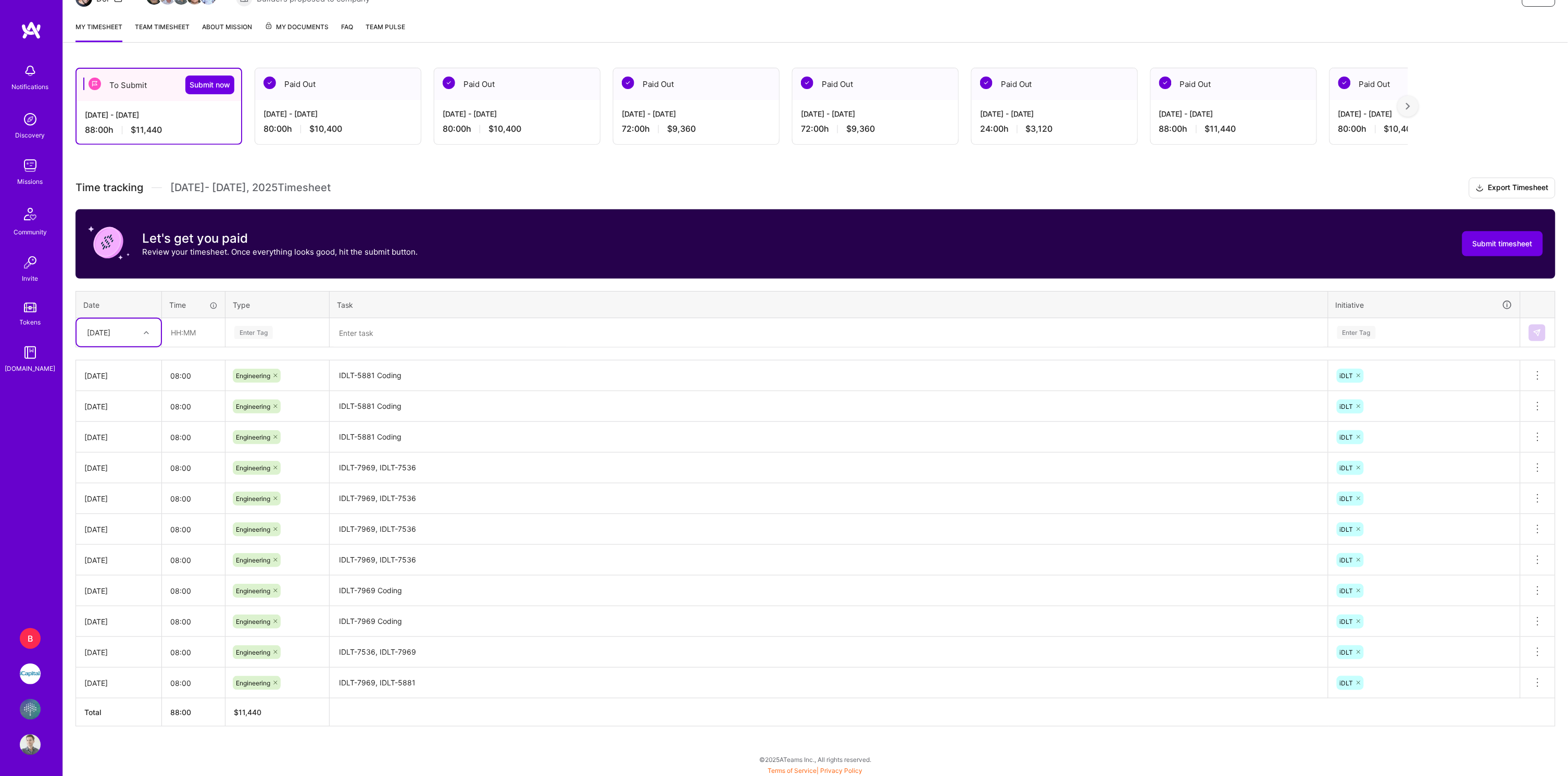
scroll to position [123, 0]
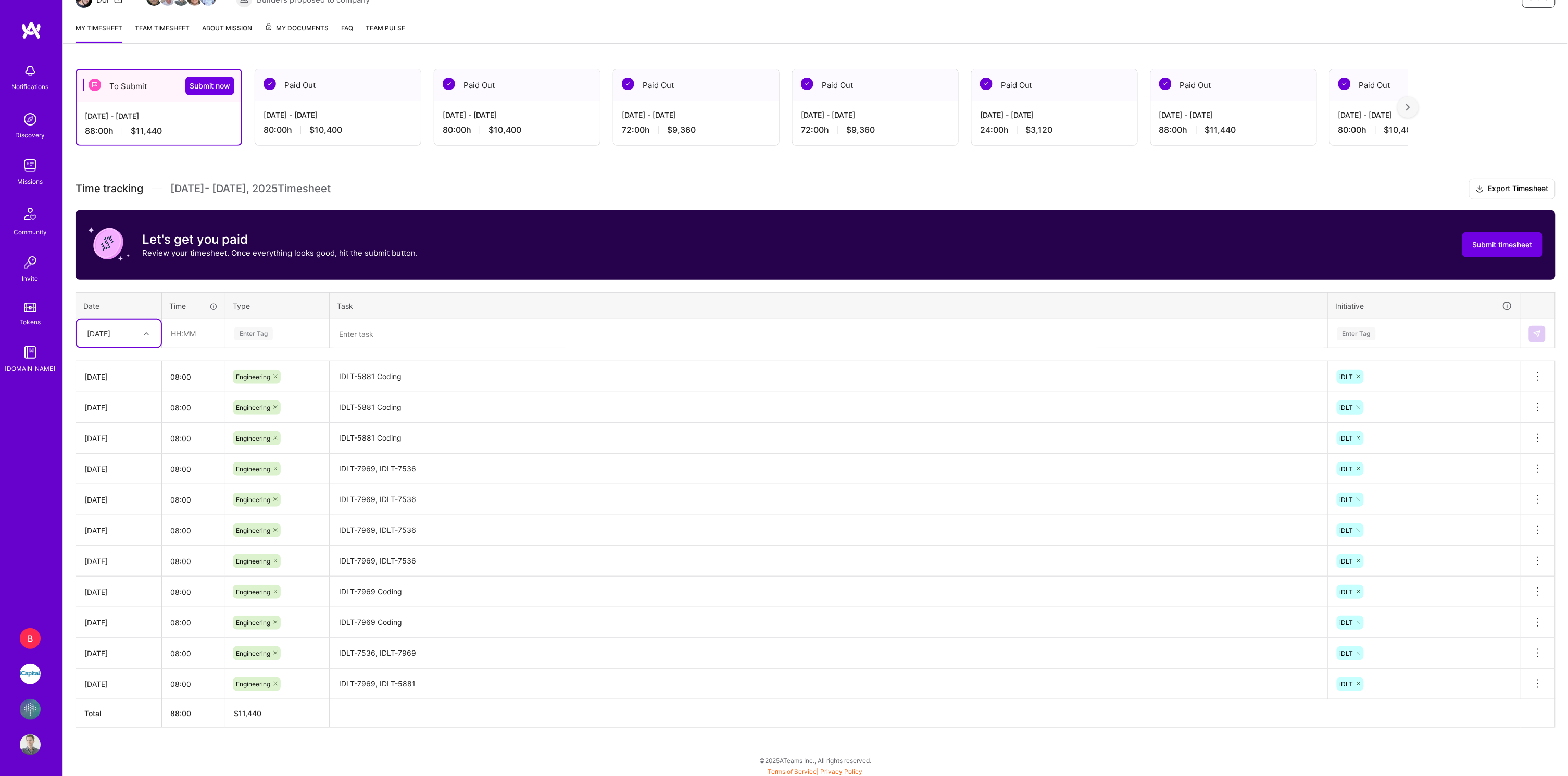
click at [1541, 681] on icon at bounding box center [1538, 683] width 13 height 13
click at [1133, 689] on textarea "IDLT-7969, IDLT-5881" at bounding box center [828, 683] width 996 height 29
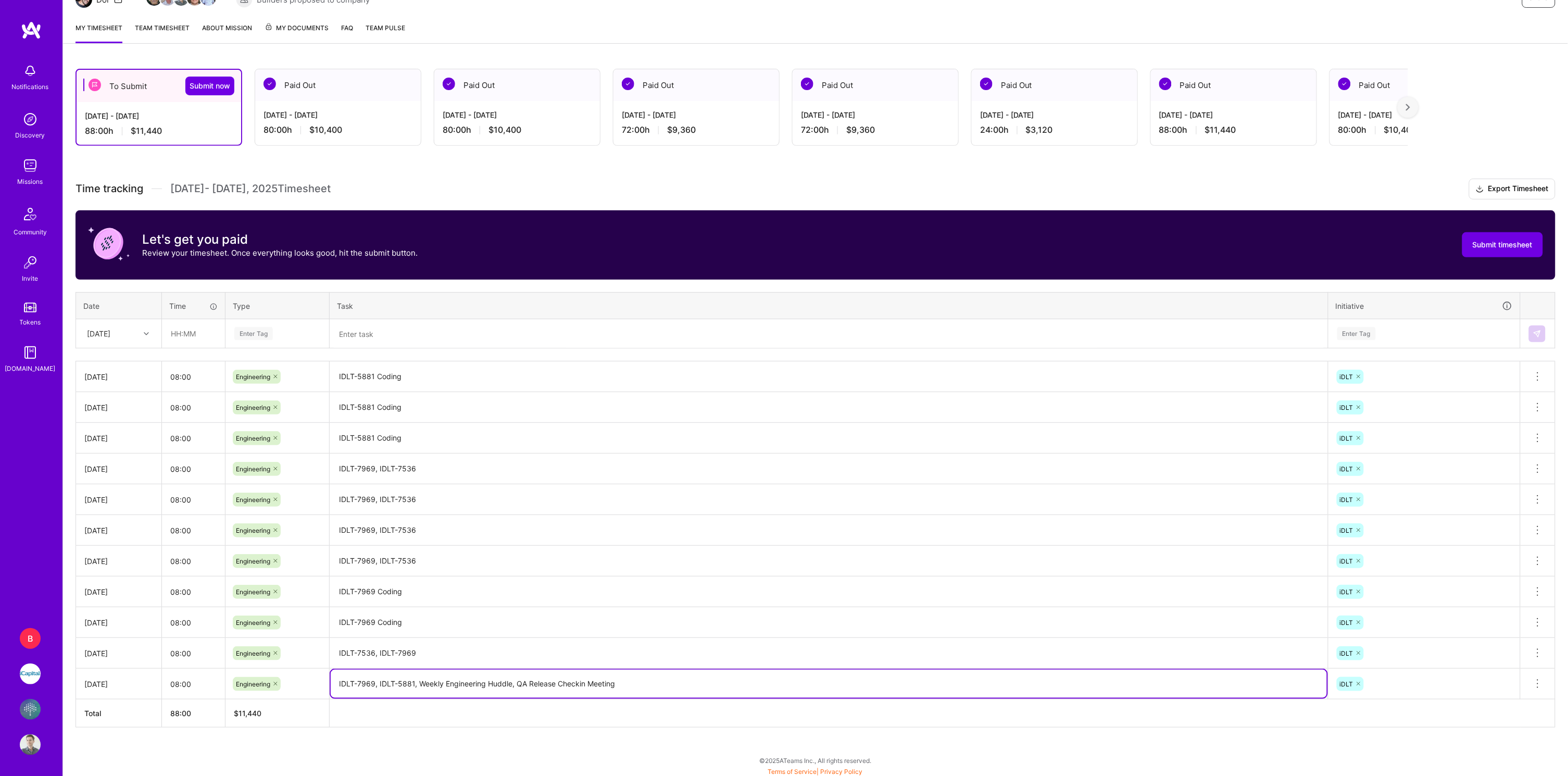
type textarea "IDLT-7969, IDLT-5881, Weekly Engineering Huddle, QA Release Checkin Meeting"
click at [838, 650] on textarea "IDLT-7536, IDLT-7969" at bounding box center [828, 653] width 996 height 29
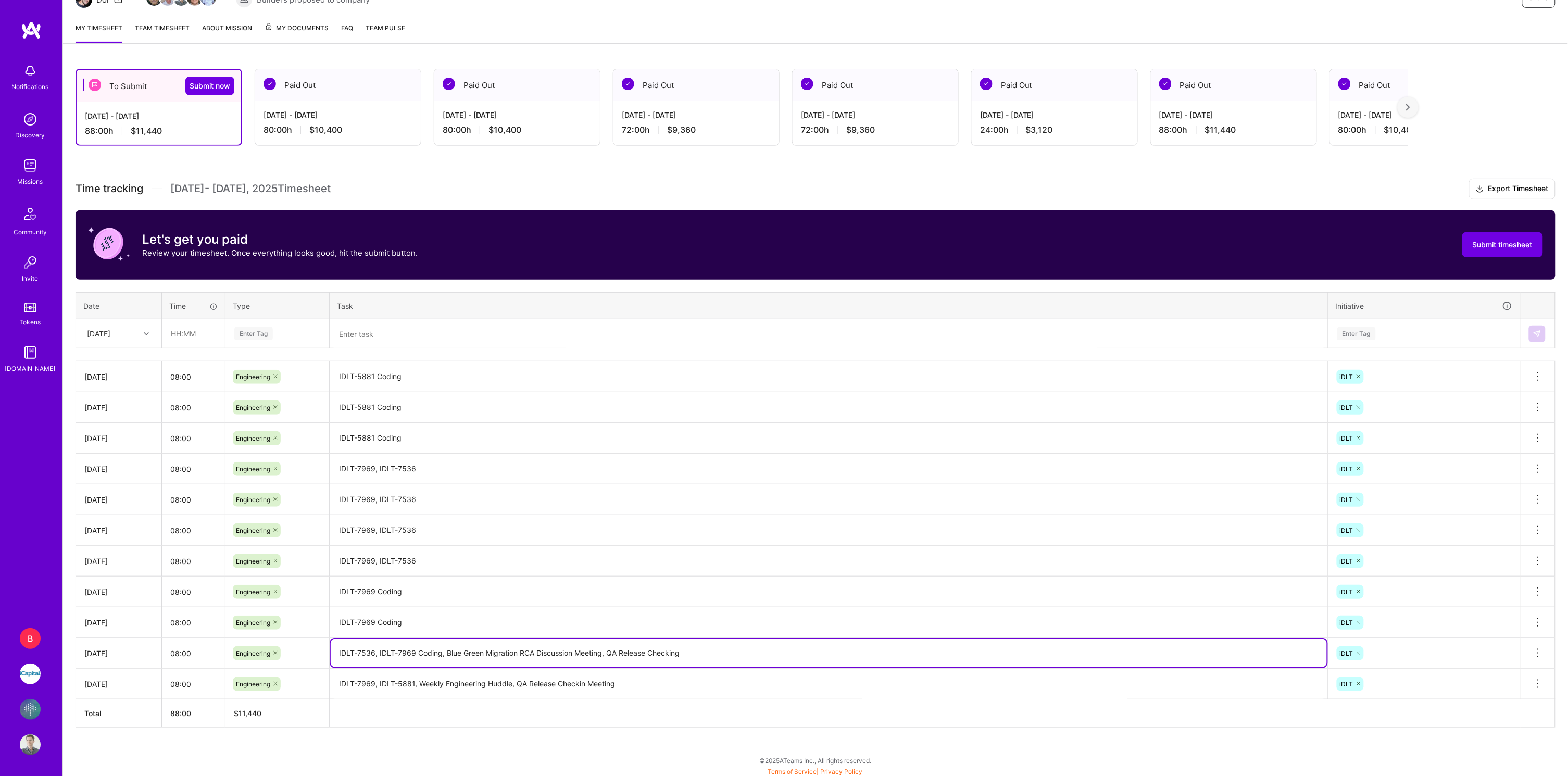
type textarea "IDLT-7536, IDLT-7969 Coding, Blue Green Migration RCA Discussion Meeting, QA Re…"
click at [463, 589] on textarea "IDLT-7969 Coding" at bounding box center [828, 592] width 996 height 29
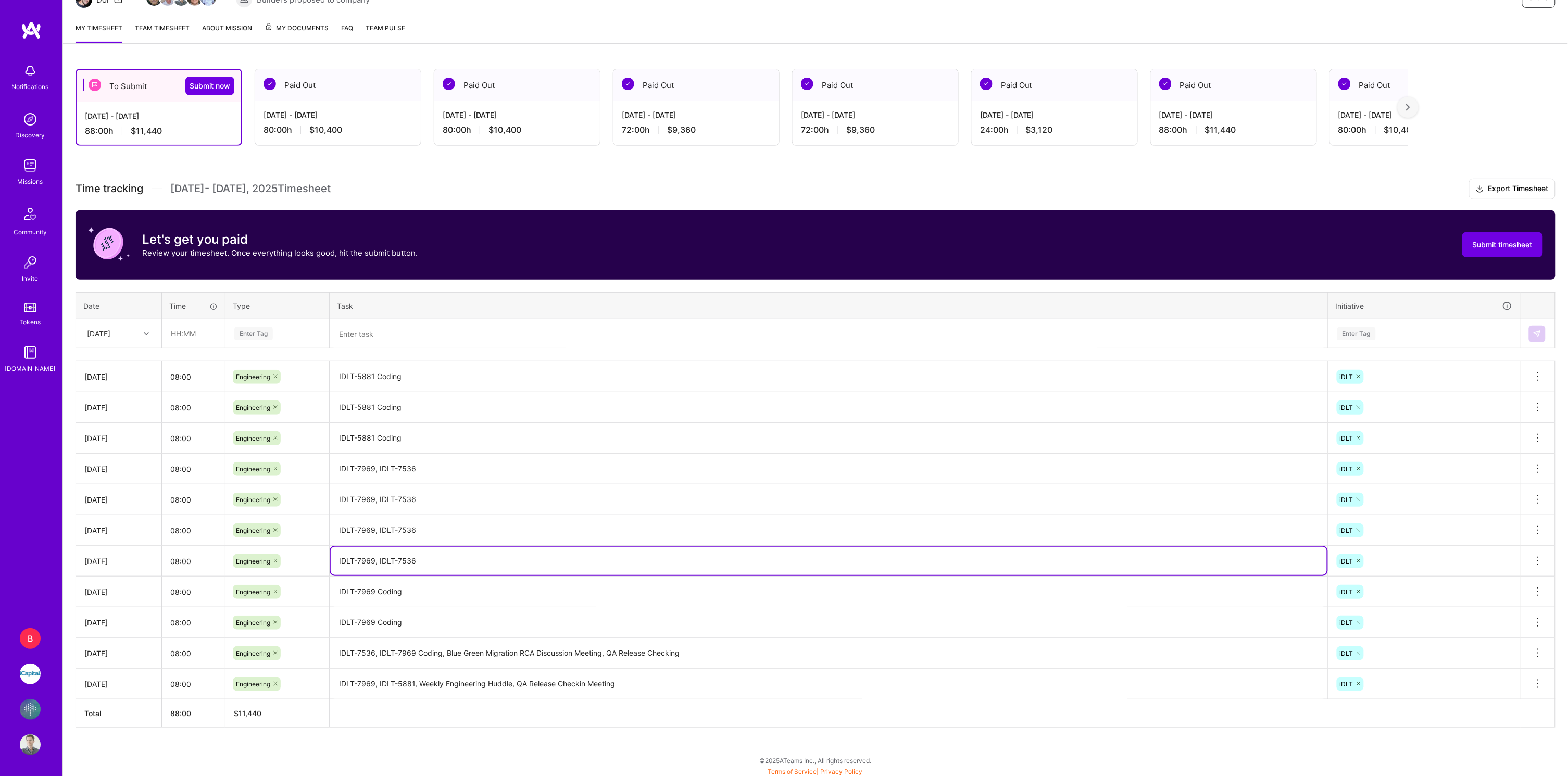
click at [455, 559] on textarea "IDLT-7969, IDLT-7536" at bounding box center [828, 561] width 996 height 28
type textarea "IDLT-7969, IDLT-7536, 1-1 Meeting, QA Release Checkin"
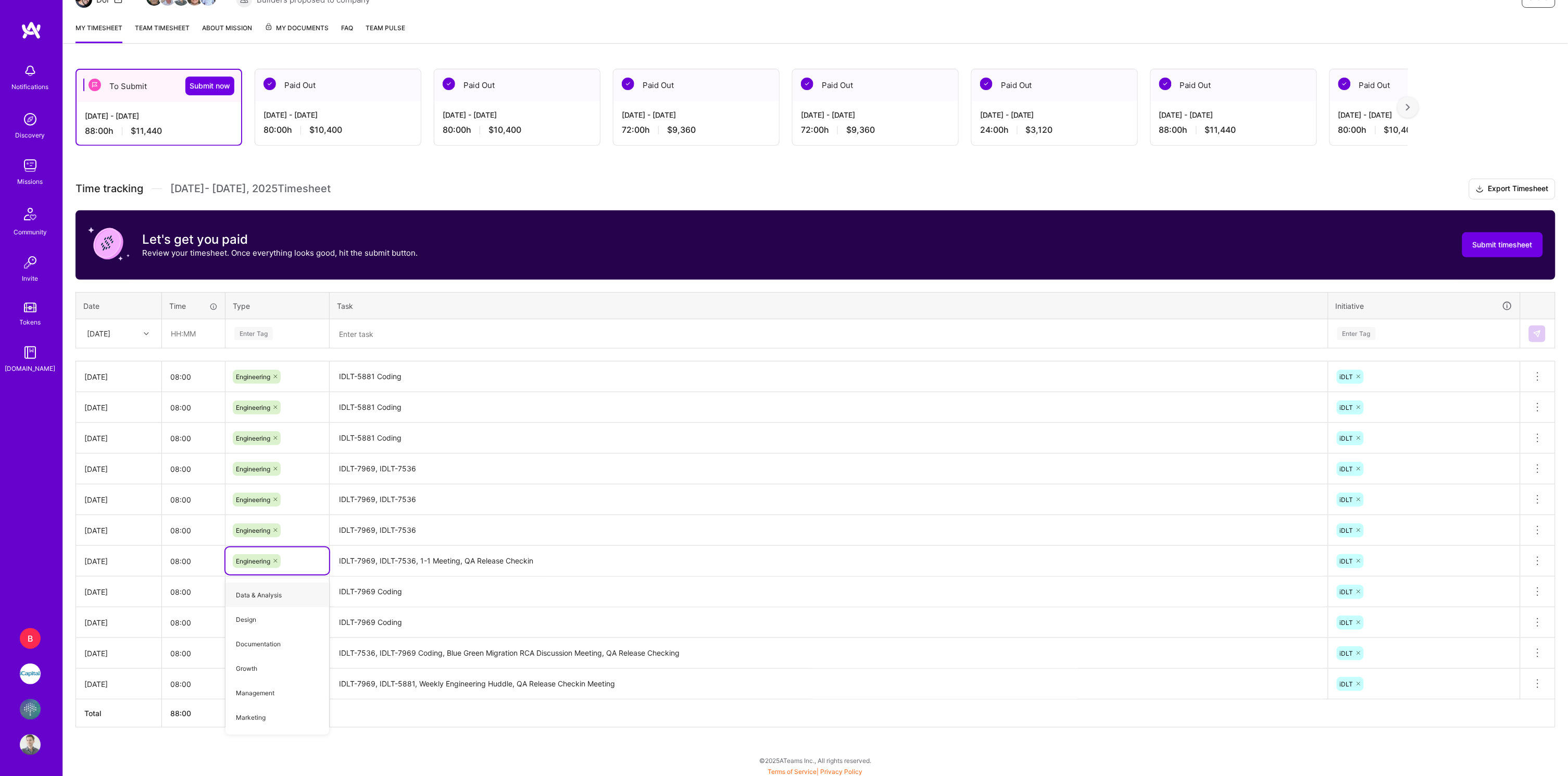
click at [550, 527] on textarea "IDLT-7969, IDLT-7536" at bounding box center [828, 530] width 996 height 29
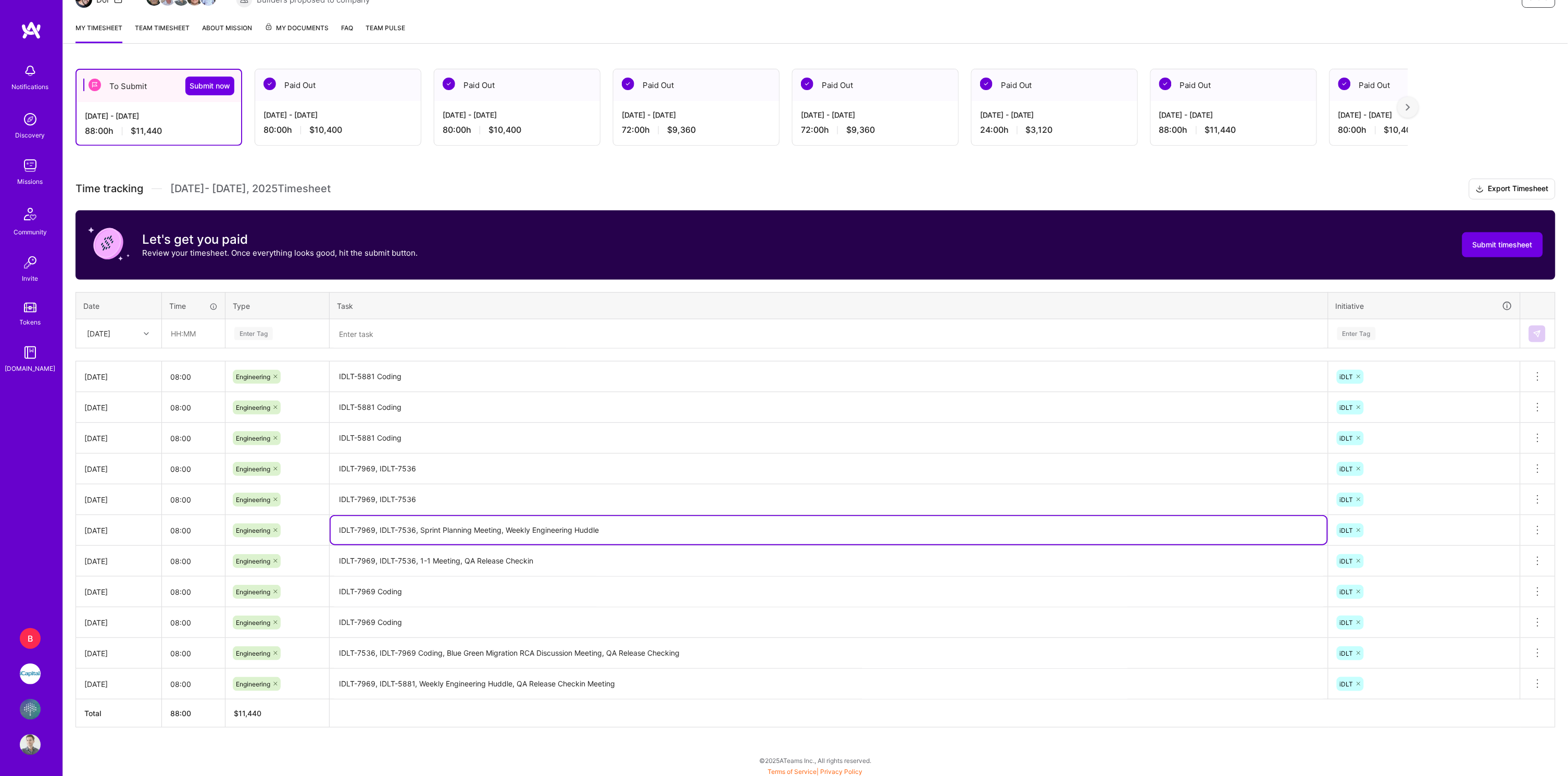
type textarea "IDLT-7969, IDLT-7536, Sprint Planning Meeting, Weekly Engineering Huddle"
click at [439, 464] on textarea "IDLT-7969, IDLT-7536" at bounding box center [828, 469] width 996 height 29
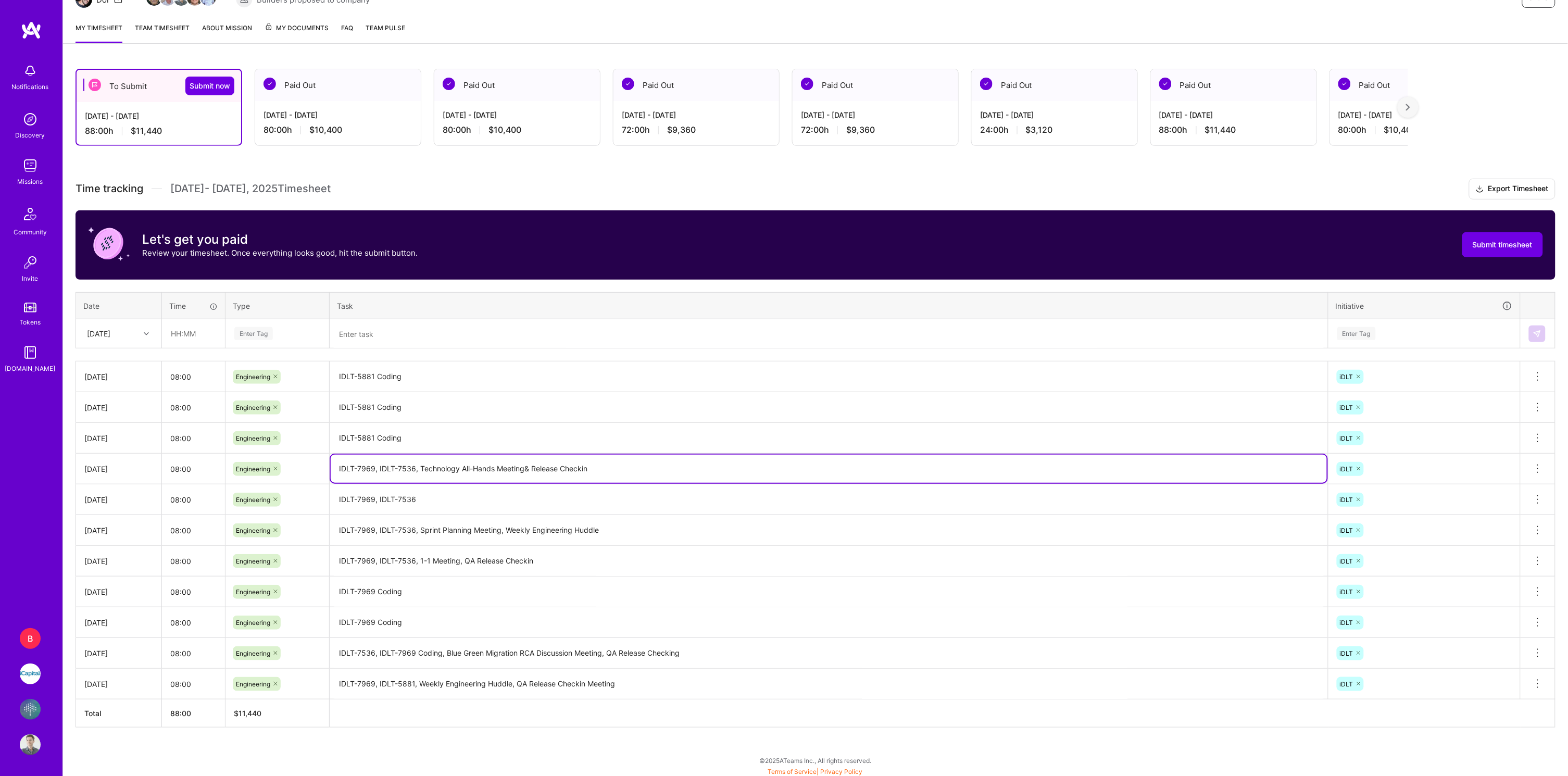
type textarea "IDLT-7969, IDLT-7536, Technology All-Hands Meeting& Release Checkin"
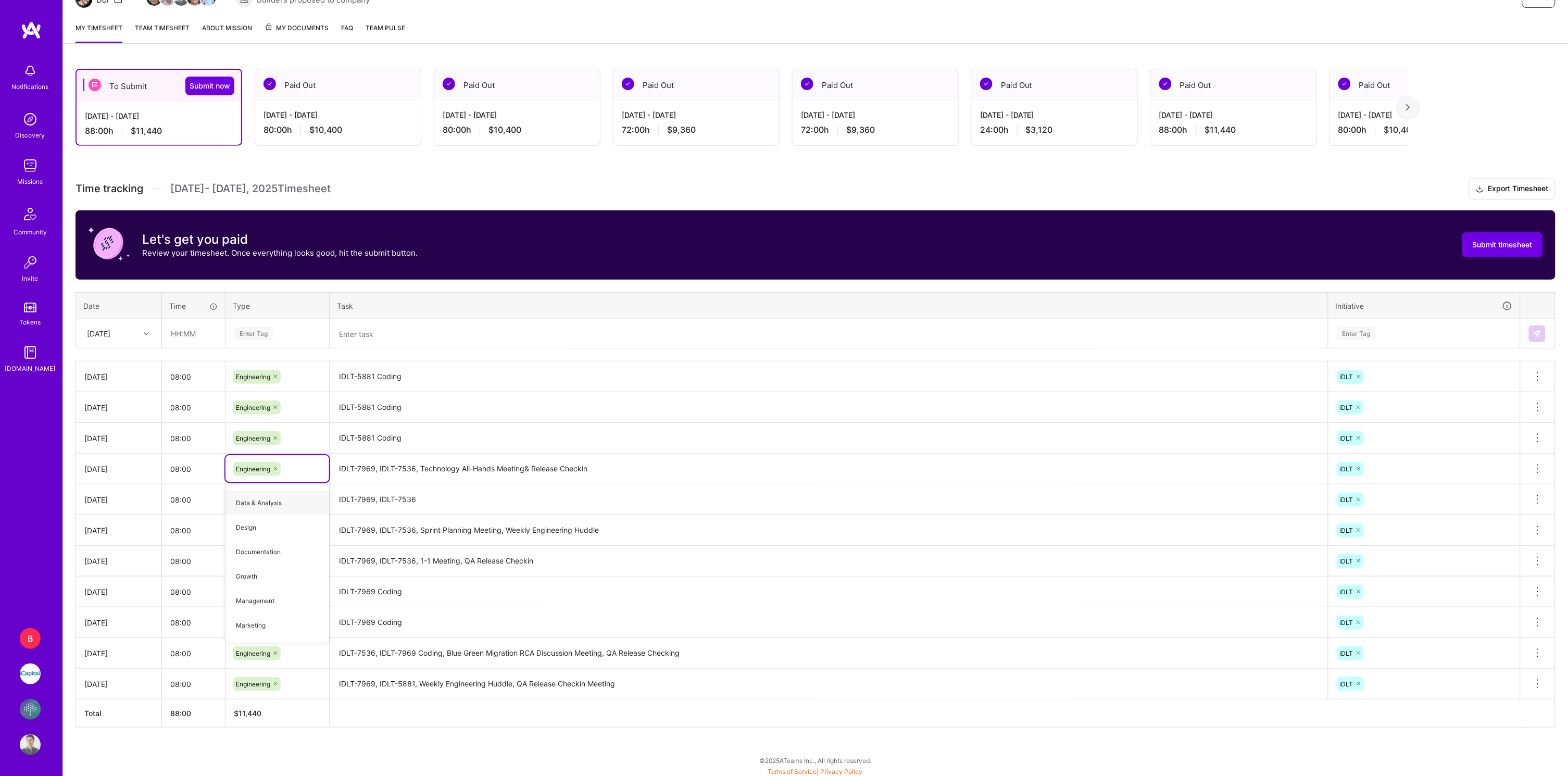
click at [441, 433] on textarea "IDLT-5881 Coding" at bounding box center [828, 438] width 996 height 29
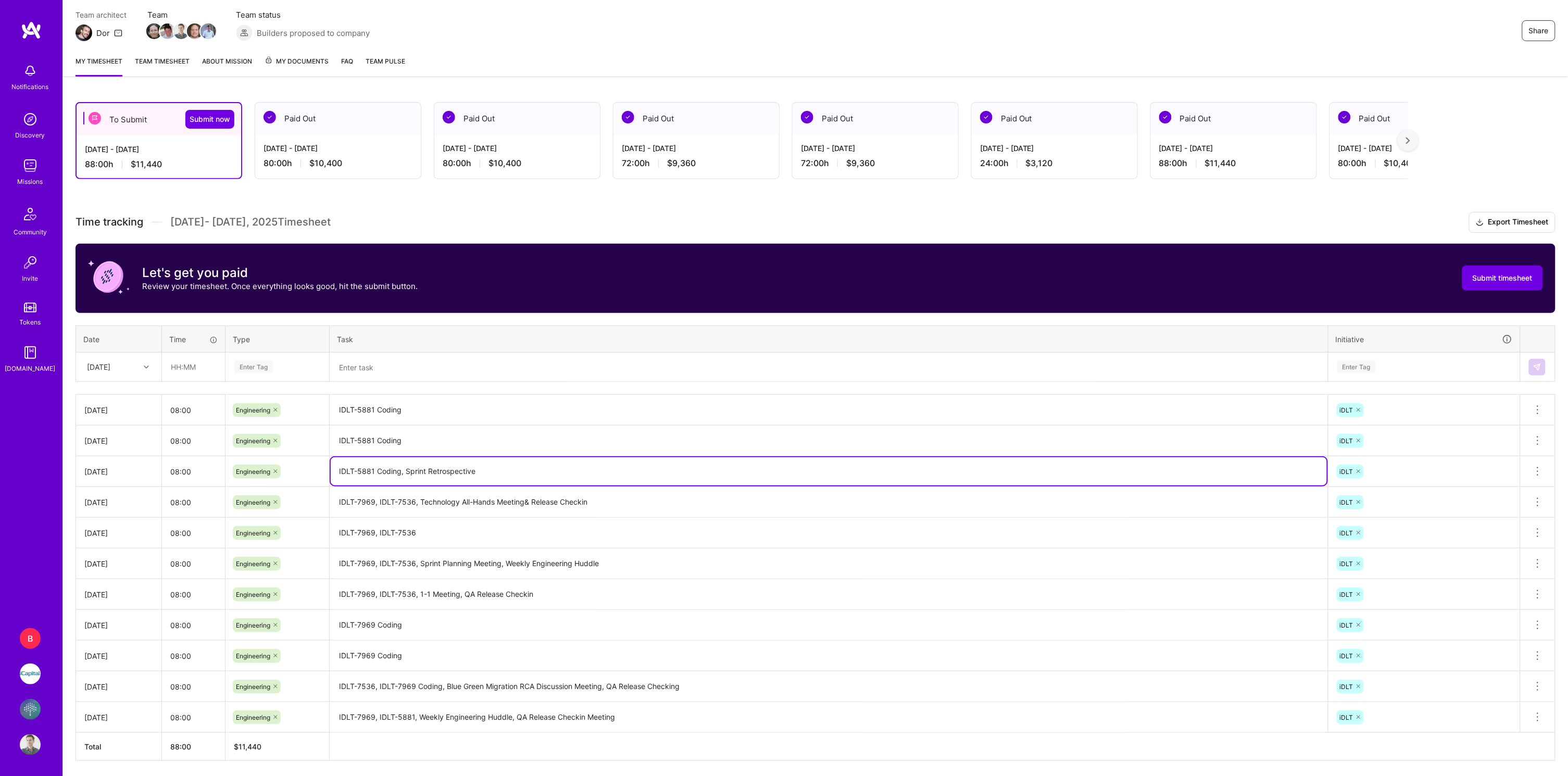
scroll to position [94, 0]
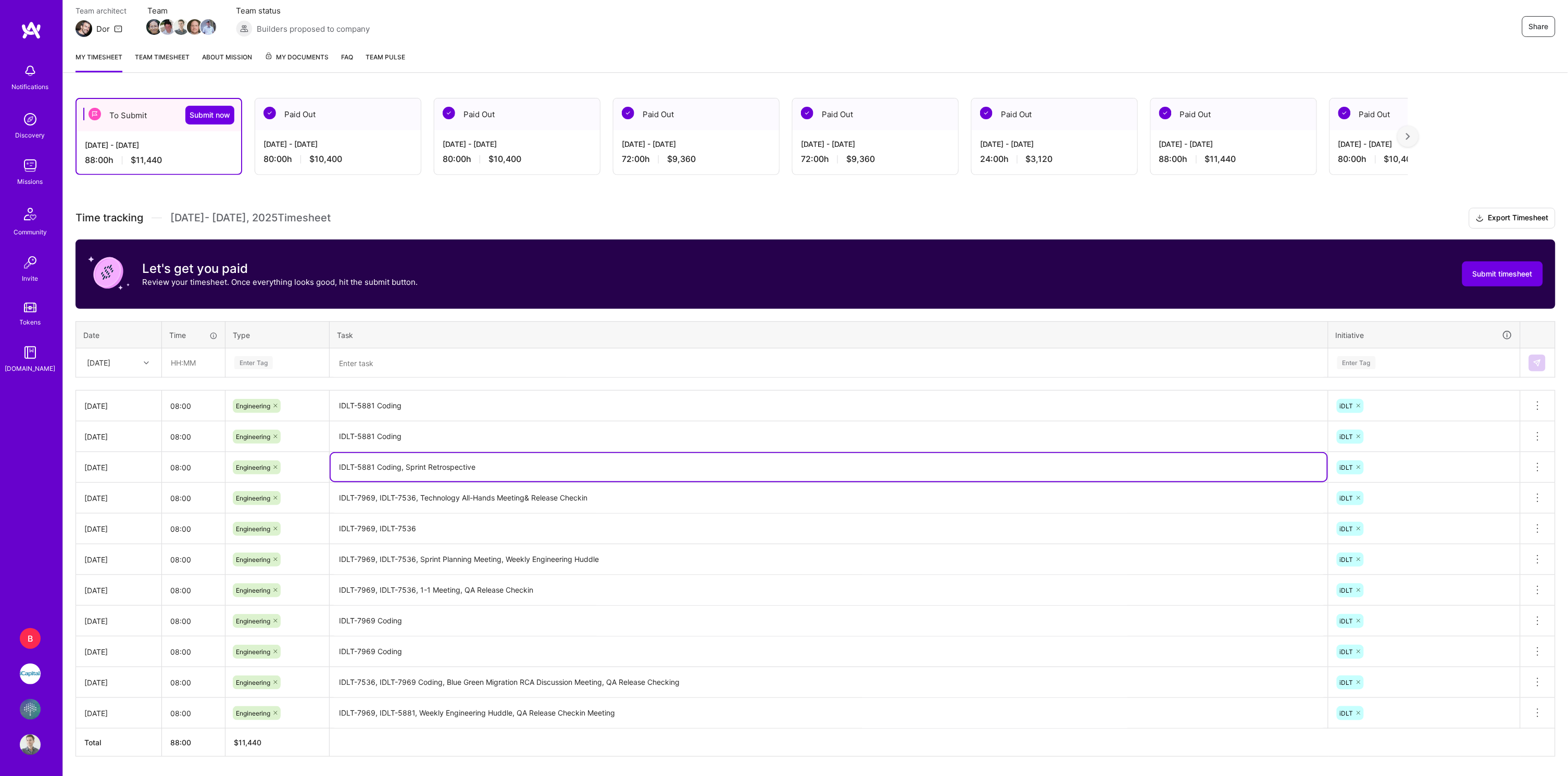
type textarea "IDLT-5881 Coding, Sprint Retrospective"
click at [446, 522] on textarea "IDLT-7969, IDLT-7536" at bounding box center [828, 528] width 996 height 29
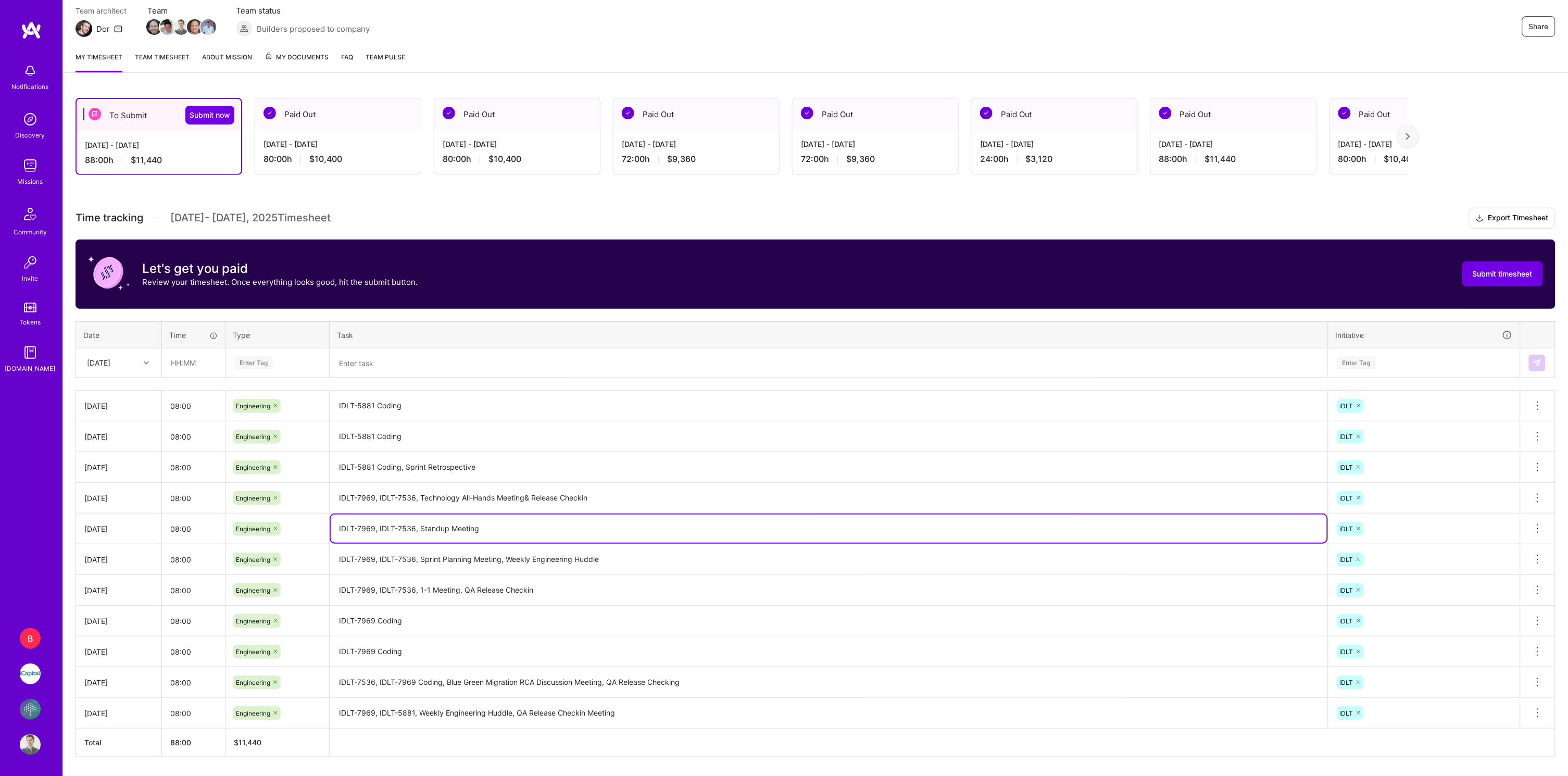
type textarea "IDLT-7969, IDLT-7536, Standup Meeting"
click at [685, 492] on textarea "IDLT-7969, IDLT-7536, Technology All-Hands Meeting& Release Checkin" at bounding box center [828, 498] width 996 height 29
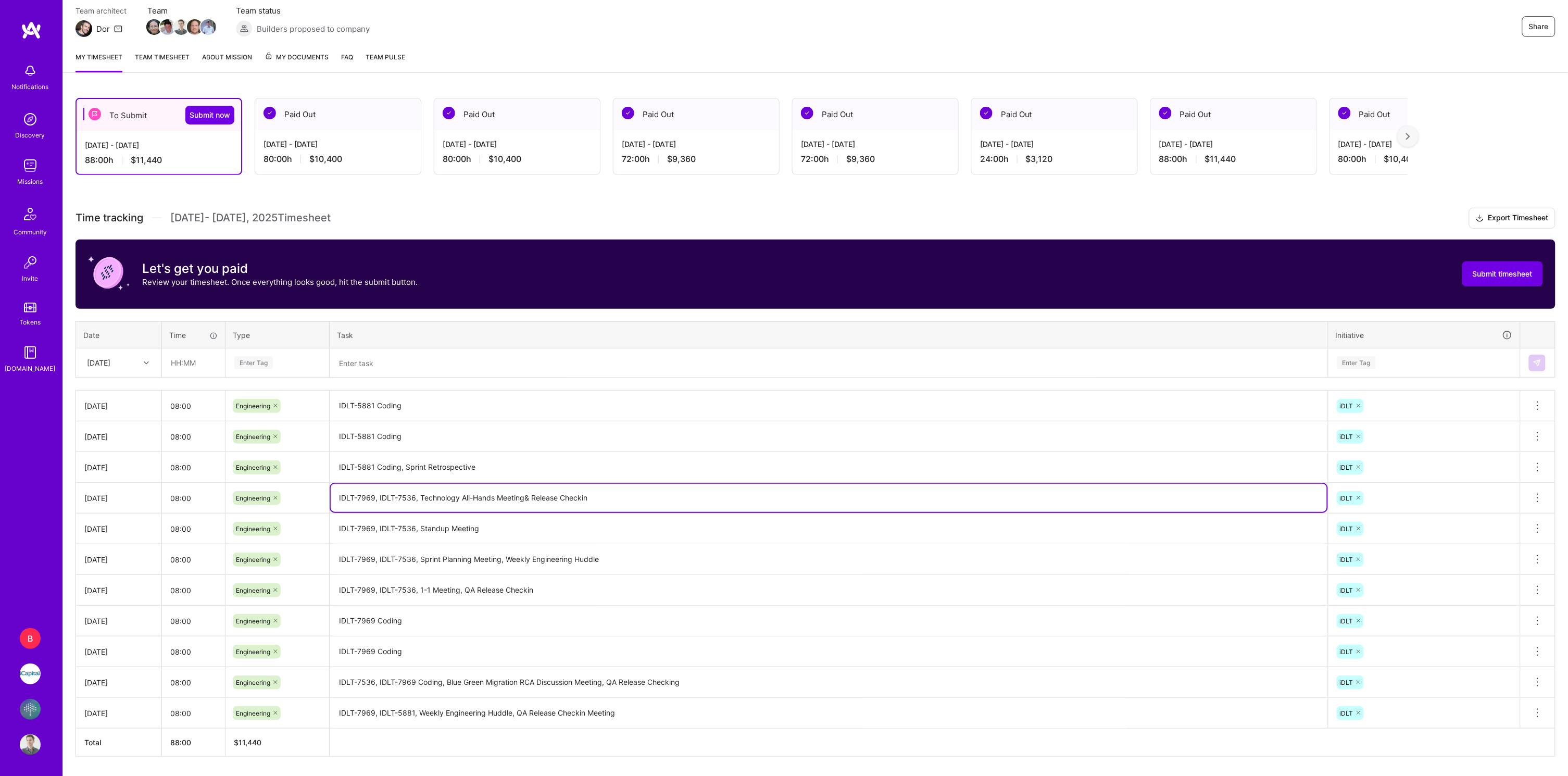
click at [525, 497] on textarea "IDLT-7969, IDLT-7536, Technology All-Hands Meeting& Release Checkin" at bounding box center [828, 498] width 996 height 28
click at [604, 495] on textarea "IDLT-7969, IDLT-7536, Technology All-Hands Meeting & Release Checkin" at bounding box center [828, 498] width 996 height 28
paste textarea ", Standup Meeting"
type textarea "IDLT-7969, IDLT-7536 Coding, Standup Meeting, Technology All-Hands Meeting & Re…"
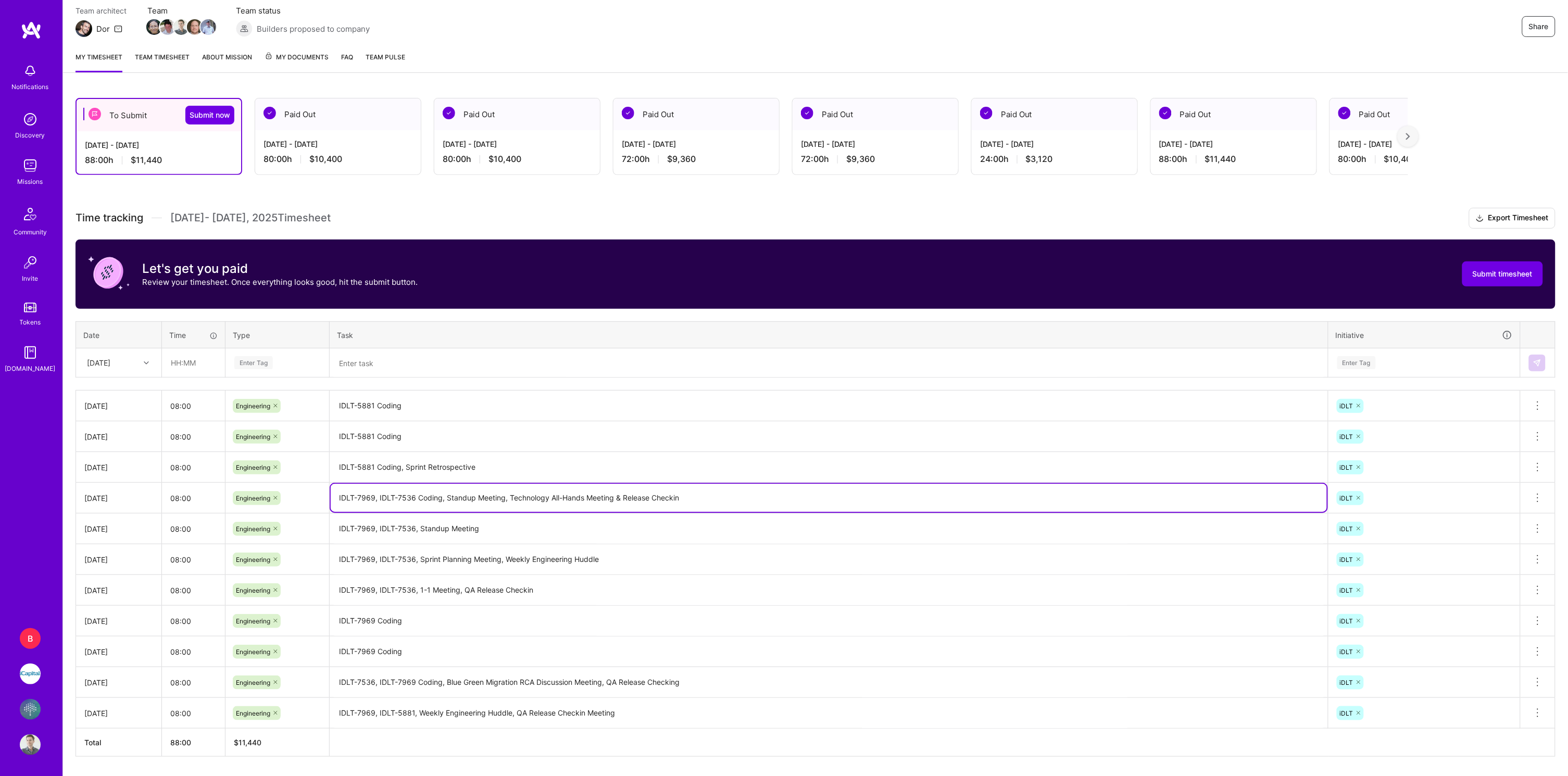
click at [499, 463] on textarea "IDLT-5881 Coding, Sprint Retrospective" at bounding box center [828, 467] width 996 height 29
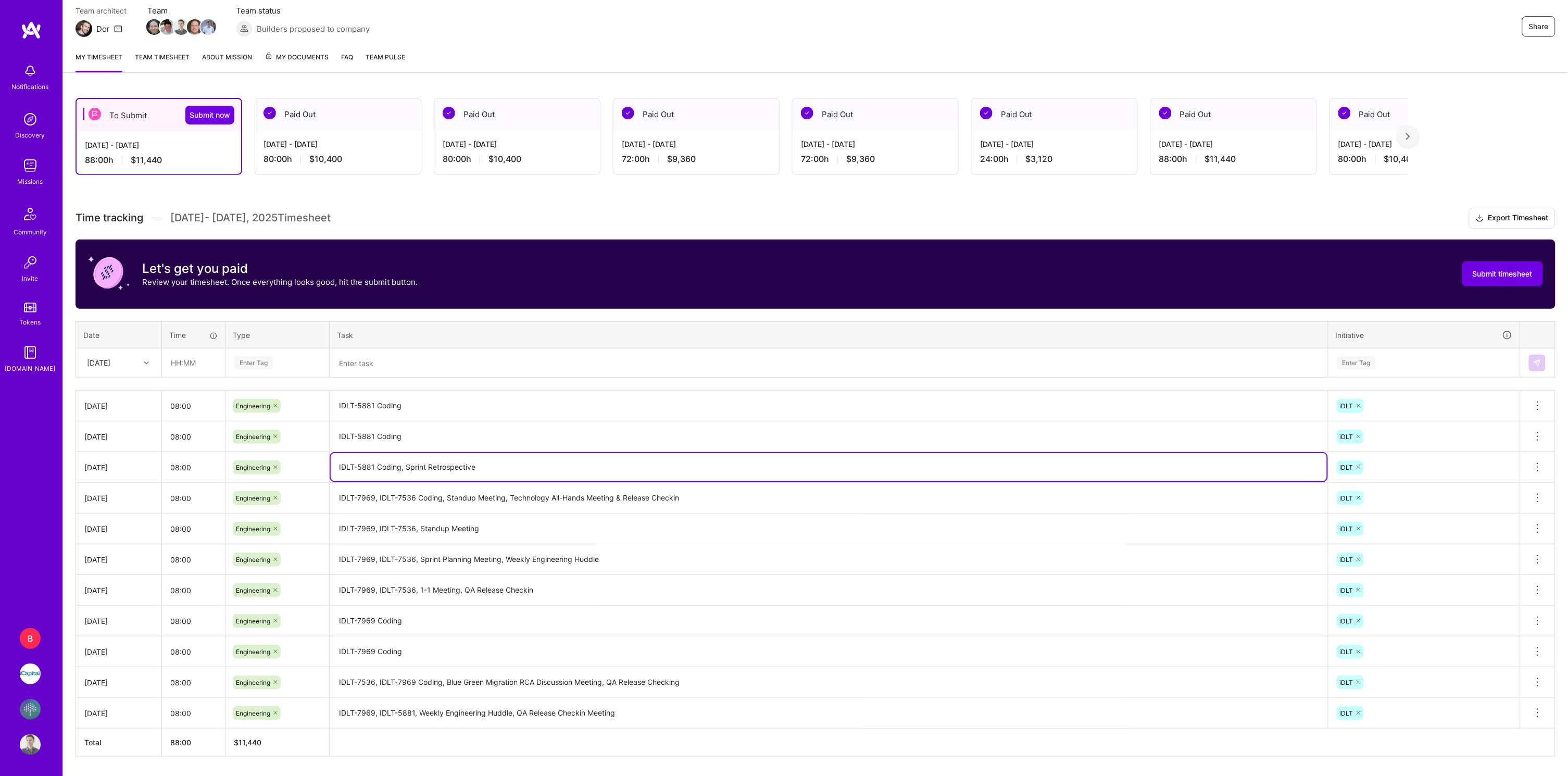
paste textarea ", Standup Meeting"
click at [474, 467] on textarea "IDLT-5881 Coding, Sprint Retrospective , Standup Meeting" at bounding box center [828, 467] width 996 height 28
type textarea "IDLT-5881 Coding, Sprint Retrospective, Standup Meeting"
click at [450, 432] on textarea "IDLT-5881 Coding" at bounding box center [828, 436] width 996 height 29
paste textarea ", Standup Meeting"
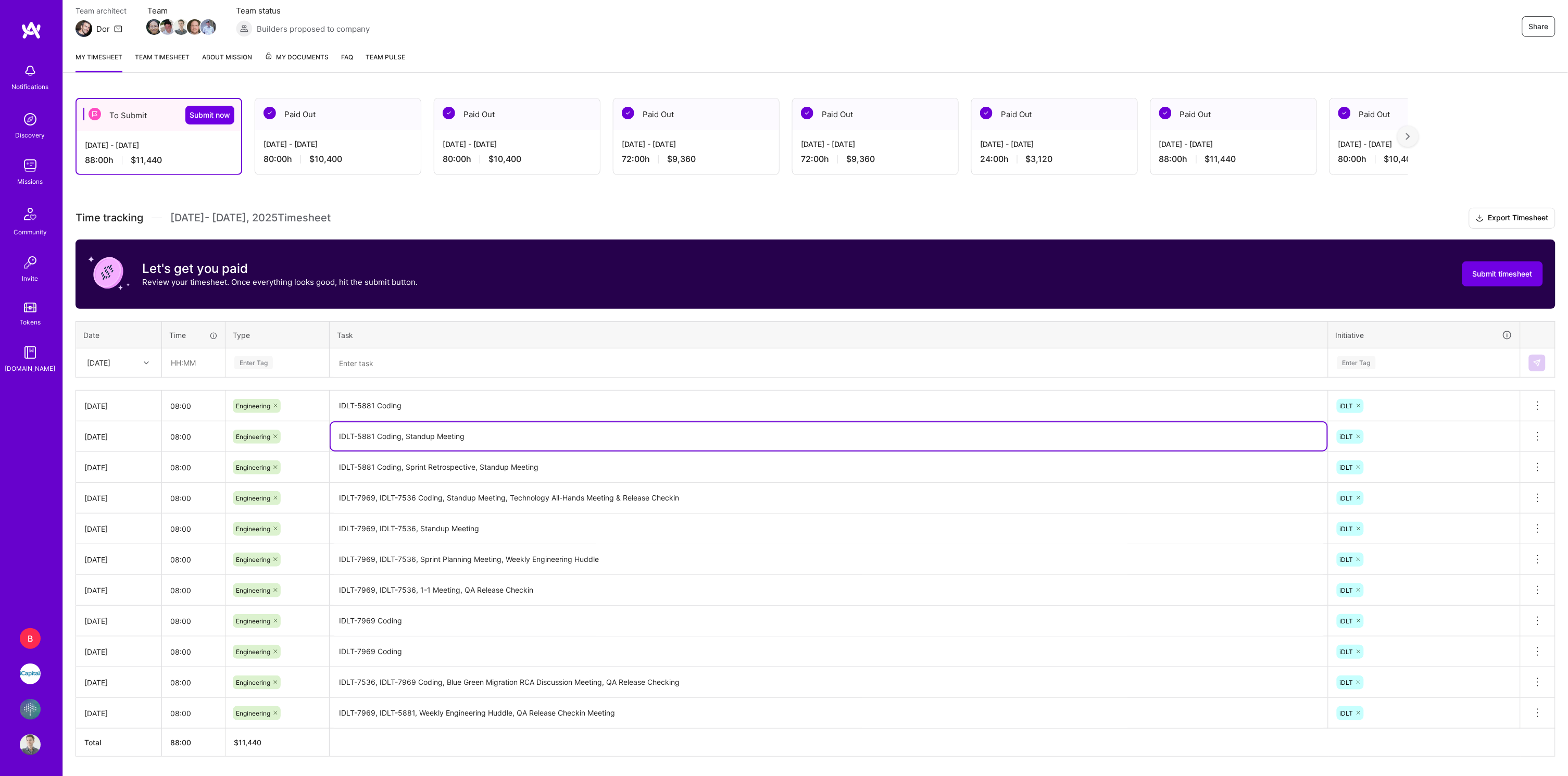
type textarea "IDLT-5881 Coding, Standup Meeting"
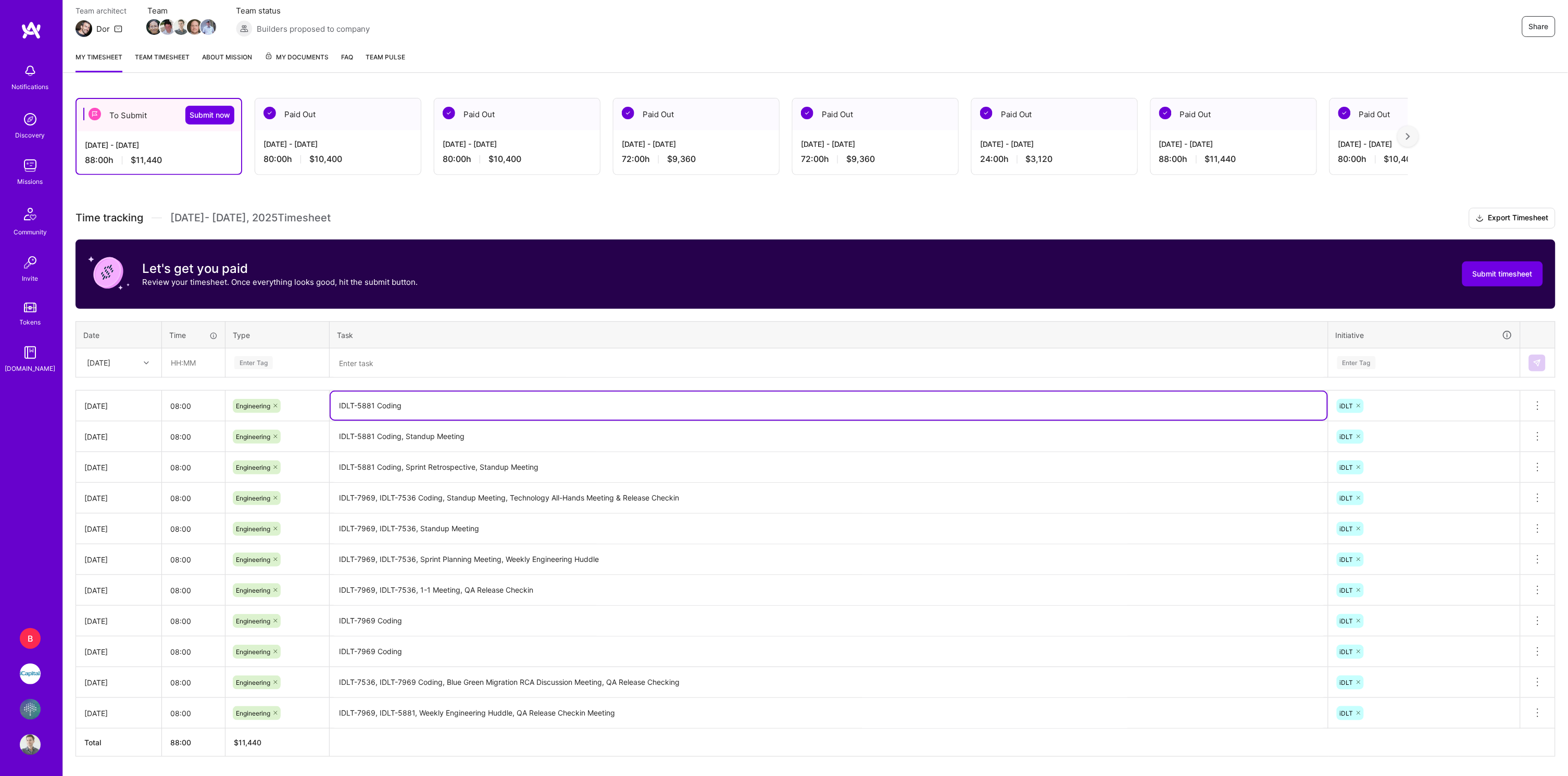
click at [442, 397] on textarea "IDLT-5881 Coding" at bounding box center [828, 405] width 996 height 28
paste textarea ", Standup Meeting"
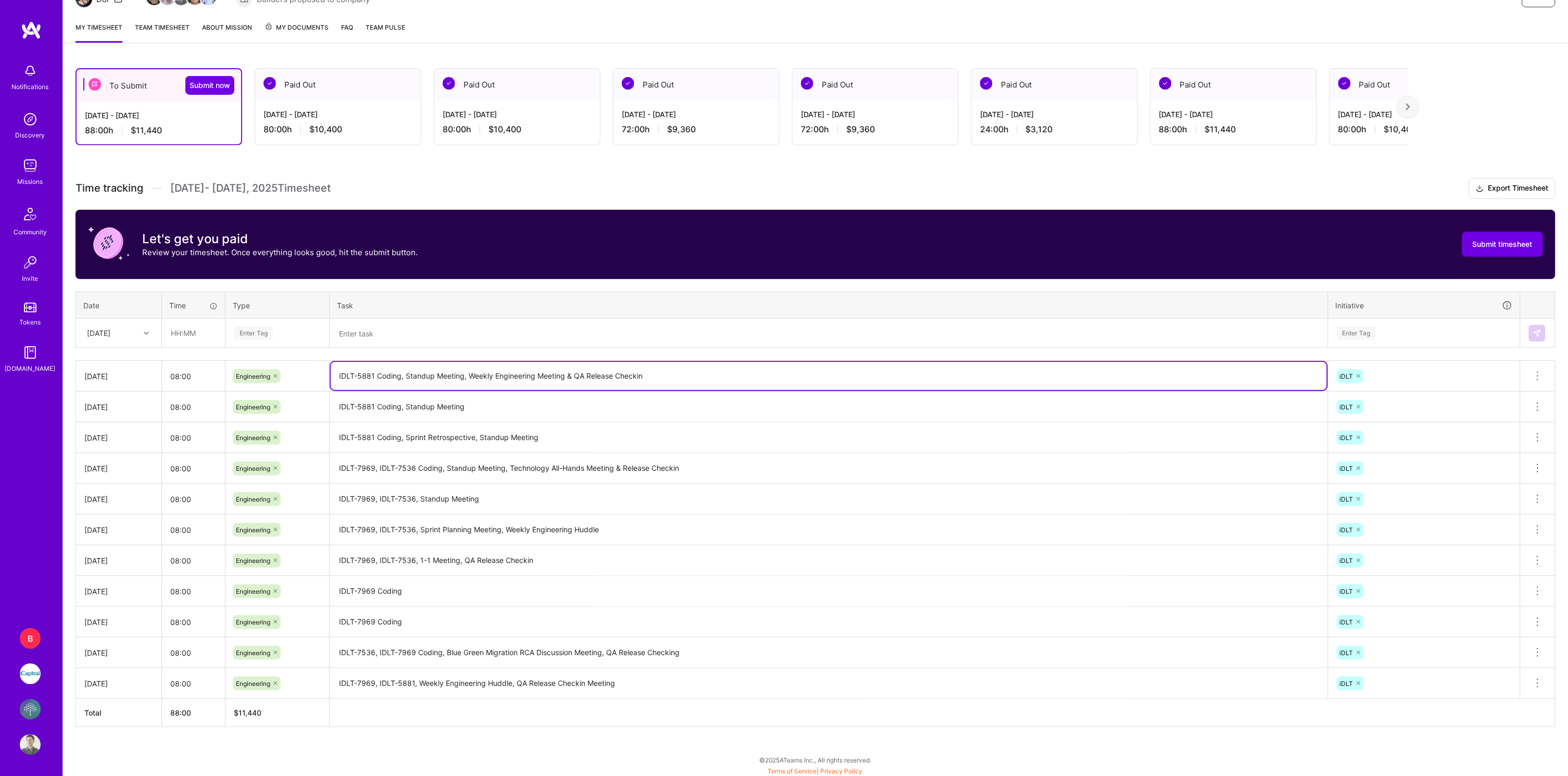
scroll to position [123, 0]
type textarea "IDLT-5881 Coding, Standup Meeting, Weekly Engineering Meeting & QA Release Chec…"
click at [445, 584] on textarea "IDLT-7969 Coding" at bounding box center [828, 592] width 996 height 29
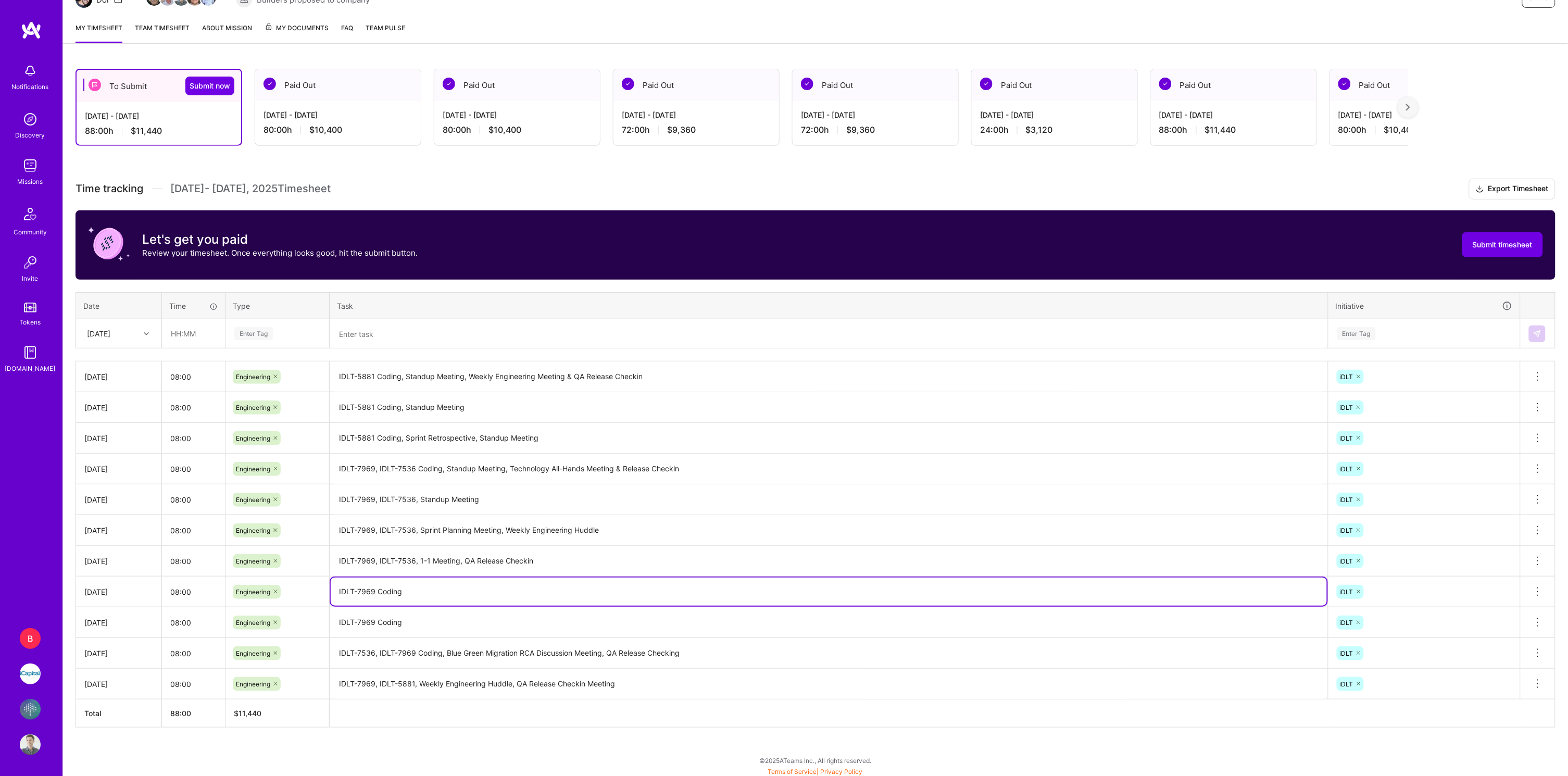
paste textarea ", Standup Meeting"
type textarea "IDLT-7969 Coding, Standup Meeting"
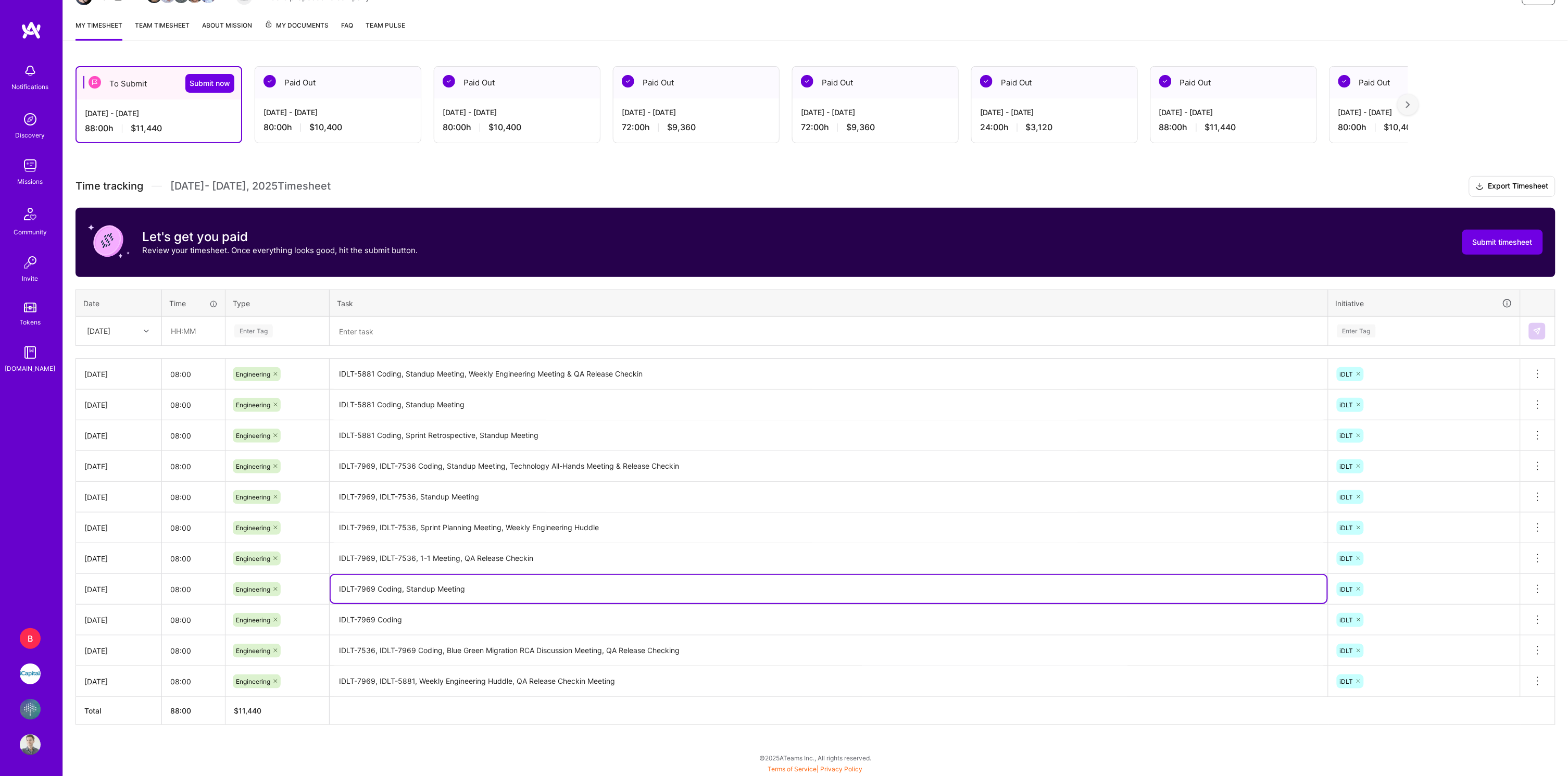
scroll to position [167, 0]
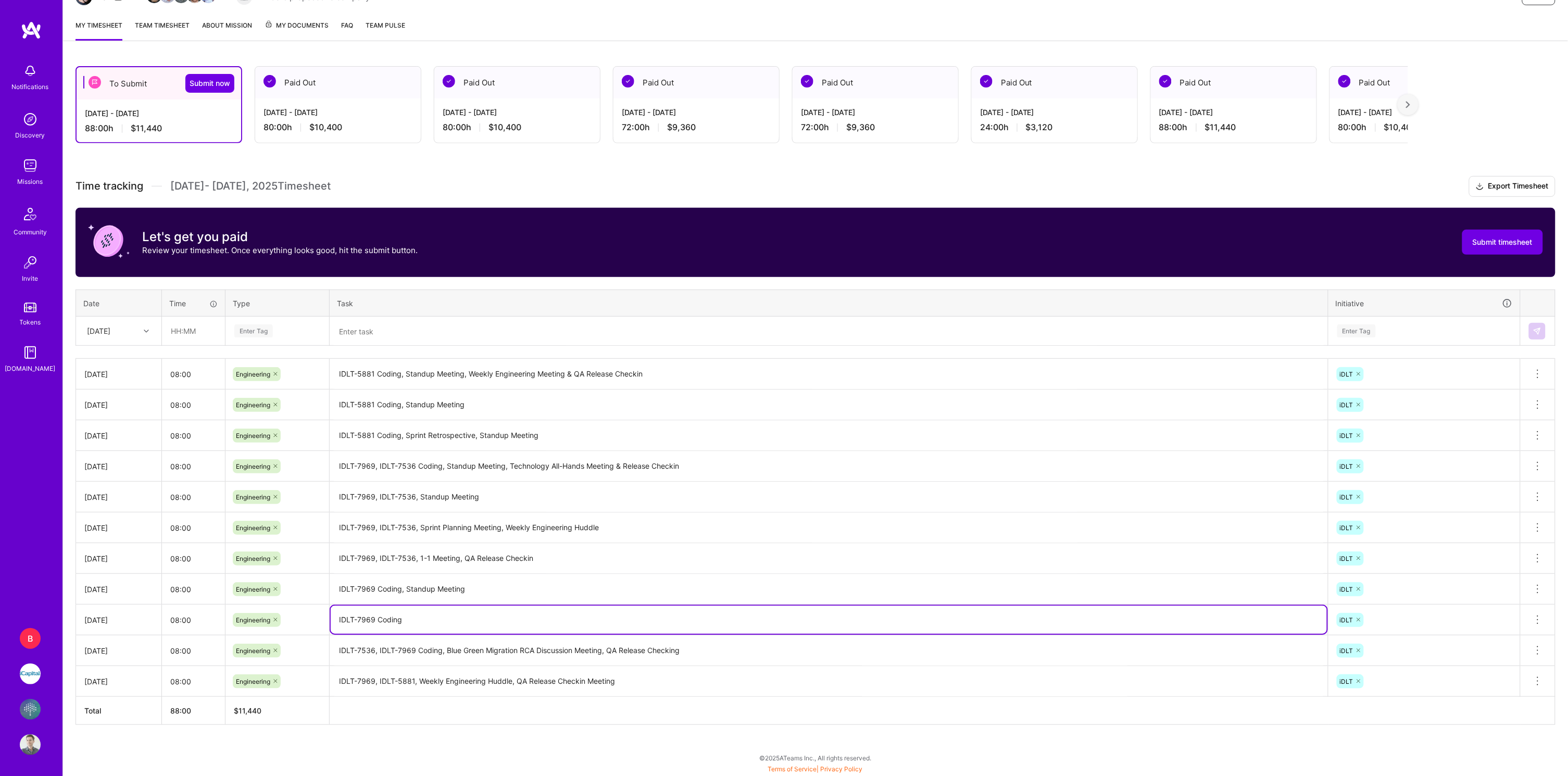
click at [422, 580] on tbody "[DATE] 08:00 Engineering IDLT-5881 Coding, Standup Meeting, Weekly Engineering …" at bounding box center [816, 527] width 1480 height 338
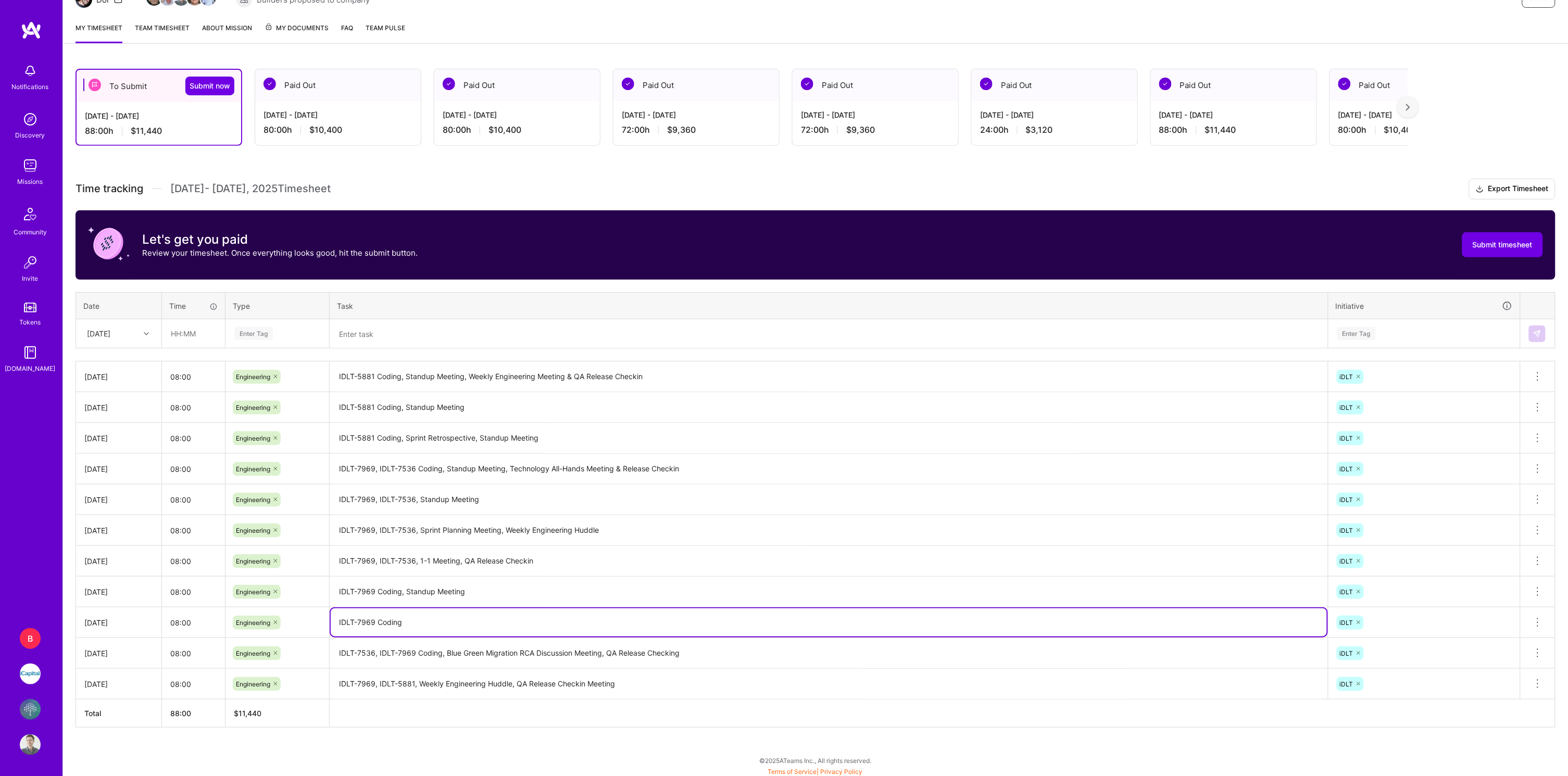
paste textarea ", Standup Meet"
click at [432, 619] on textarea "IDLT-7969 Coding" at bounding box center [828, 622] width 996 height 28
paste textarea ", Standup Meeting"
type textarea "IDLT-7969 Coding, Standup Meeting"
click at [534, 713] on th at bounding box center [943, 713] width 1226 height 28
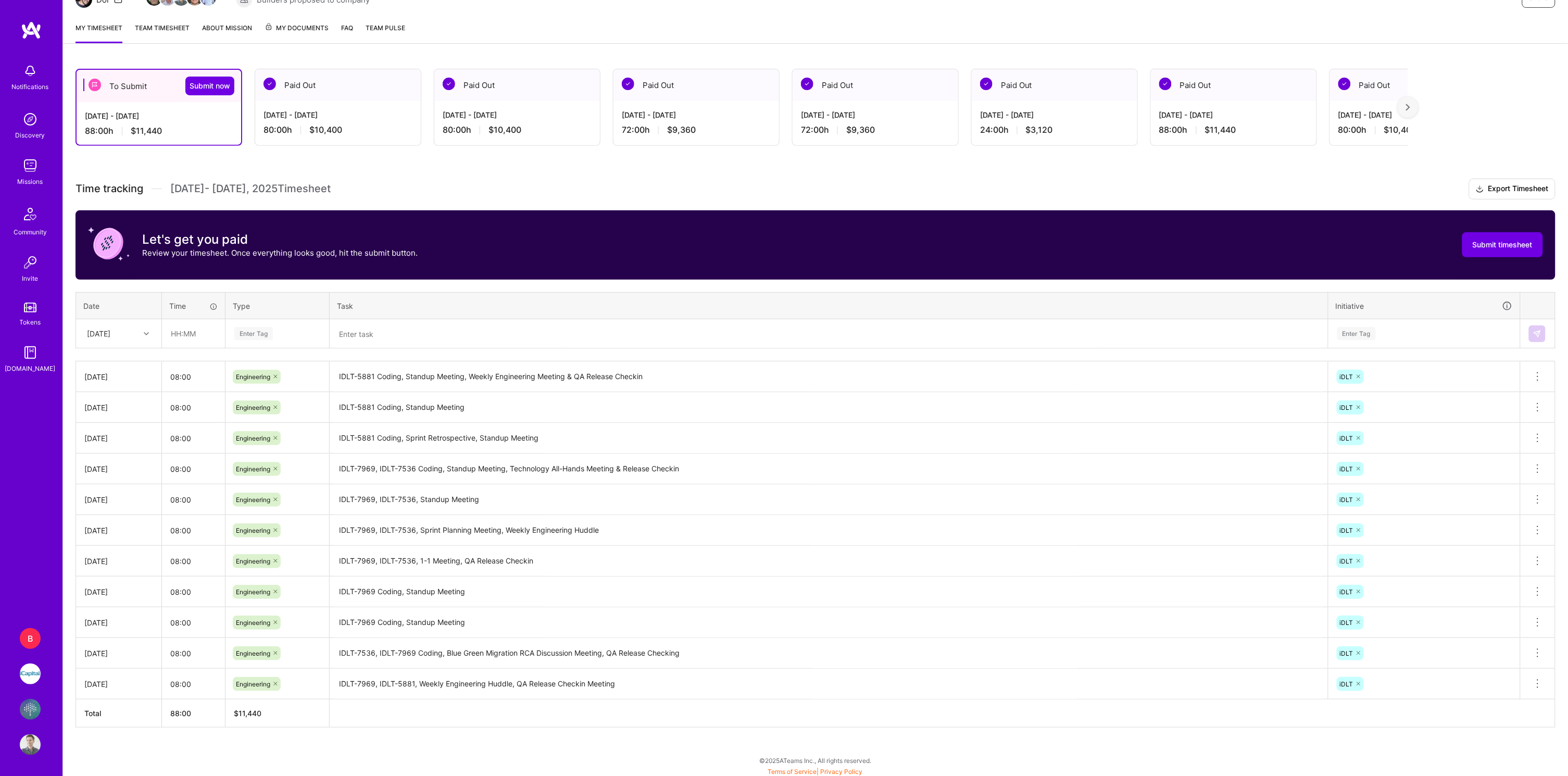
click at [1362, 251] on div "Let's get you paid Review your timesheet. Once everything looks good, hit the s…" at bounding box center [815, 245] width 1480 height 69
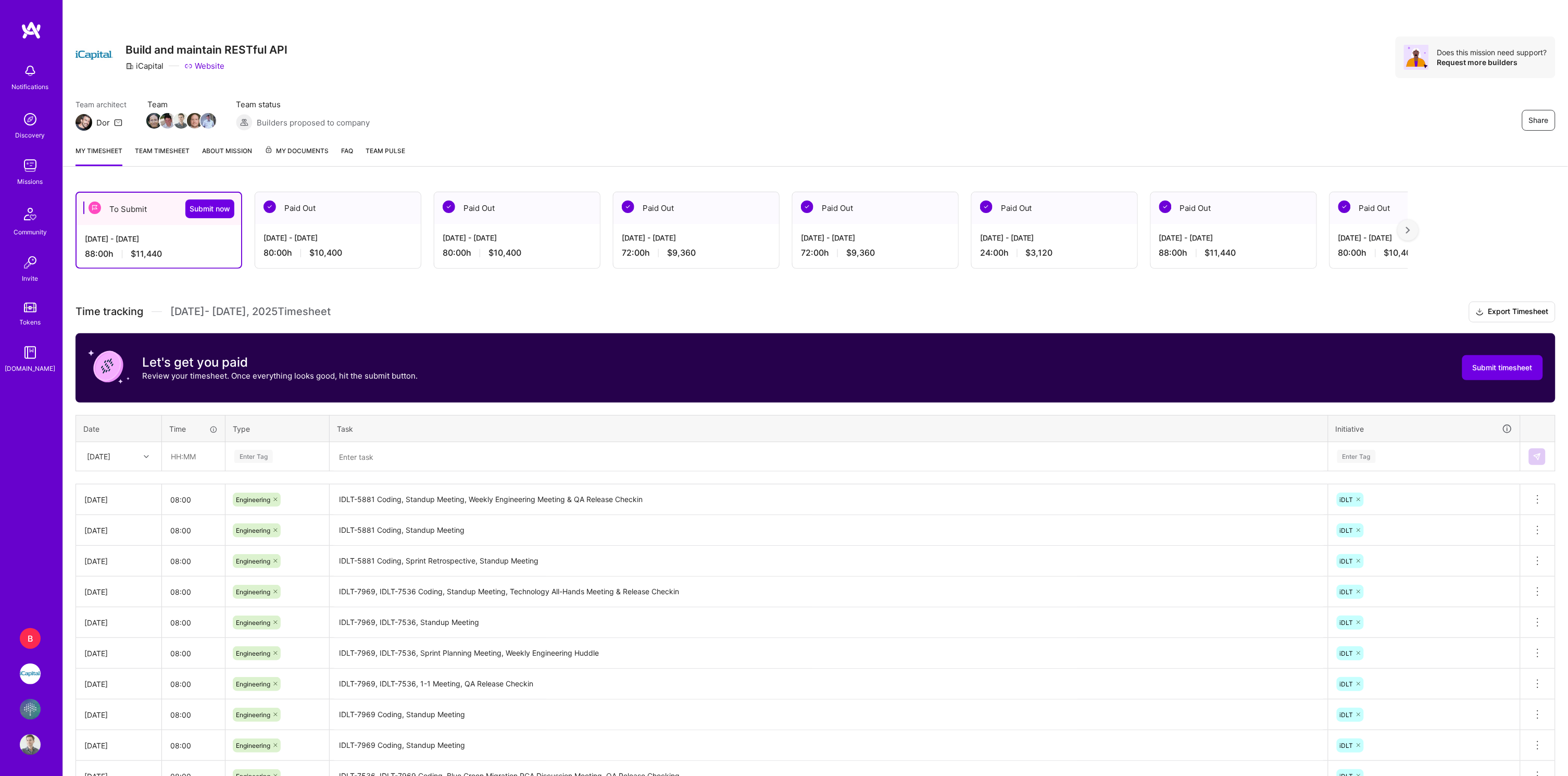
drag, startPoint x: 645, startPoint y: 234, endPoint x: 640, endPoint y: 237, distance: 5.8
click at [640, 237] on div "[DATE] - [DATE] 72:00 h $9,360" at bounding box center [696, 245] width 166 height 43
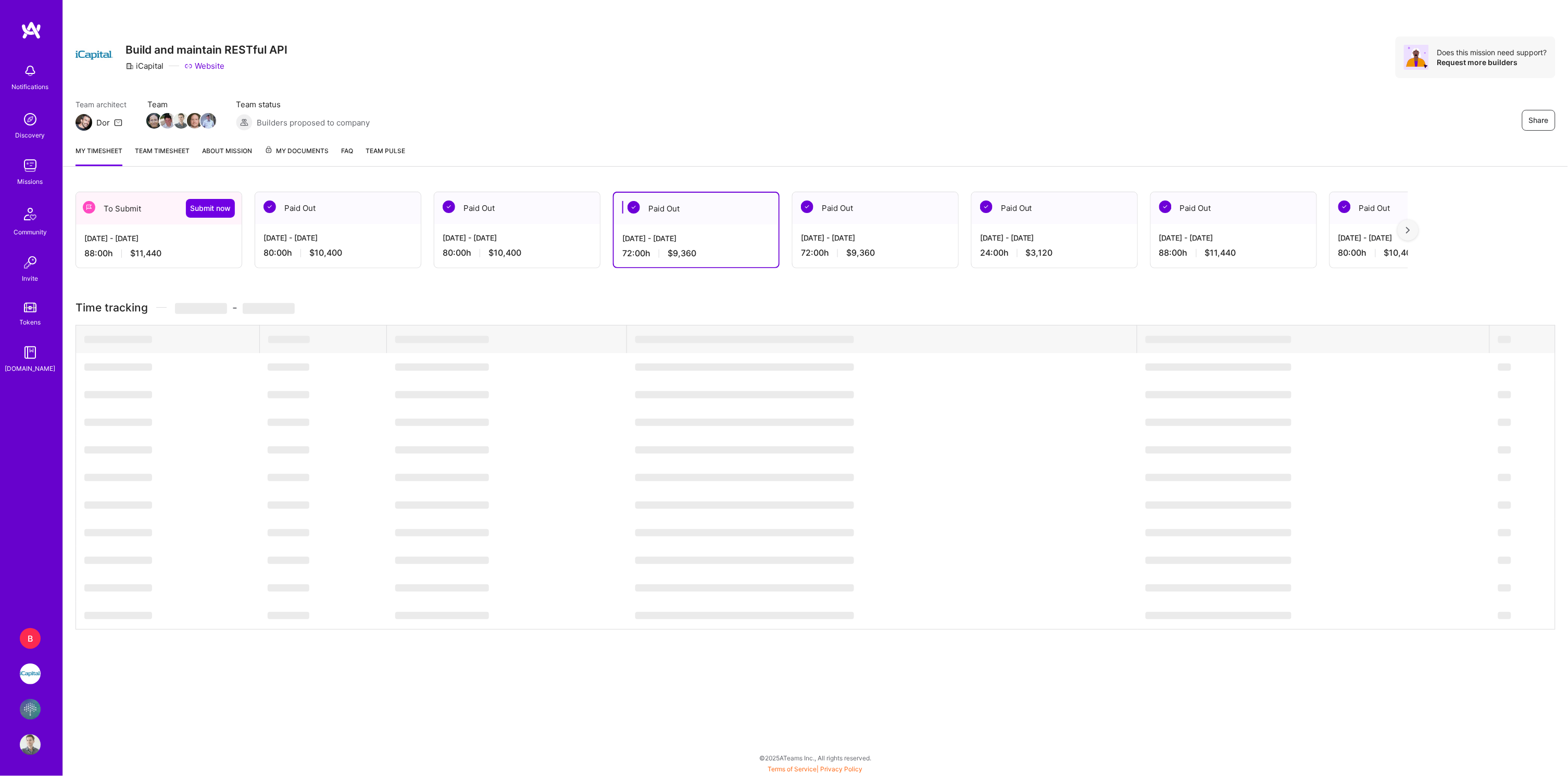
scroll to position [0, 0]
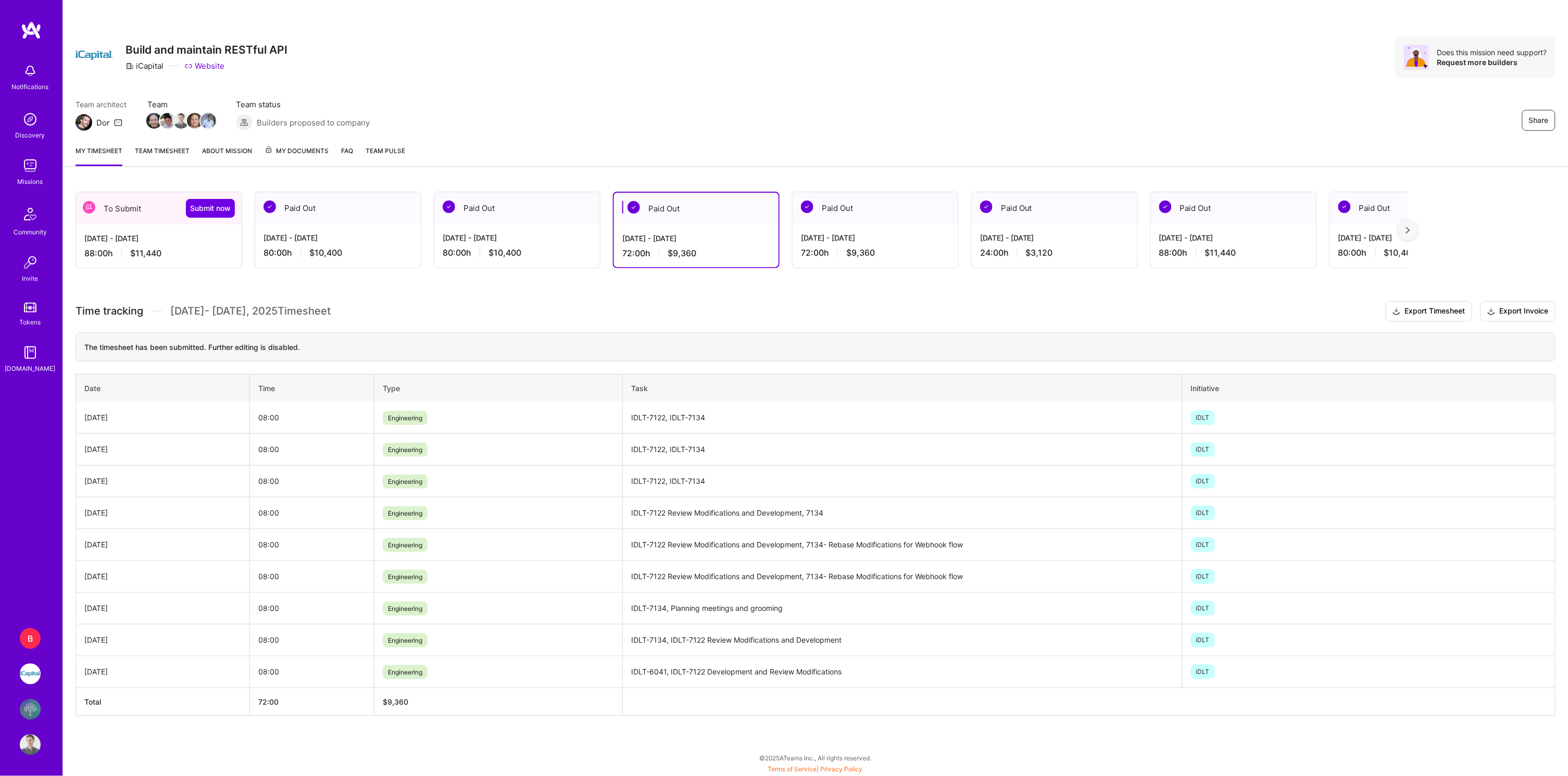
click at [215, 240] on div "[DATE] - [DATE]" at bounding box center [159, 238] width 149 height 11
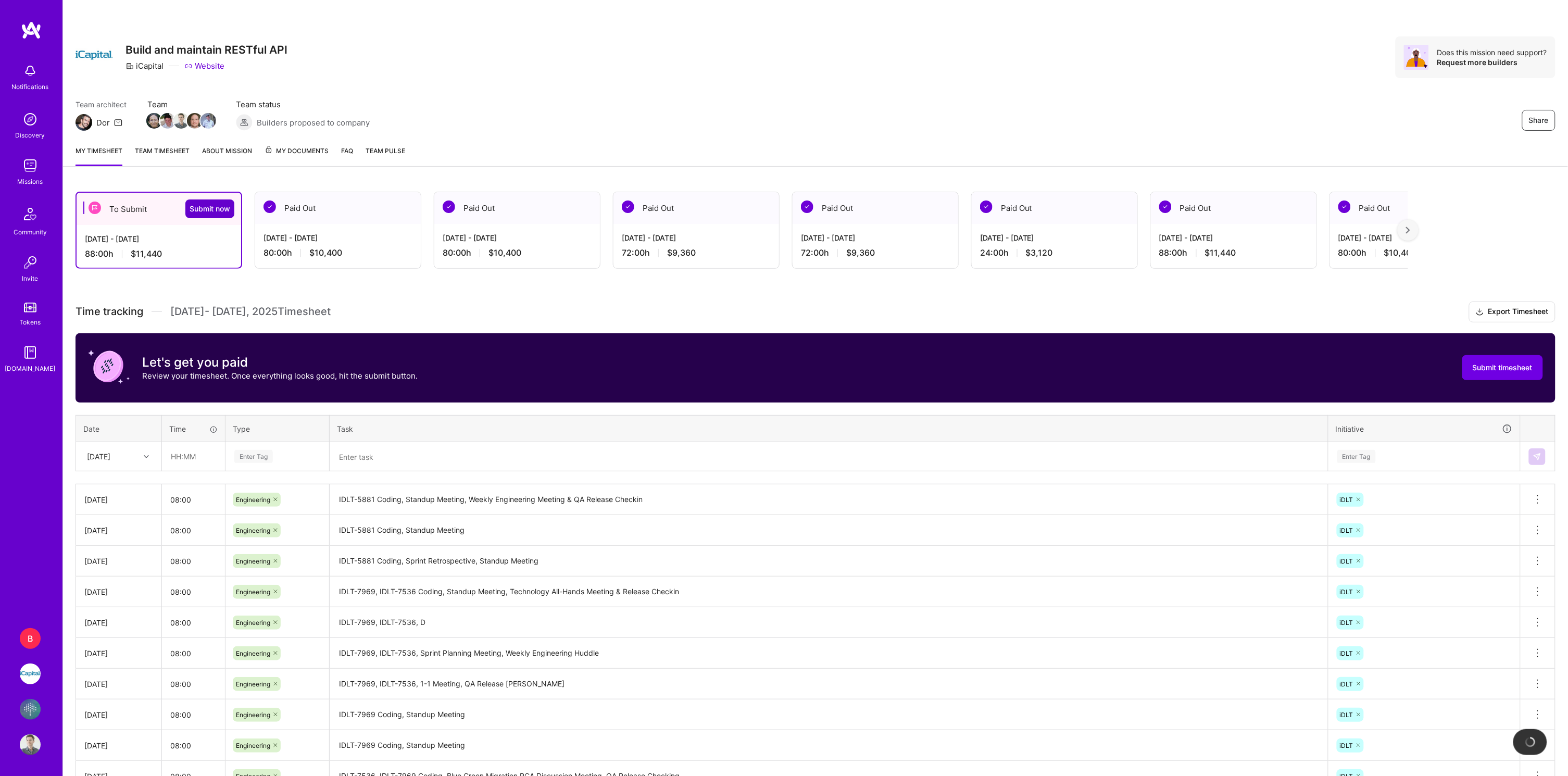
click at [210, 208] on span "Submit now" at bounding box center [209, 209] width 41 height 10
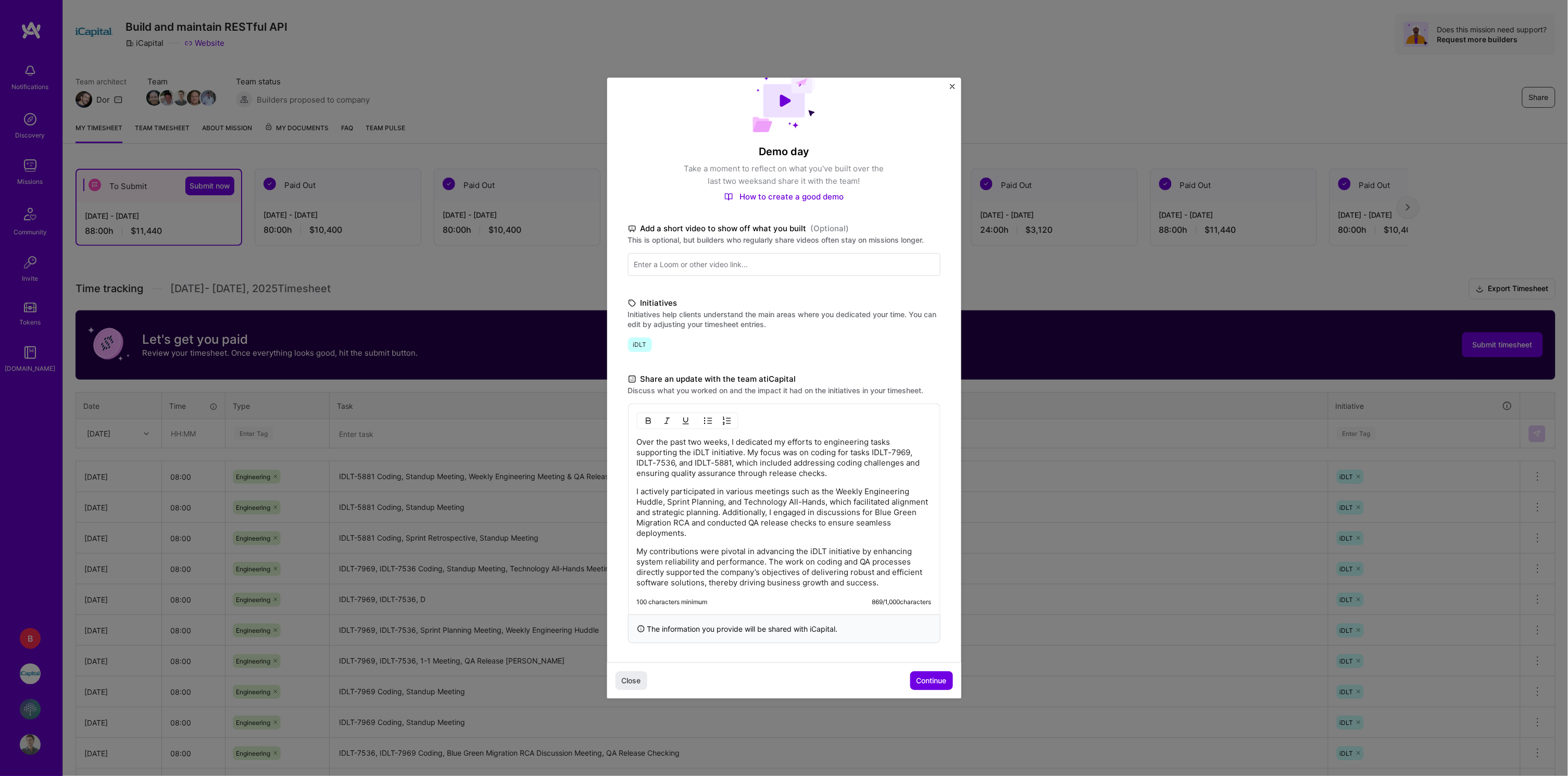
scroll to position [32, 0]
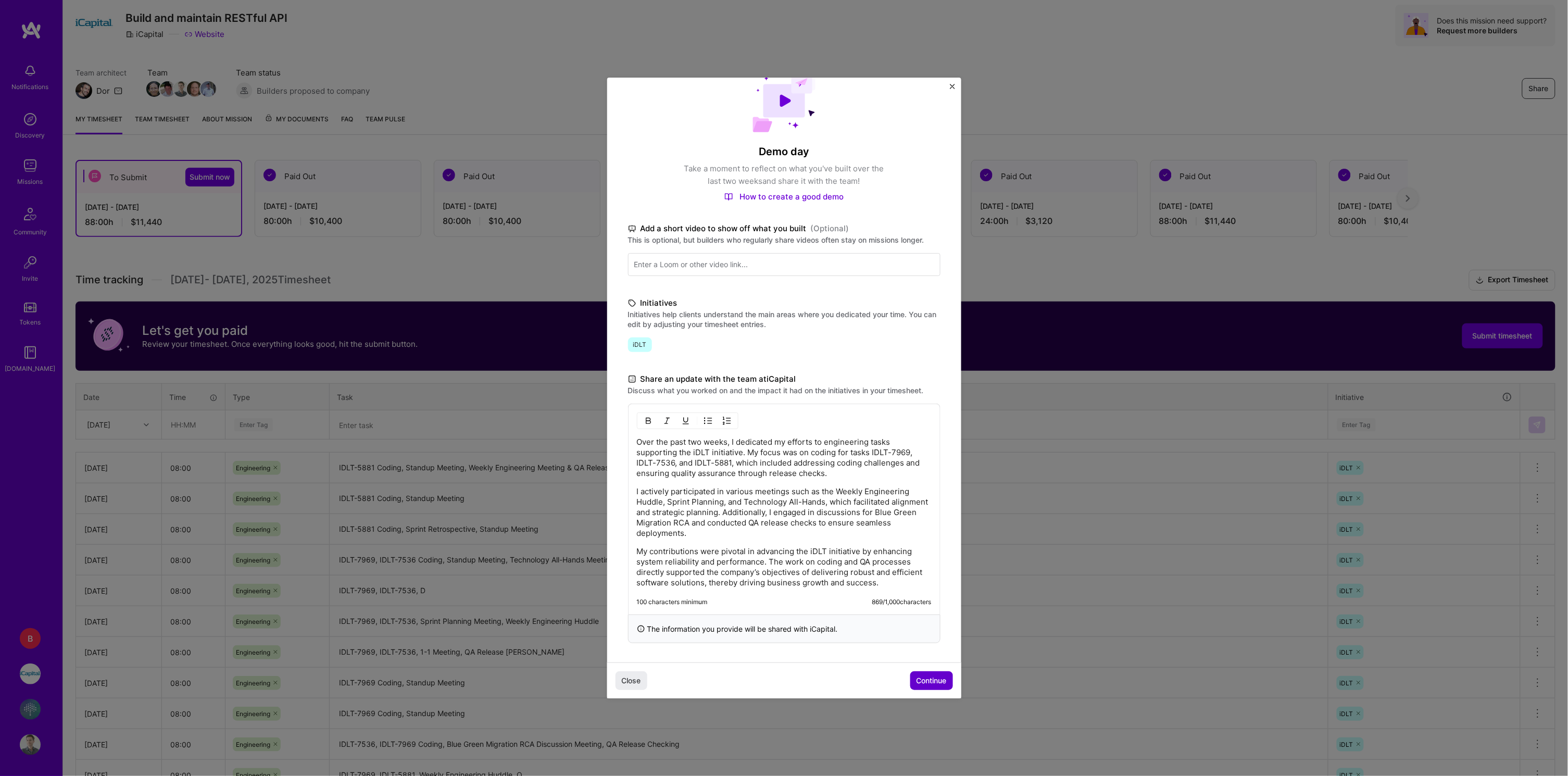
click at [938, 676] on span "Continue" at bounding box center [932, 680] width 30 height 10
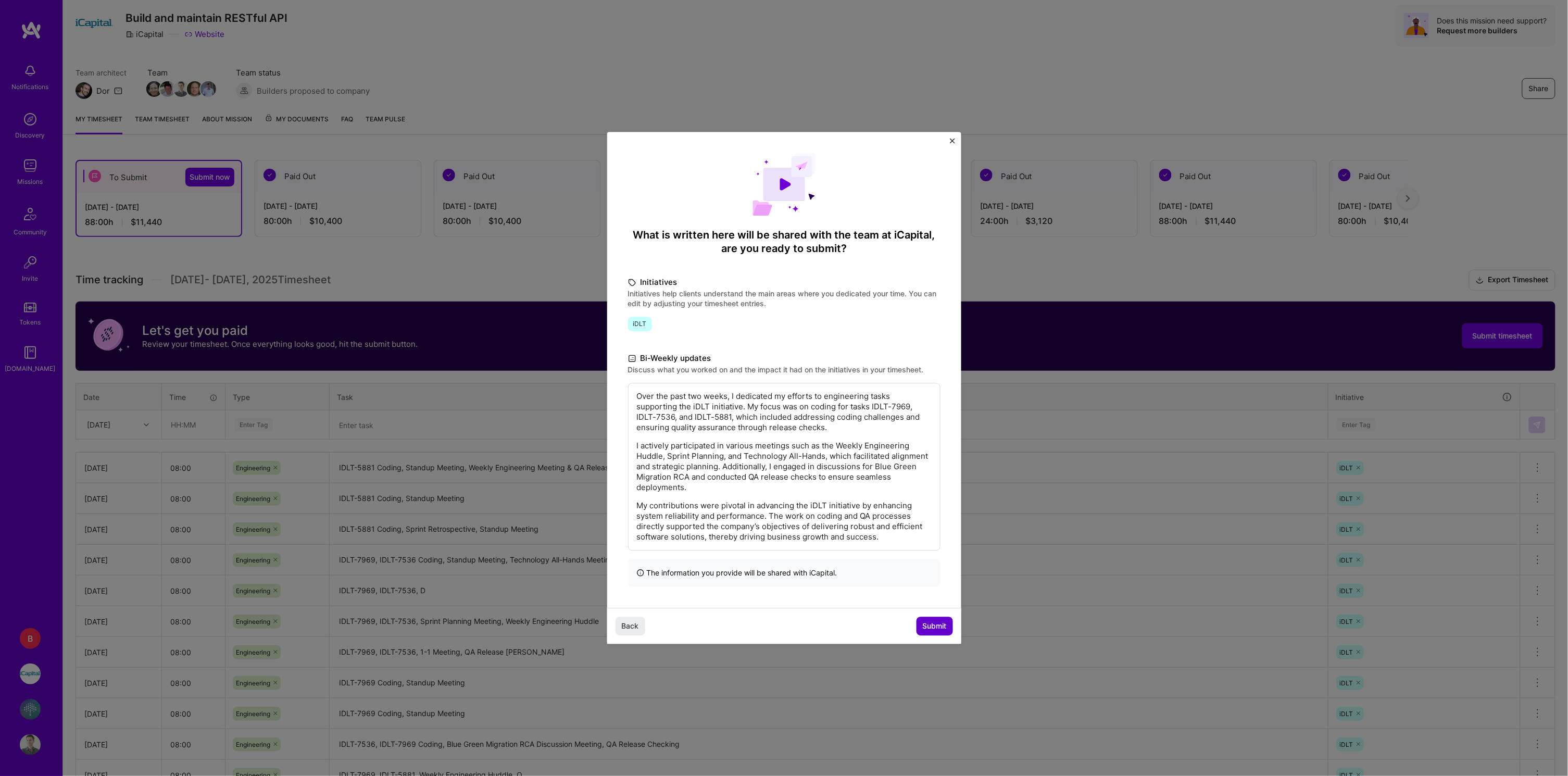
click at [939, 629] on span "Submit" at bounding box center [934, 626] width 24 height 10
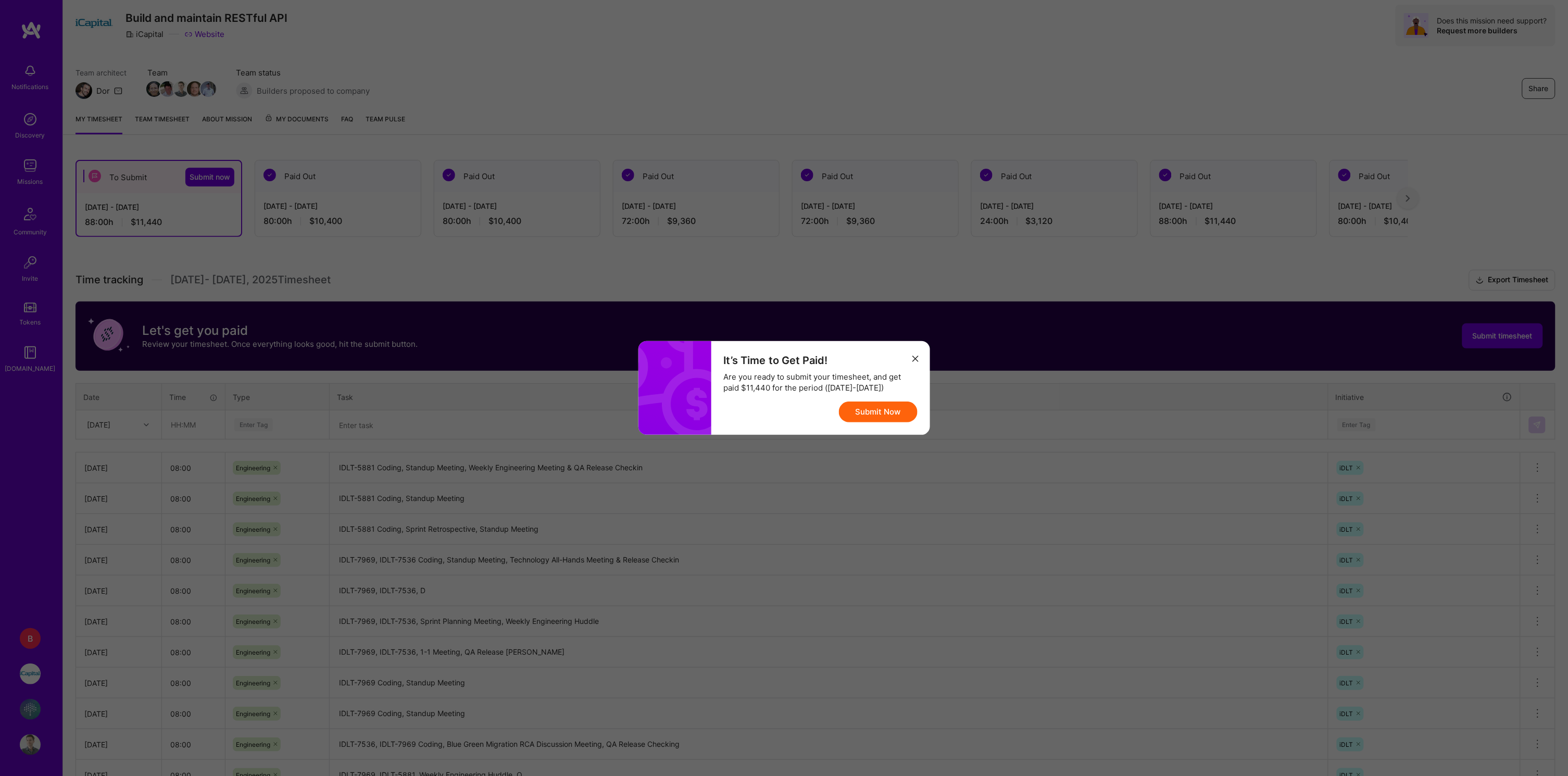
click at [900, 410] on button "Submit Now" at bounding box center [878, 412] width 79 height 21
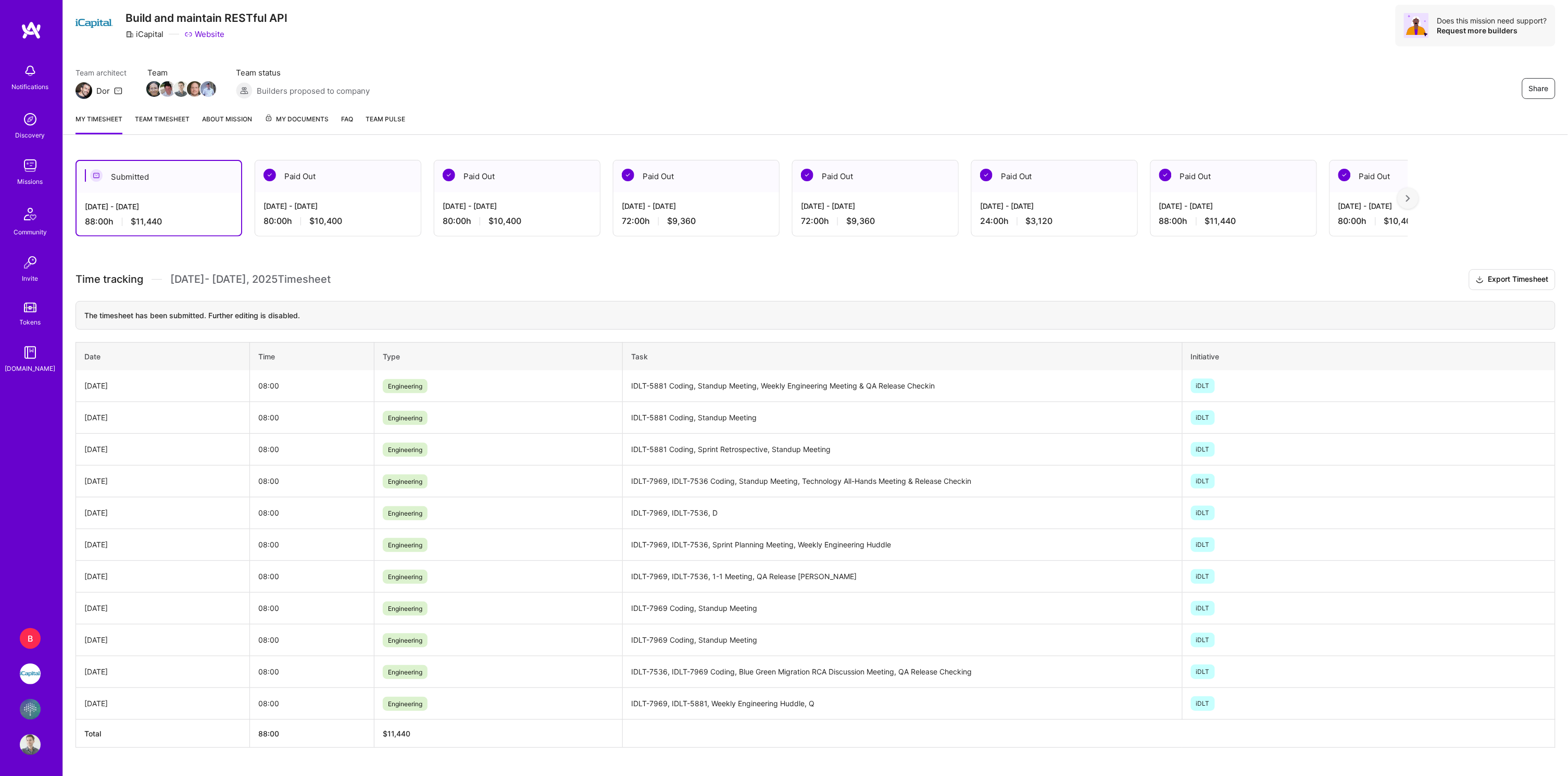
click at [30, 682] on img at bounding box center [30, 674] width 21 height 21
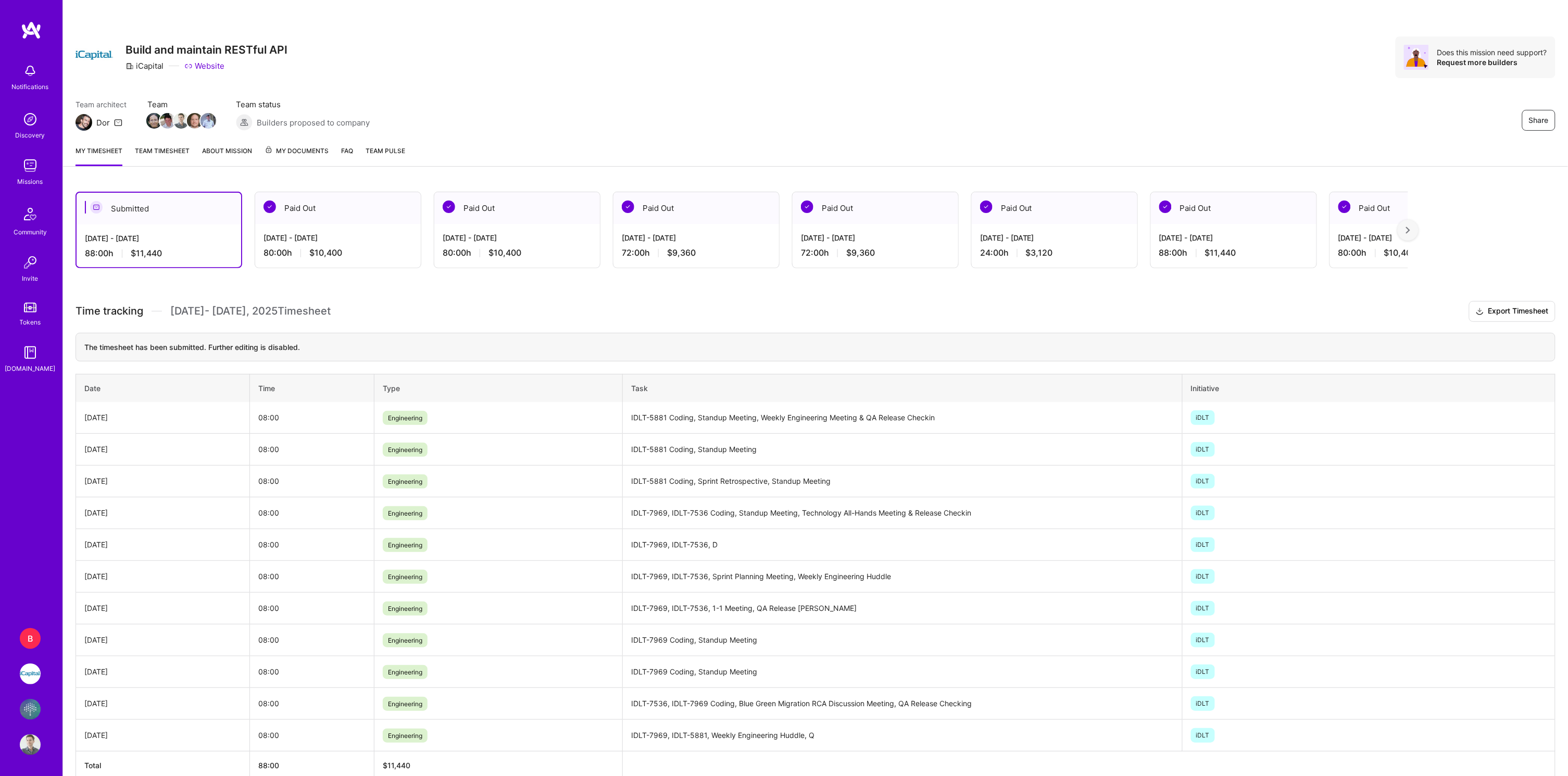
click at [30, 644] on div "B" at bounding box center [30, 638] width 21 height 21
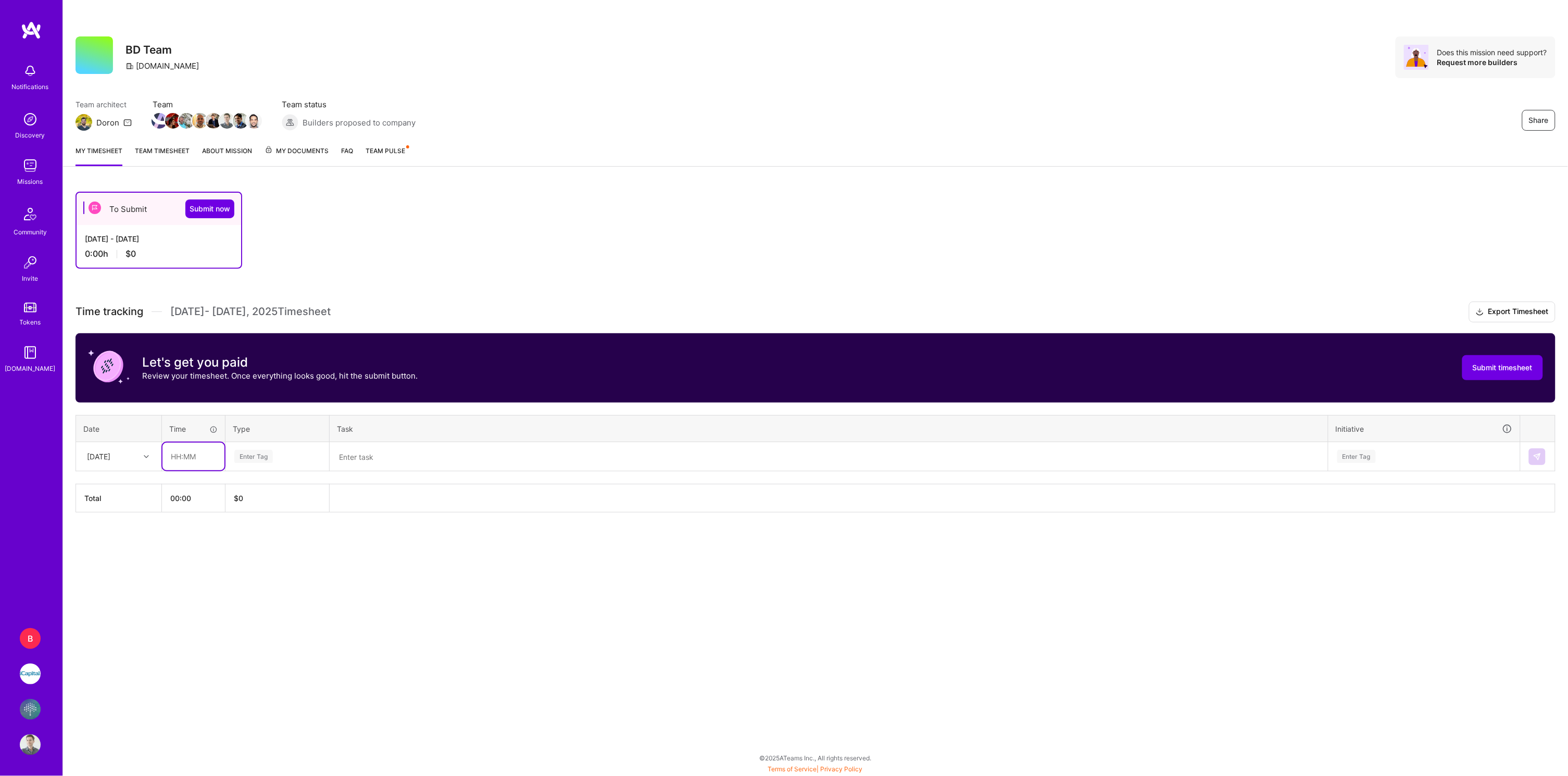
click at [186, 453] on input "text" at bounding box center [194, 456] width 62 height 27
type input "01:00"
click at [253, 559] on span "Engineering" at bounding box center [254, 564] width 45 height 14
click at [356, 456] on textarea at bounding box center [828, 456] width 996 height 27
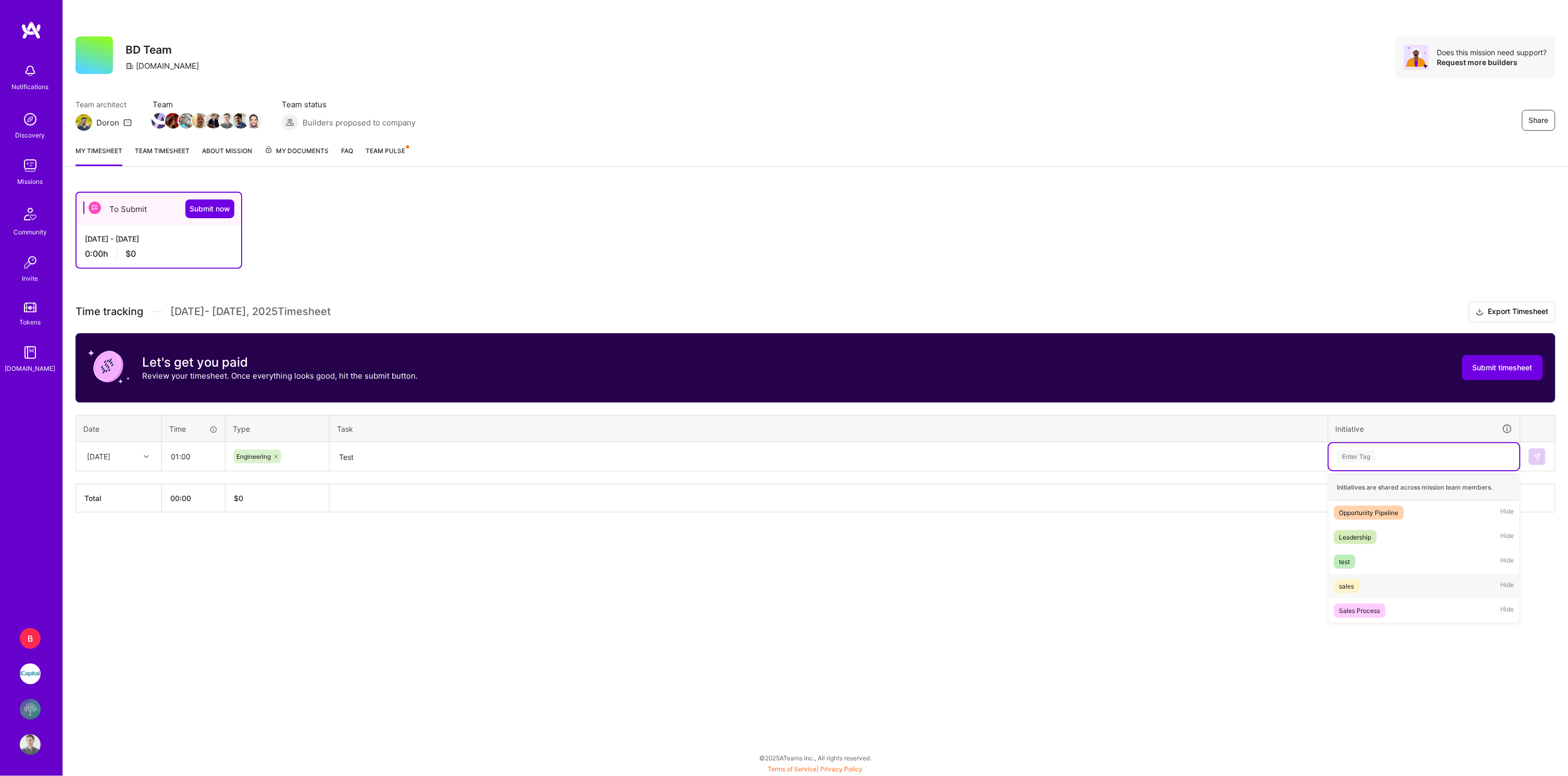
click at [1359, 582] on span "sales" at bounding box center [1347, 585] width 26 height 14
click at [1537, 455] on img at bounding box center [1538, 456] width 9 height 9
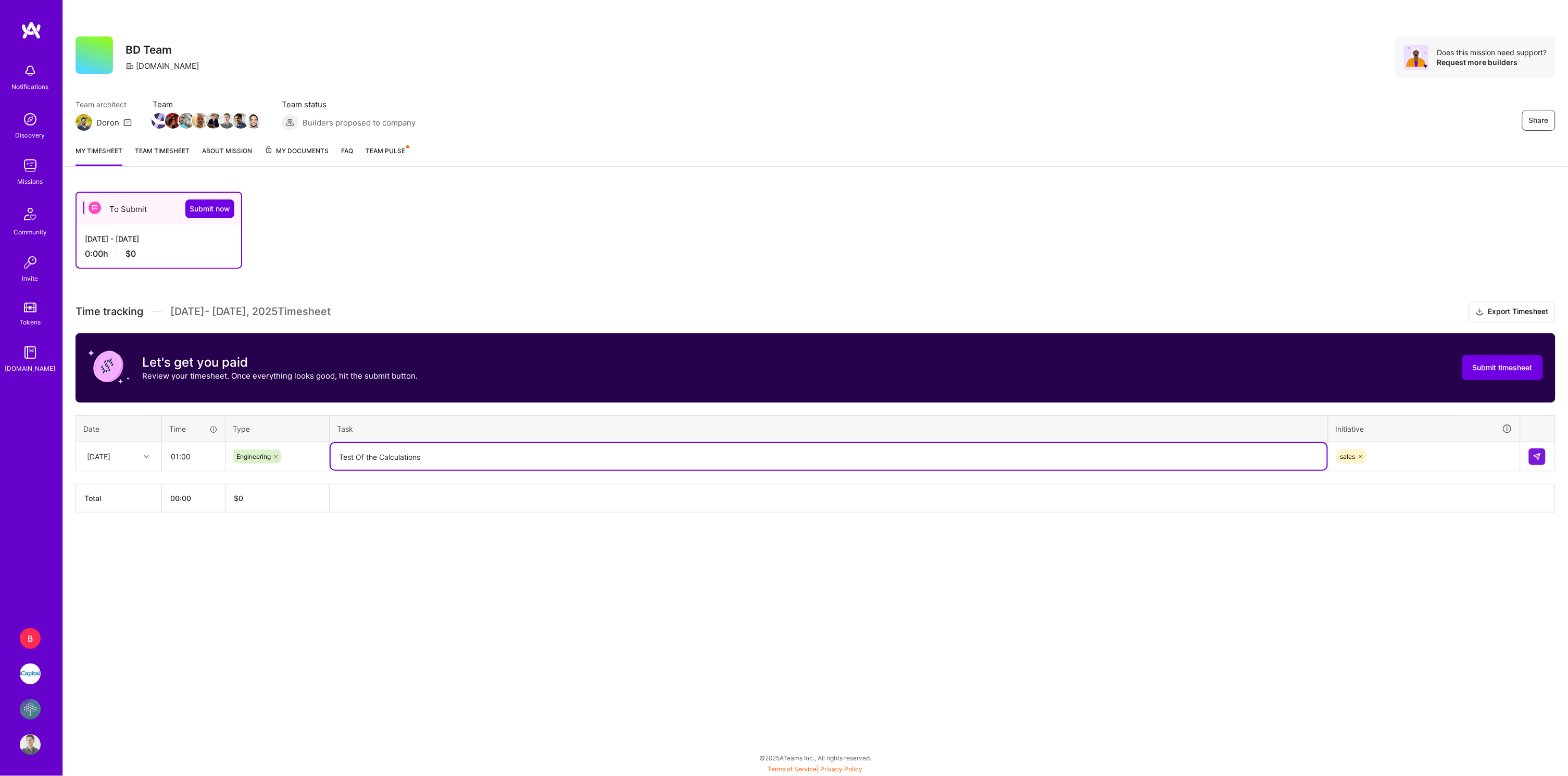
type textarea "Test Of the Calculations"
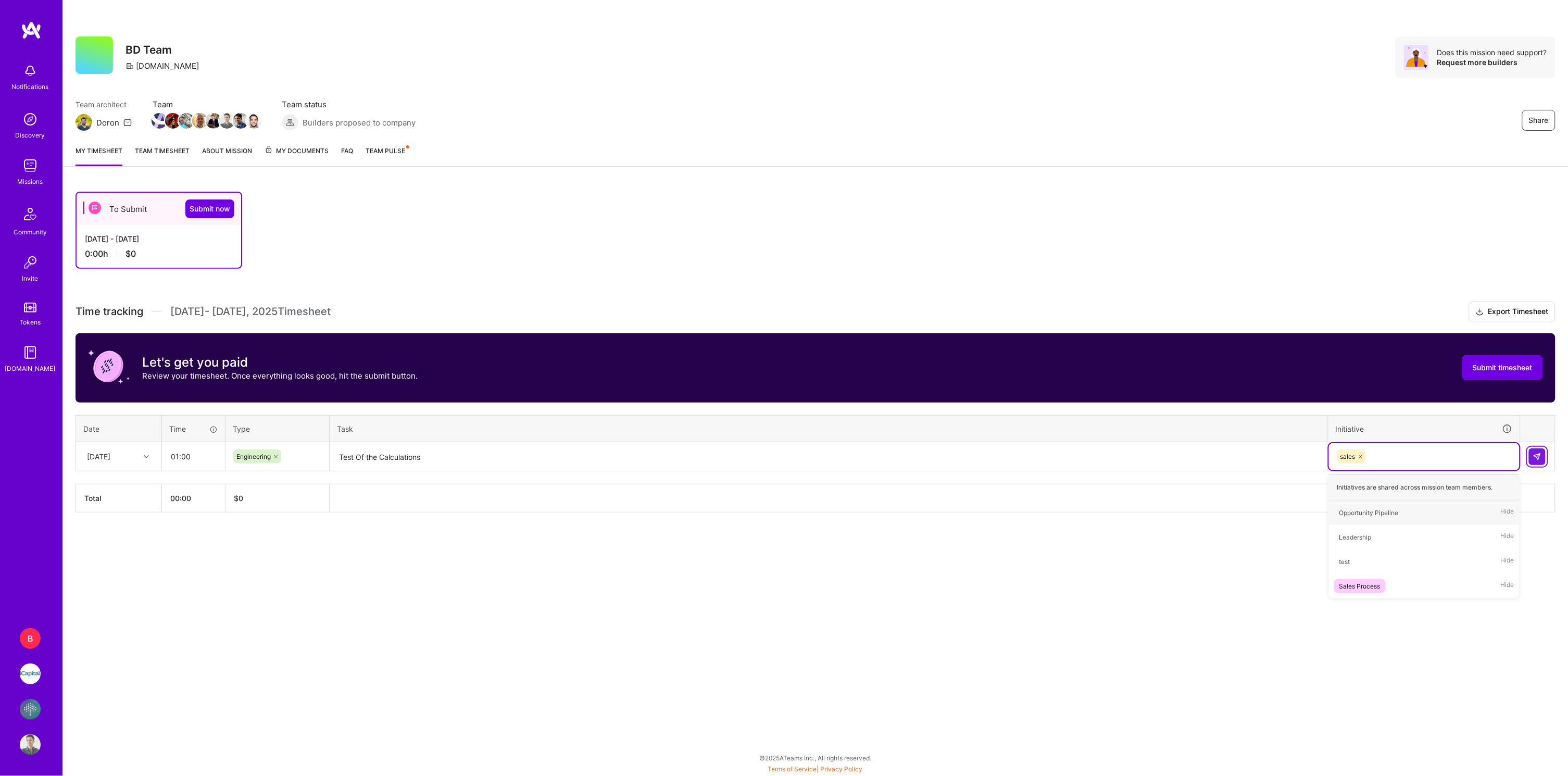
click at [1538, 452] on img at bounding box center [1538, 456] width 9 height 9
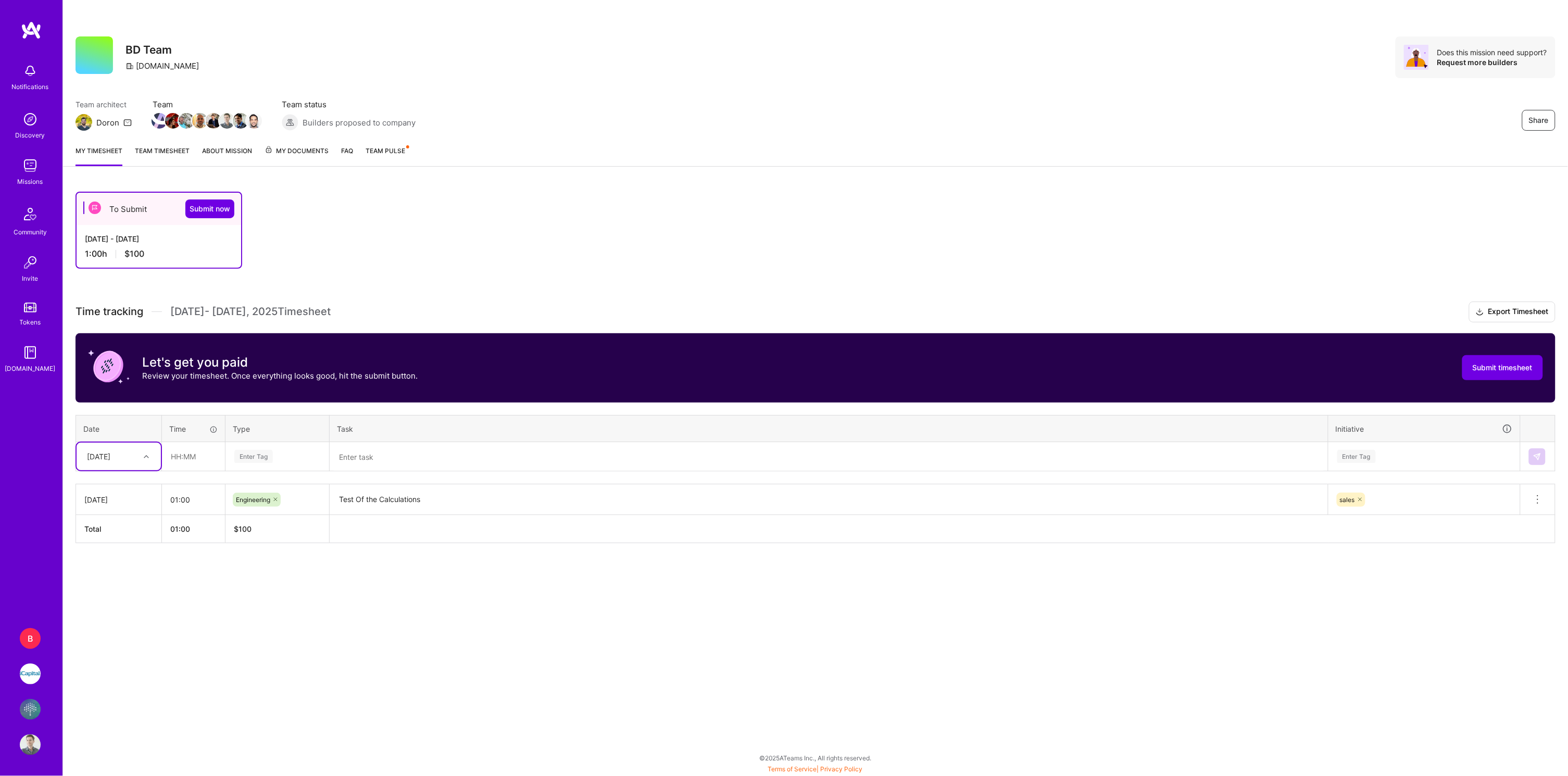
click at [1537, 497] on icon at bounding box center [1538, 499] width 13 height 13
click at [1497, 511] on button "Delete row" at bounding box center [1512, 517] width 54 height 26
click at [544, 240] on div "To Submit Submit now [DATE] - [DATE] 0:00 h $0" at bounding box center [741, 230] width 1332 height 77
